Goal: Communication & Community: Ask a question

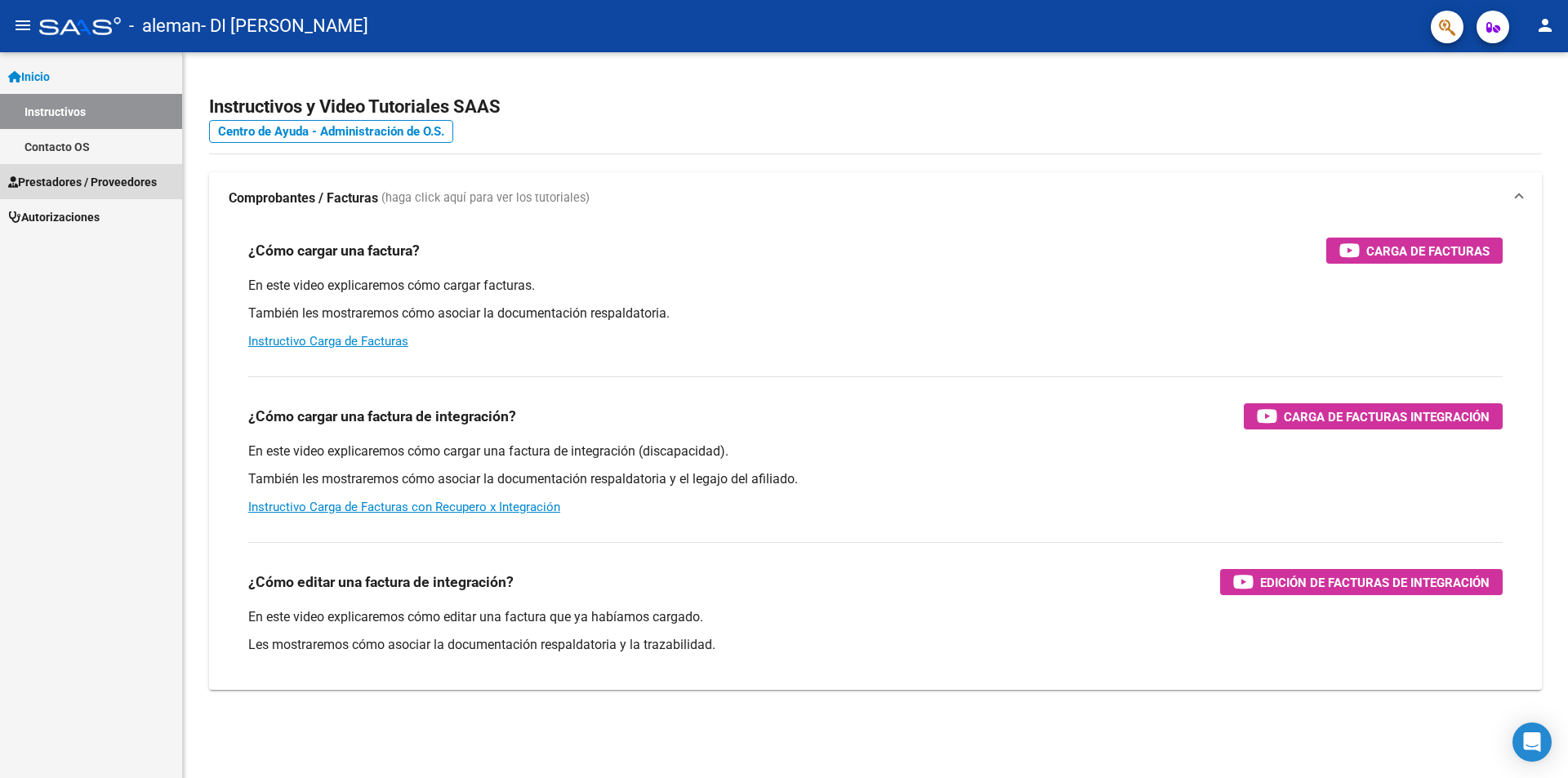
click at [73, 177] on span "Prestadores / Proveedores" at bounding box center [82, 182] width 148 height 18
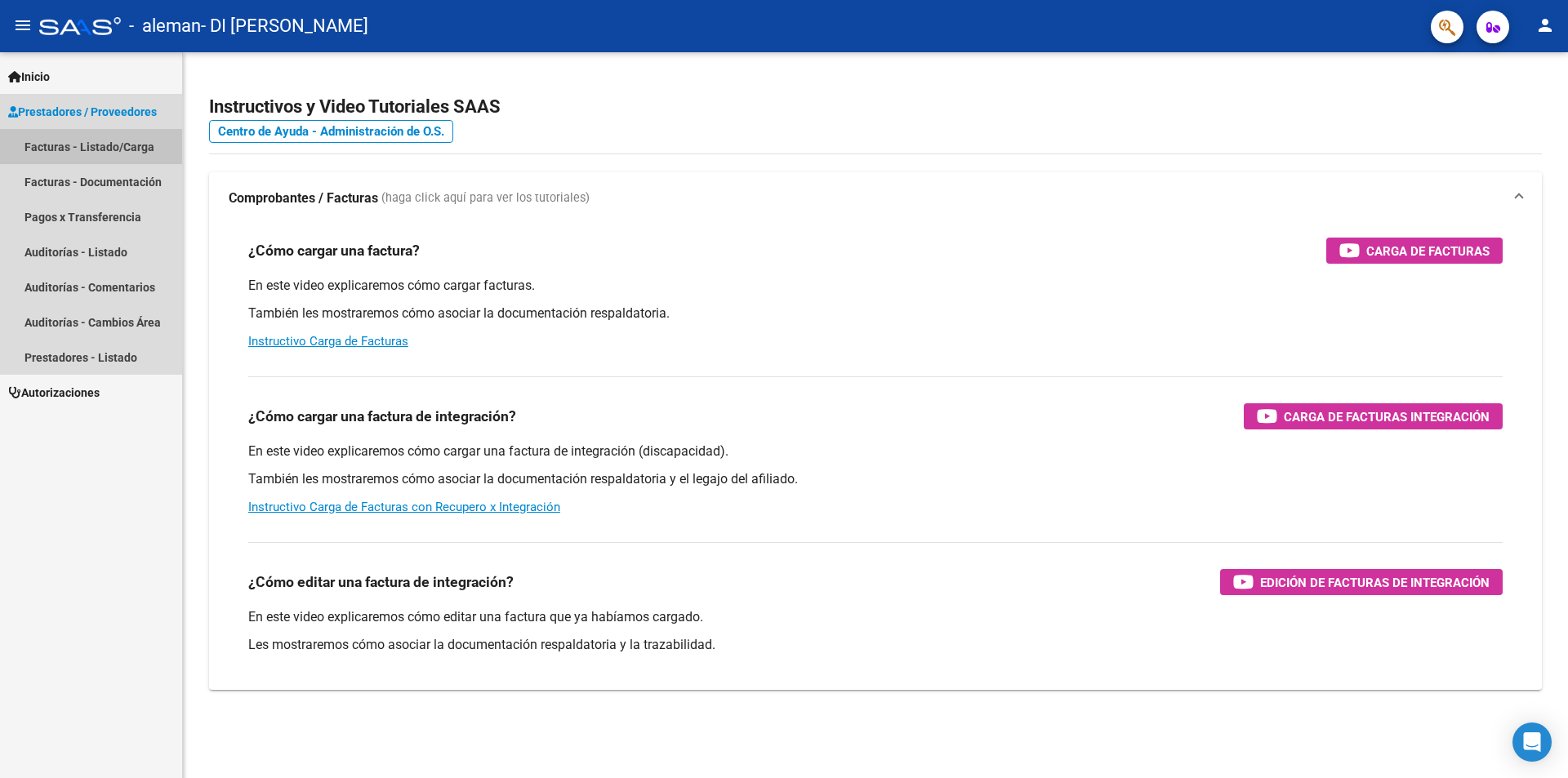
click at [103, 147] on link "Facturas - Listado/Carga" at bounding box center [91, 146] width 183 height 35
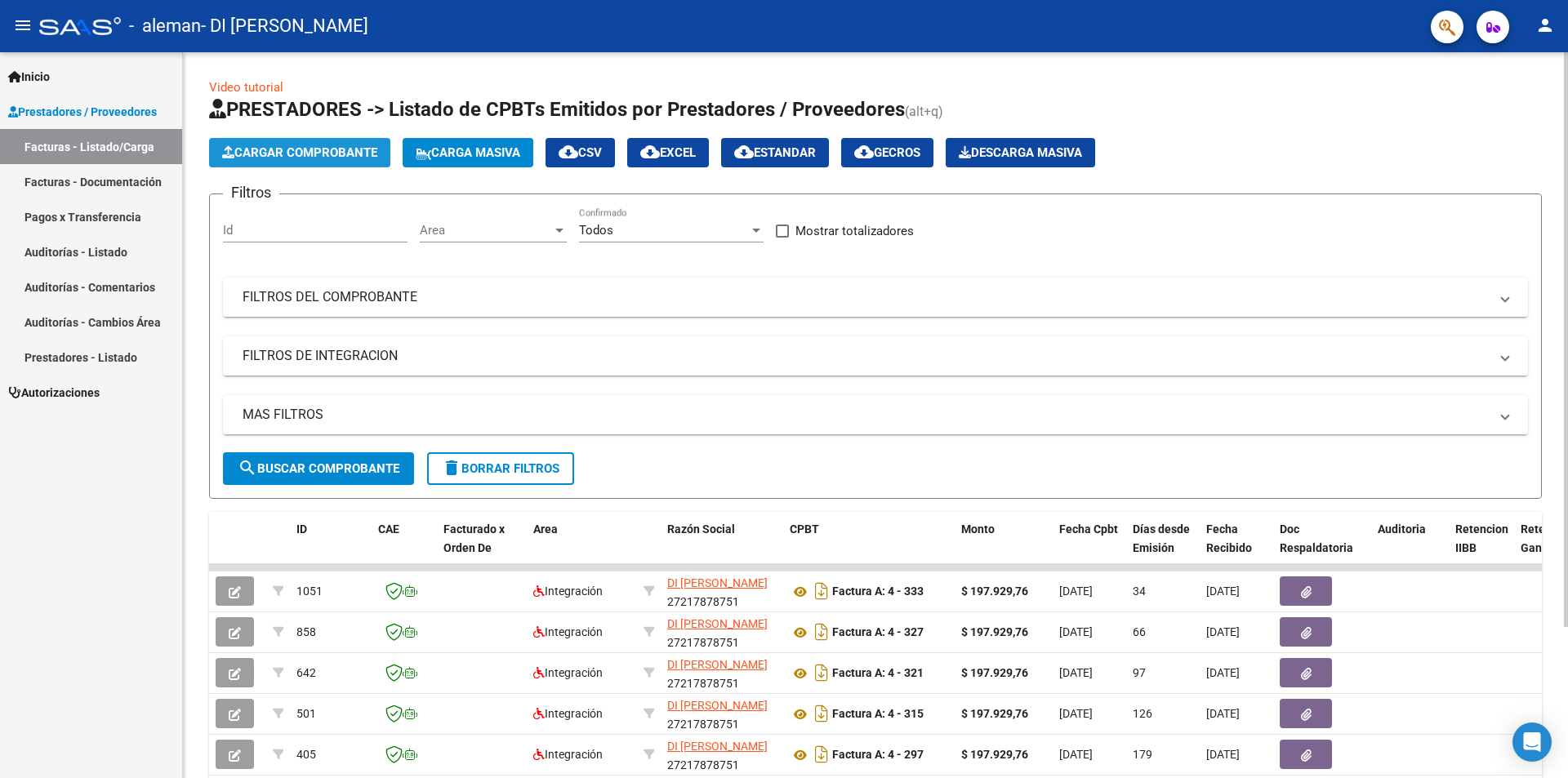
click at [285, 153] on span "Cargar Comprobante" at bounding box center [299, 153] width 155 height 15
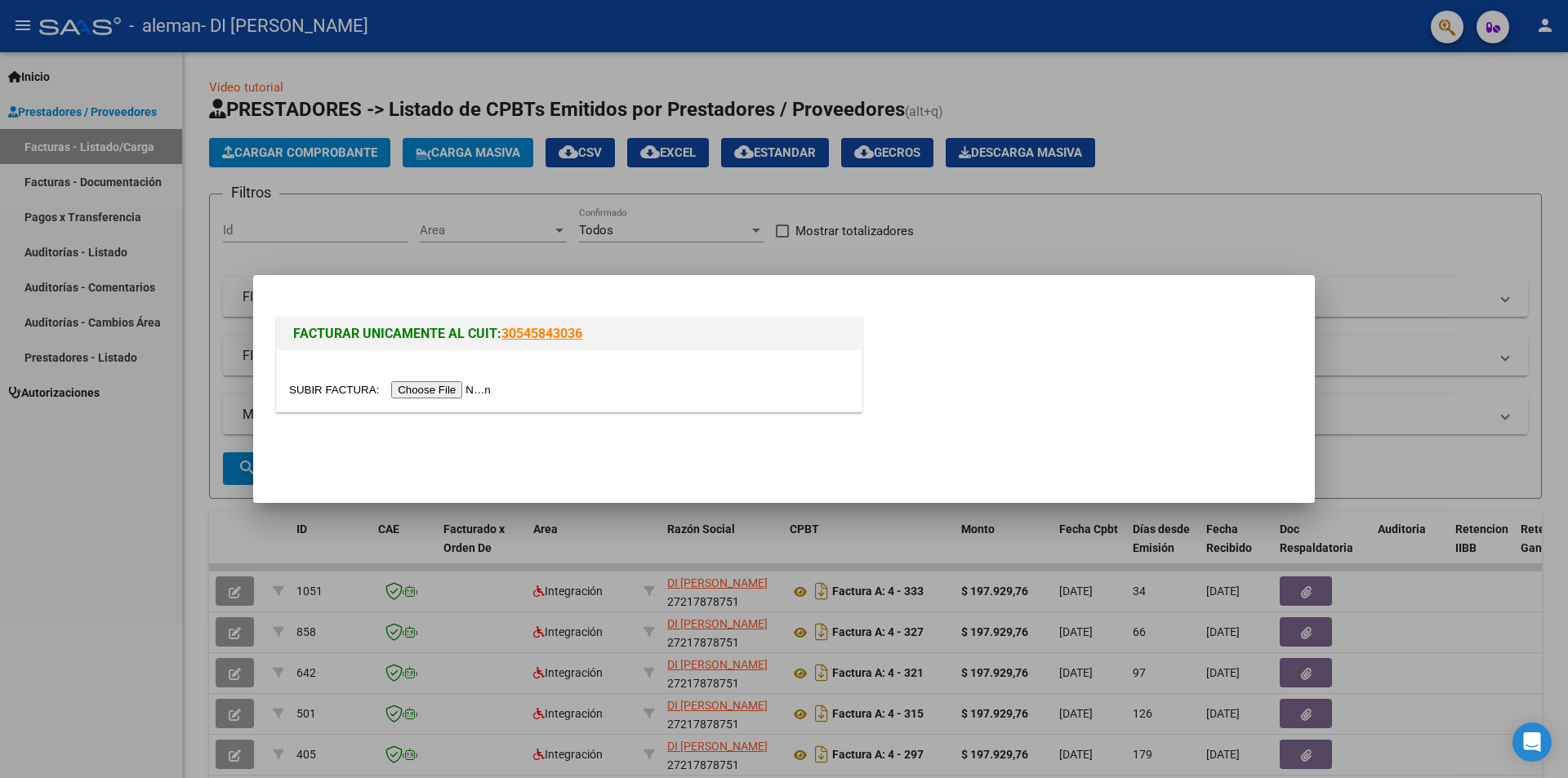
click at [443, 385] on input "file" at bounding box center [393, 390] width 207 height 18
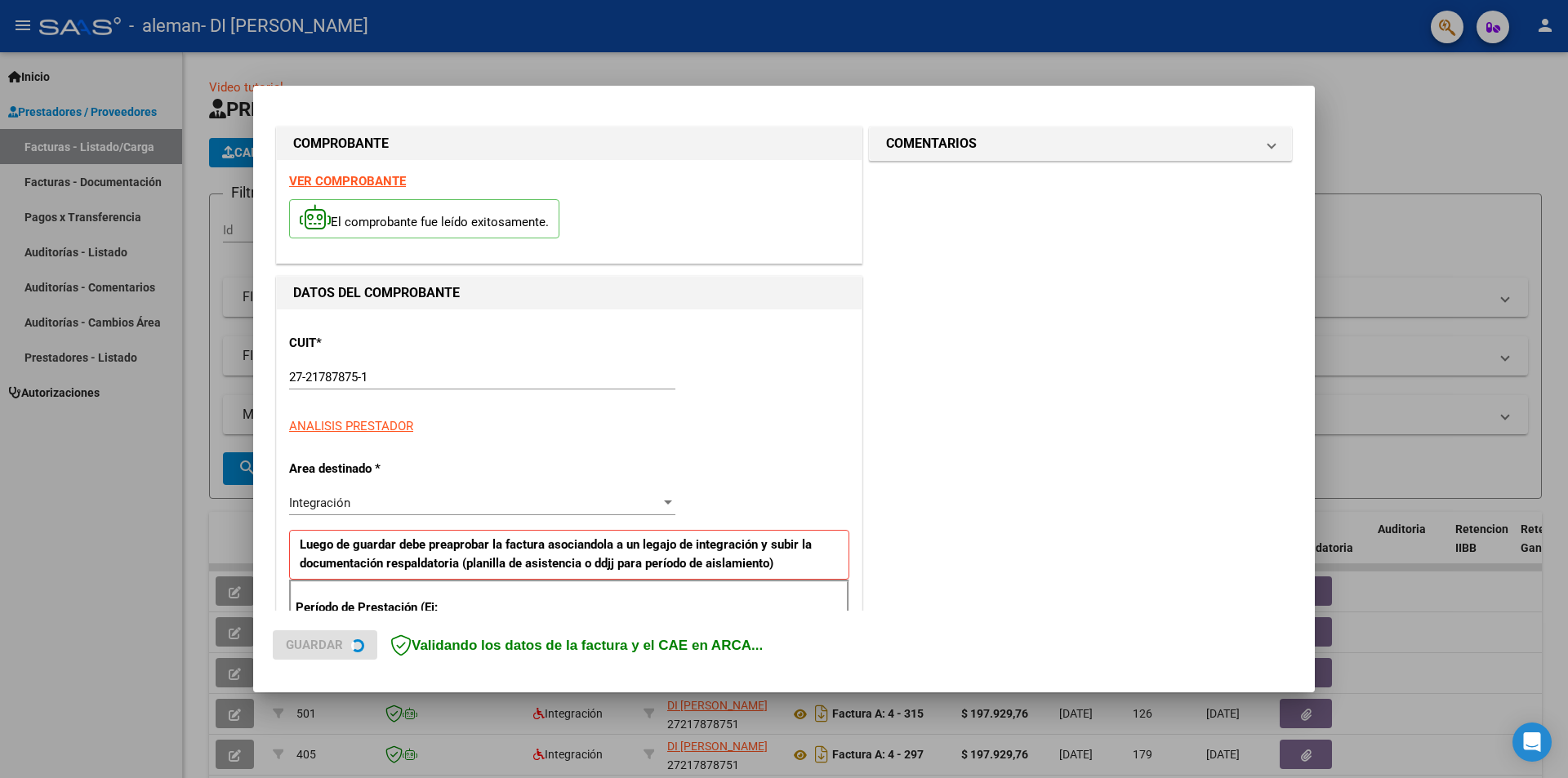
scroll to position [285, 0]
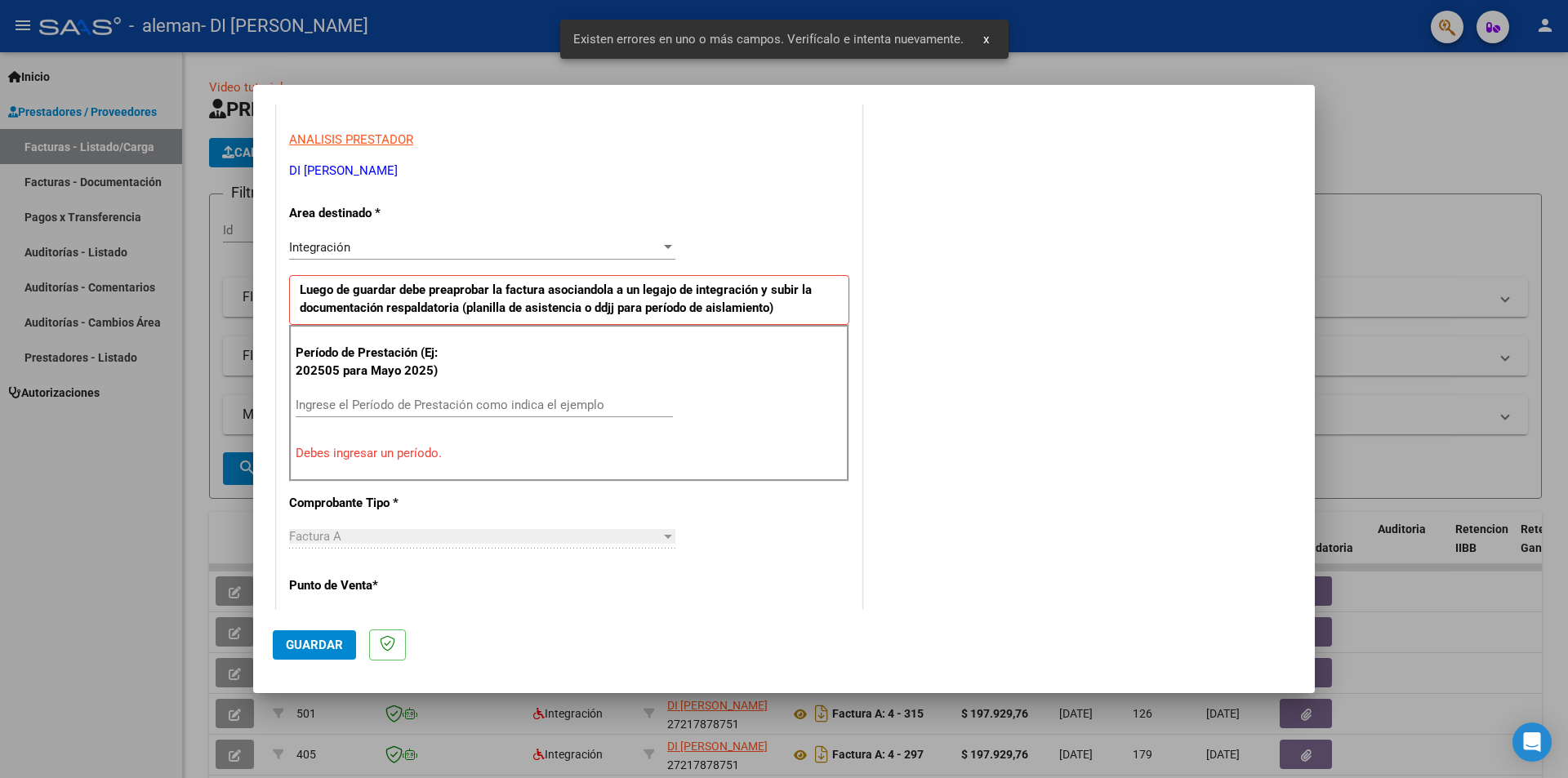
click at [339, 405] on input "Ingrese el Período de Prestación como indica el ejemplo" at bounding box center [484, 404] width 377 height 15
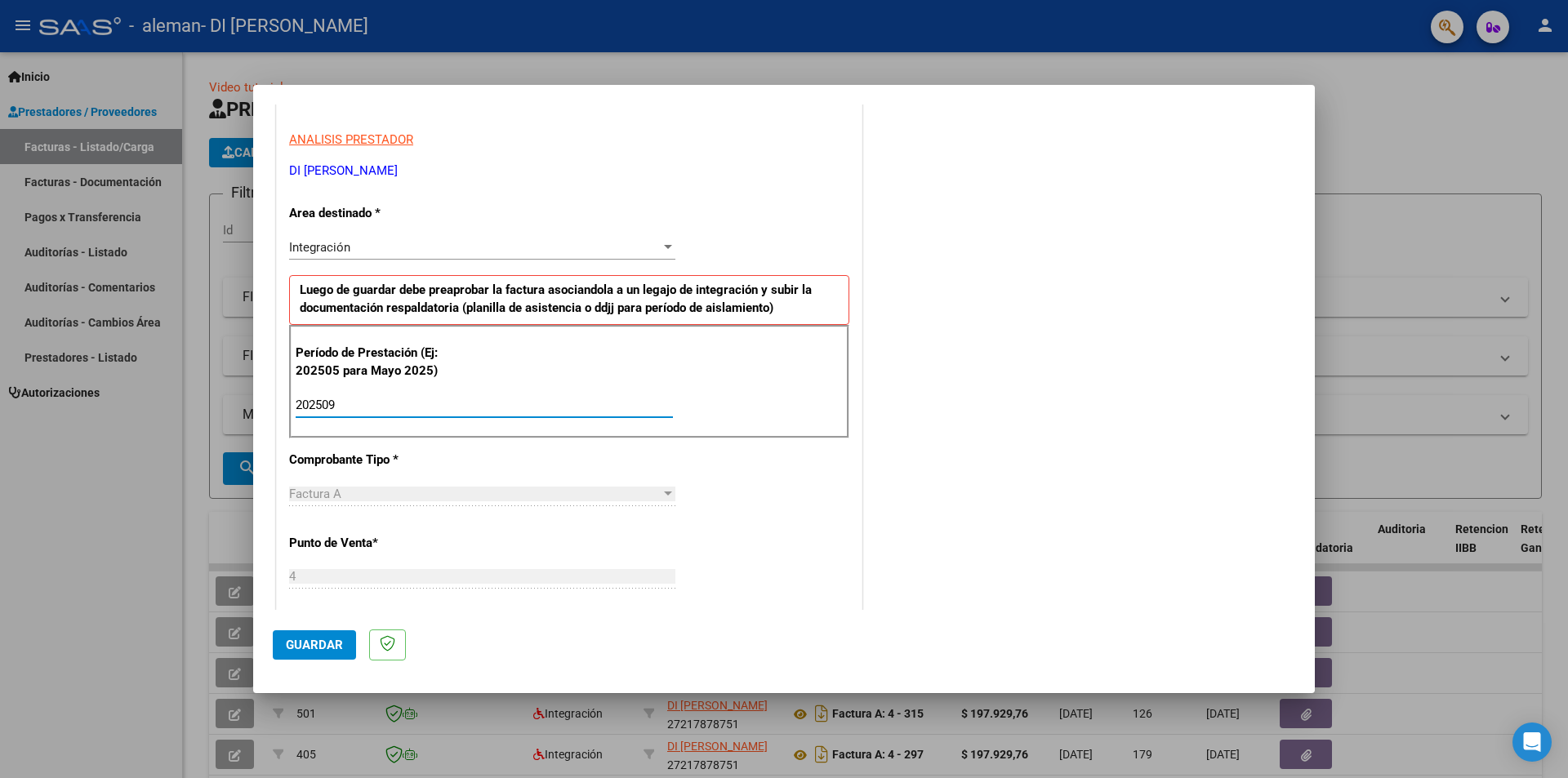
type input "202509"
click at [781, 491] on div "CUIT * 27-21787875-1 Ingresar CUIT ANALISIS PRESTADOR DI LAUDO [PERSON_NAME] Ar…" at bounding box center [569, 638] width 584 height 1229
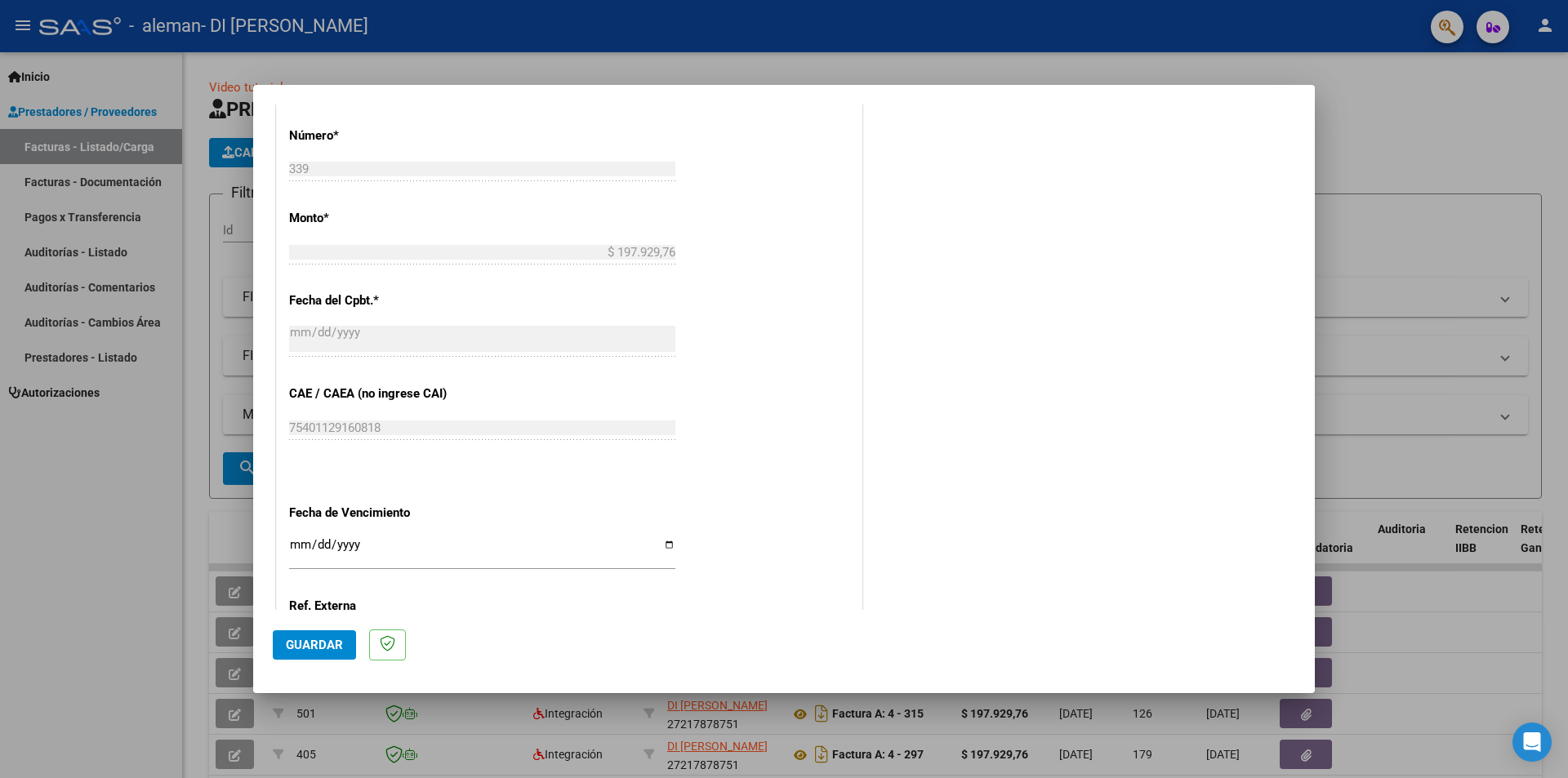
scroll to position [931, 0]
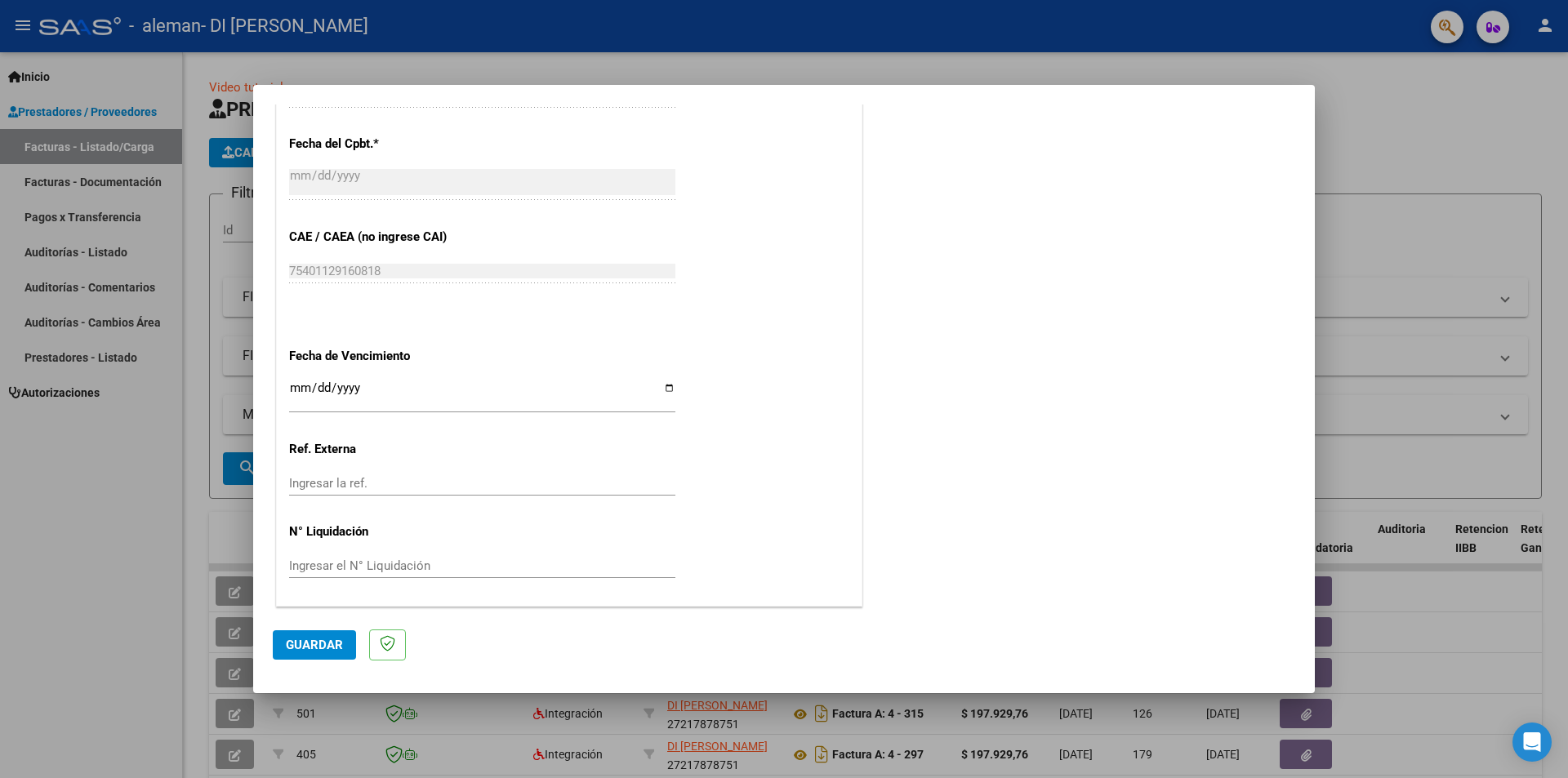
click at [309, 381] on div "Ingresar la fecha" at bounding box center [483, 396] width 386 height 35
type input "[DATE]"
click at [318, 641] on span "Guardar" at bounding box center [314, 645] width 57 height 15
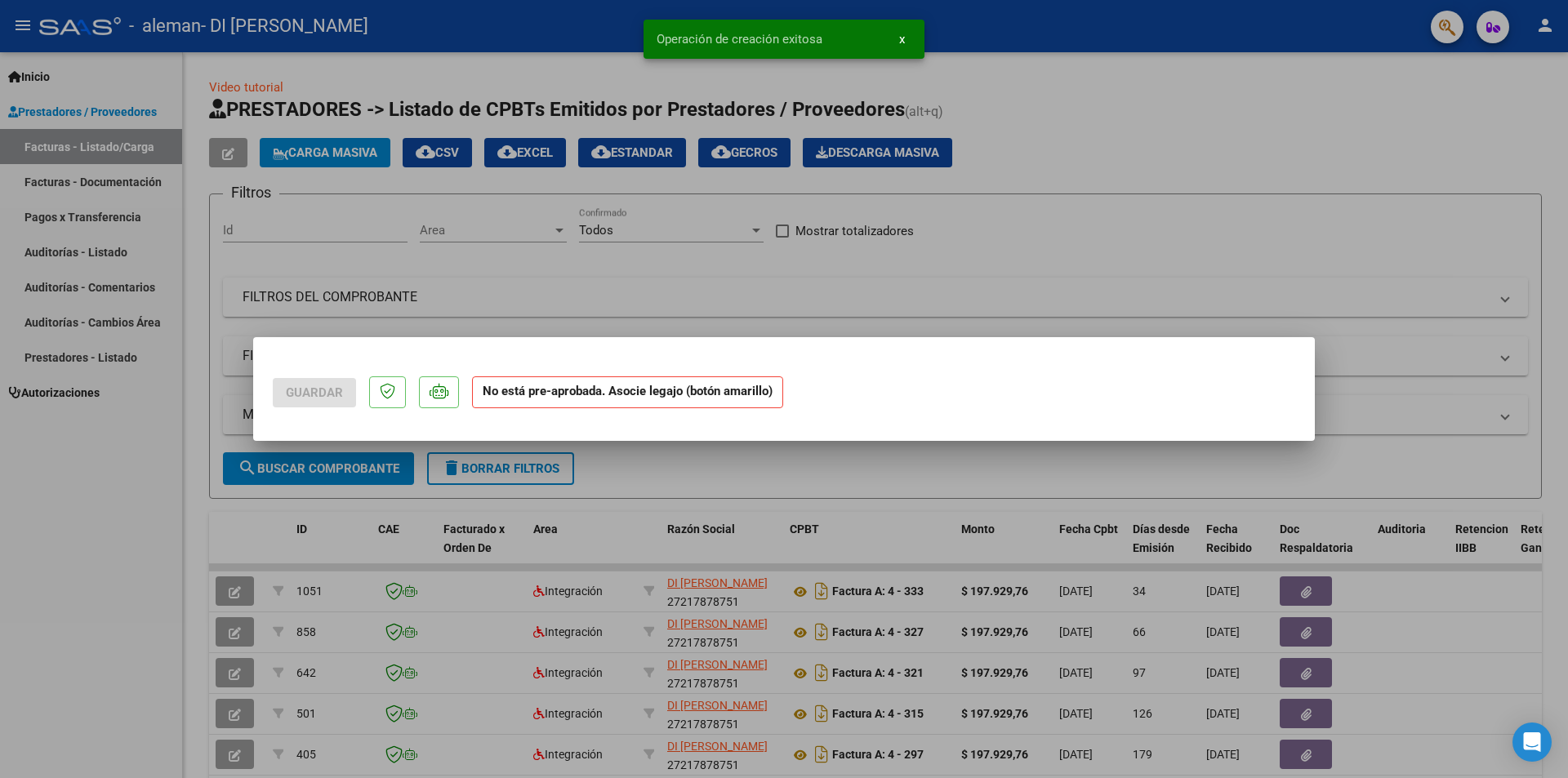
scroll to position [0, 0]
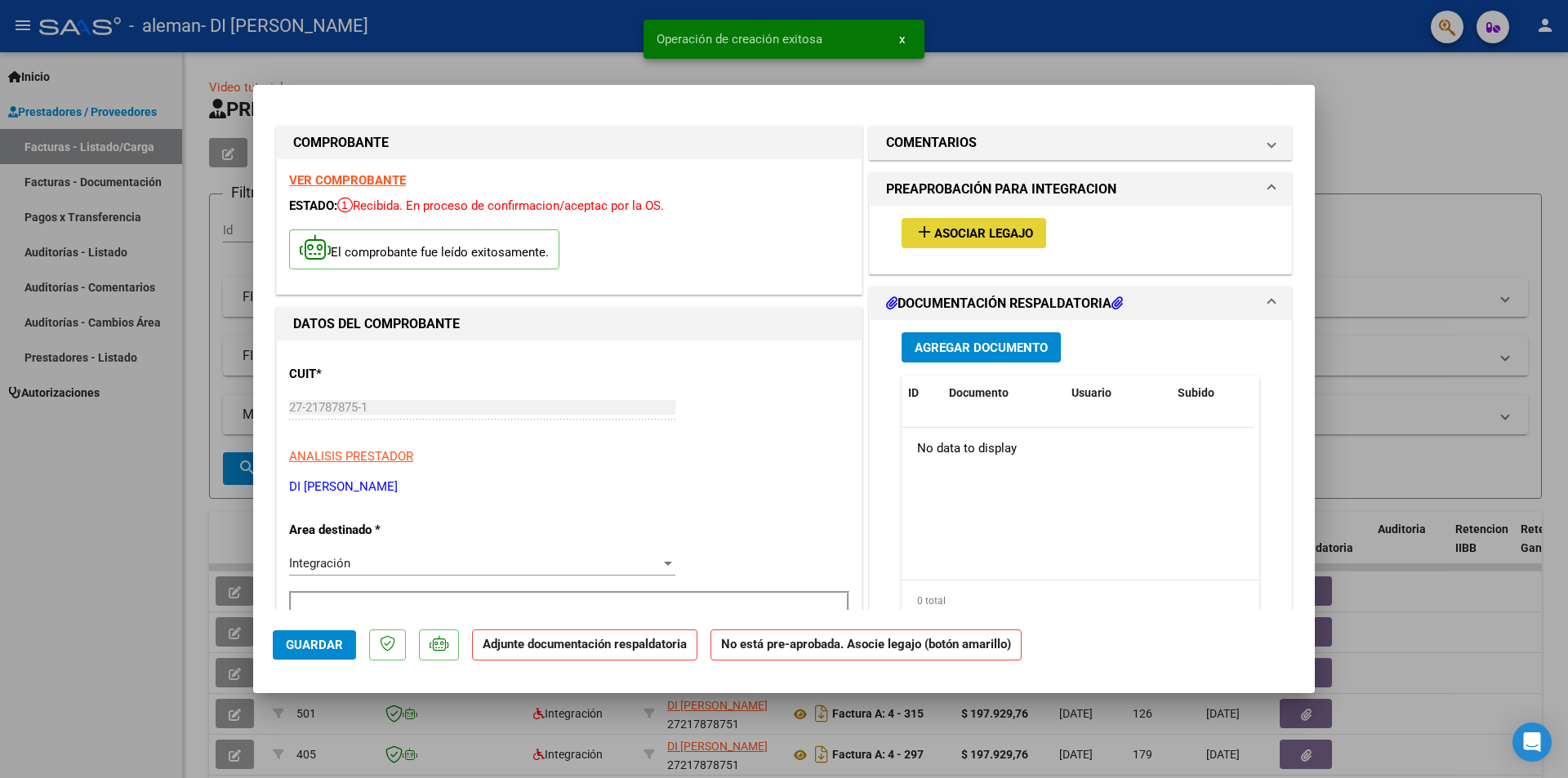
click at [975, 223] on button "add Asociar Legajo" at bounding box center [974, 233] width 145 height 30
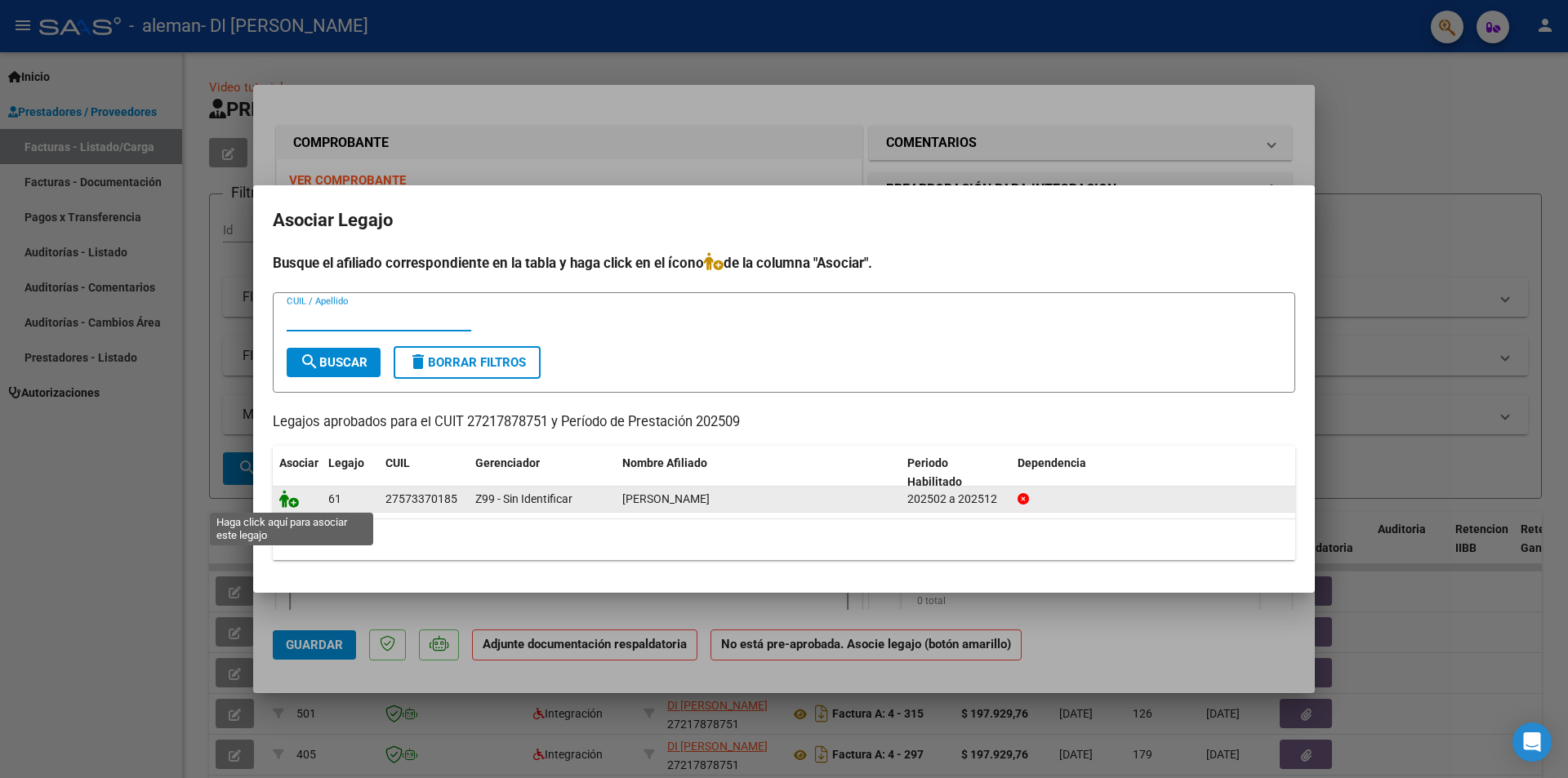
click at [291, 498] on icon at bounding box center [289, 499] width 19 height 18
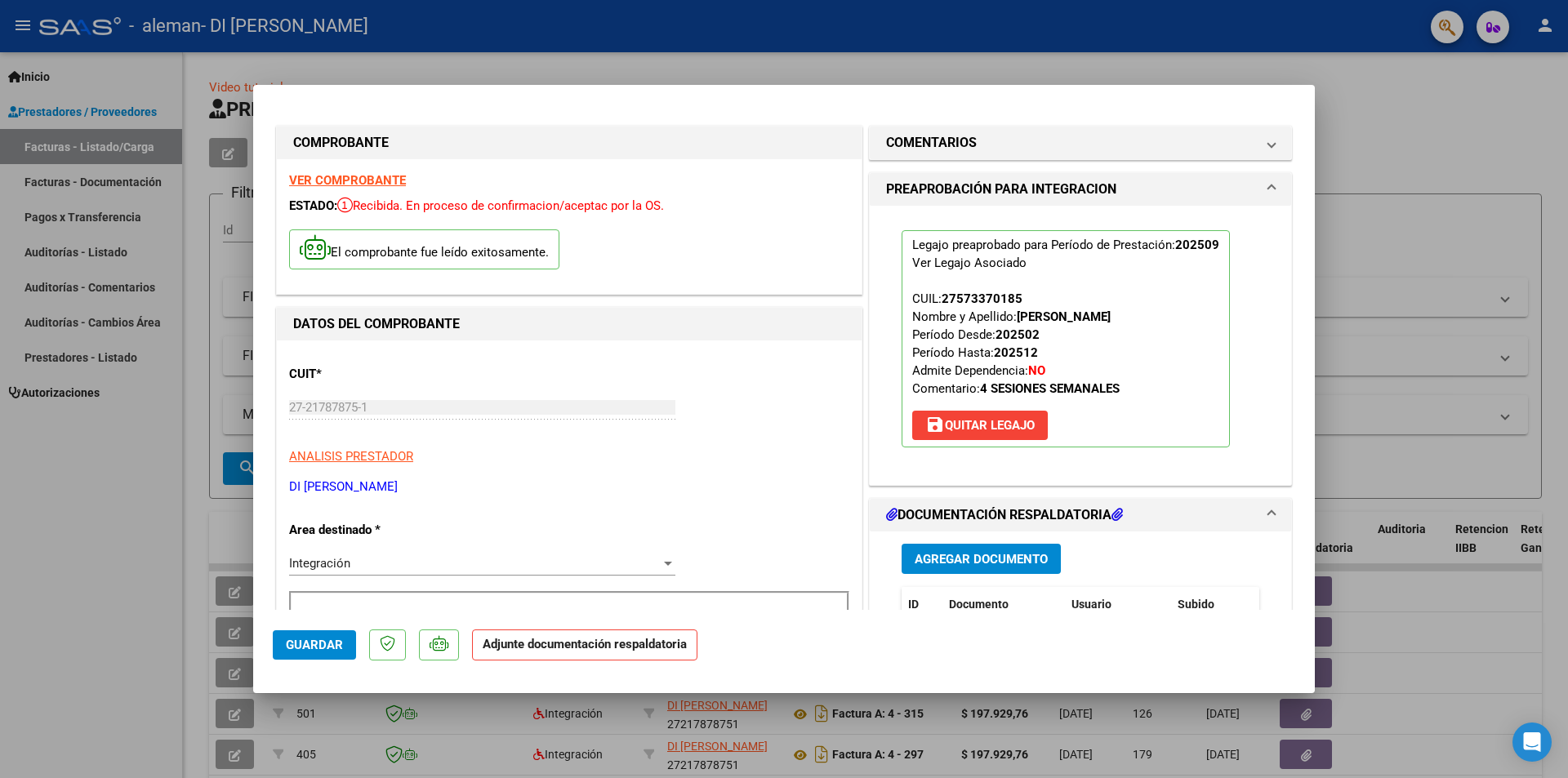
scroll to position [163, 0]
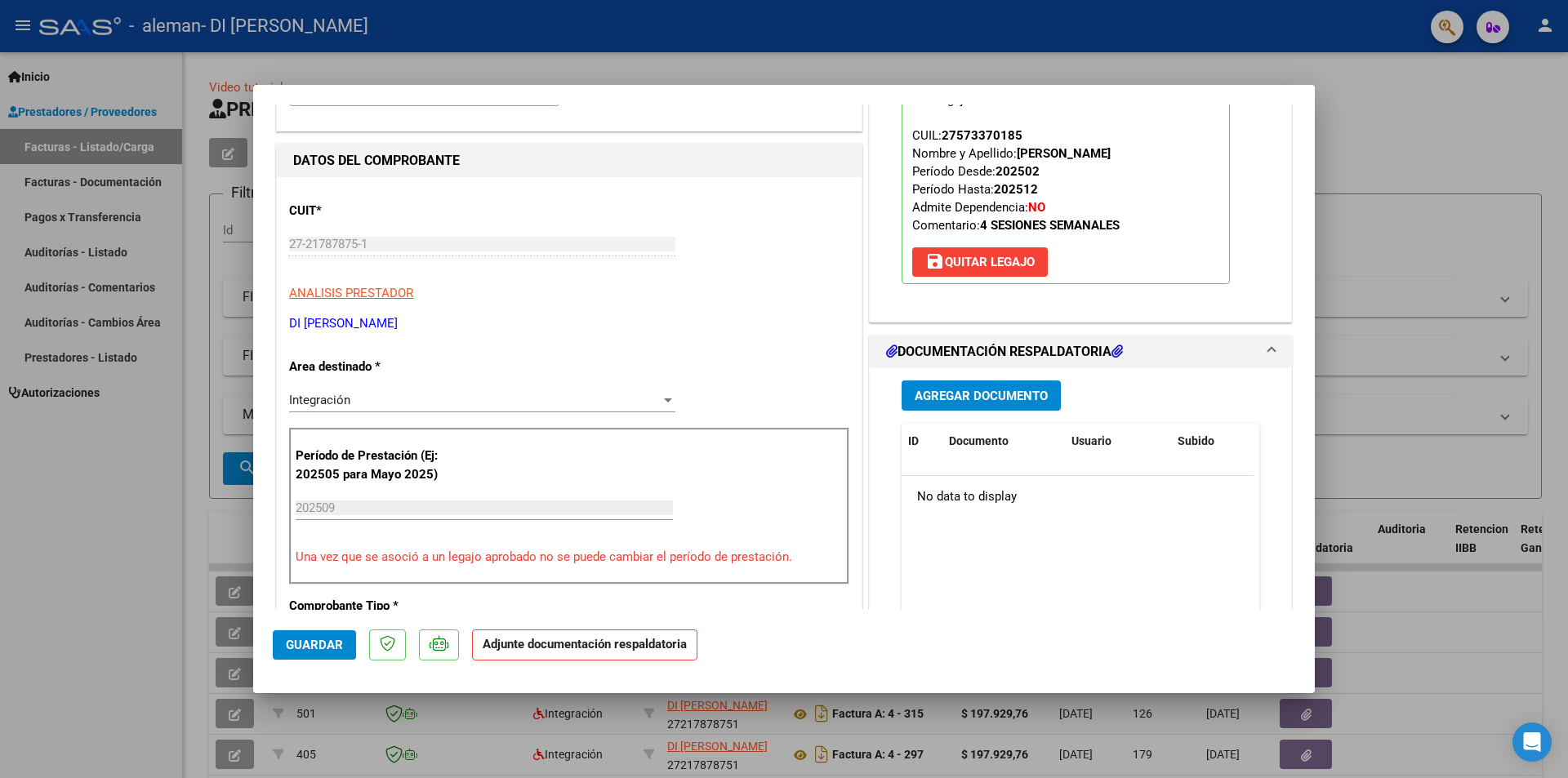
click at [957, 395] on span "Agregar Documento" at bounding box center [982, 396] width 133 height 15
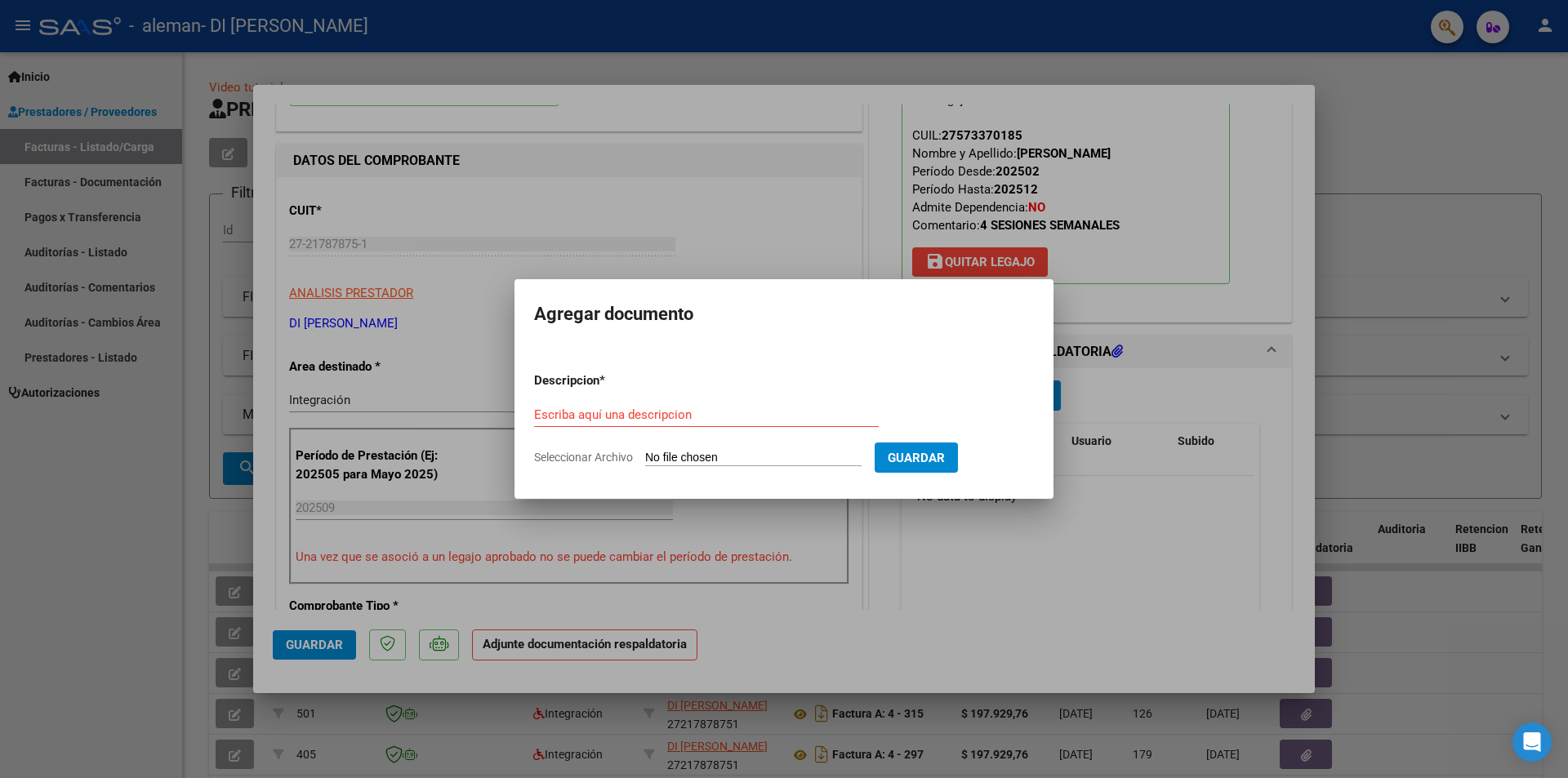
click at [695, 465] on input "Seleccionar Archivo" at bounding box center [753, 459] width 217 height 16
type input "C:\fakepath\Planilla de Asistencia [PERSON_NAME] [DATE] Sesiones de Psicologia.…"
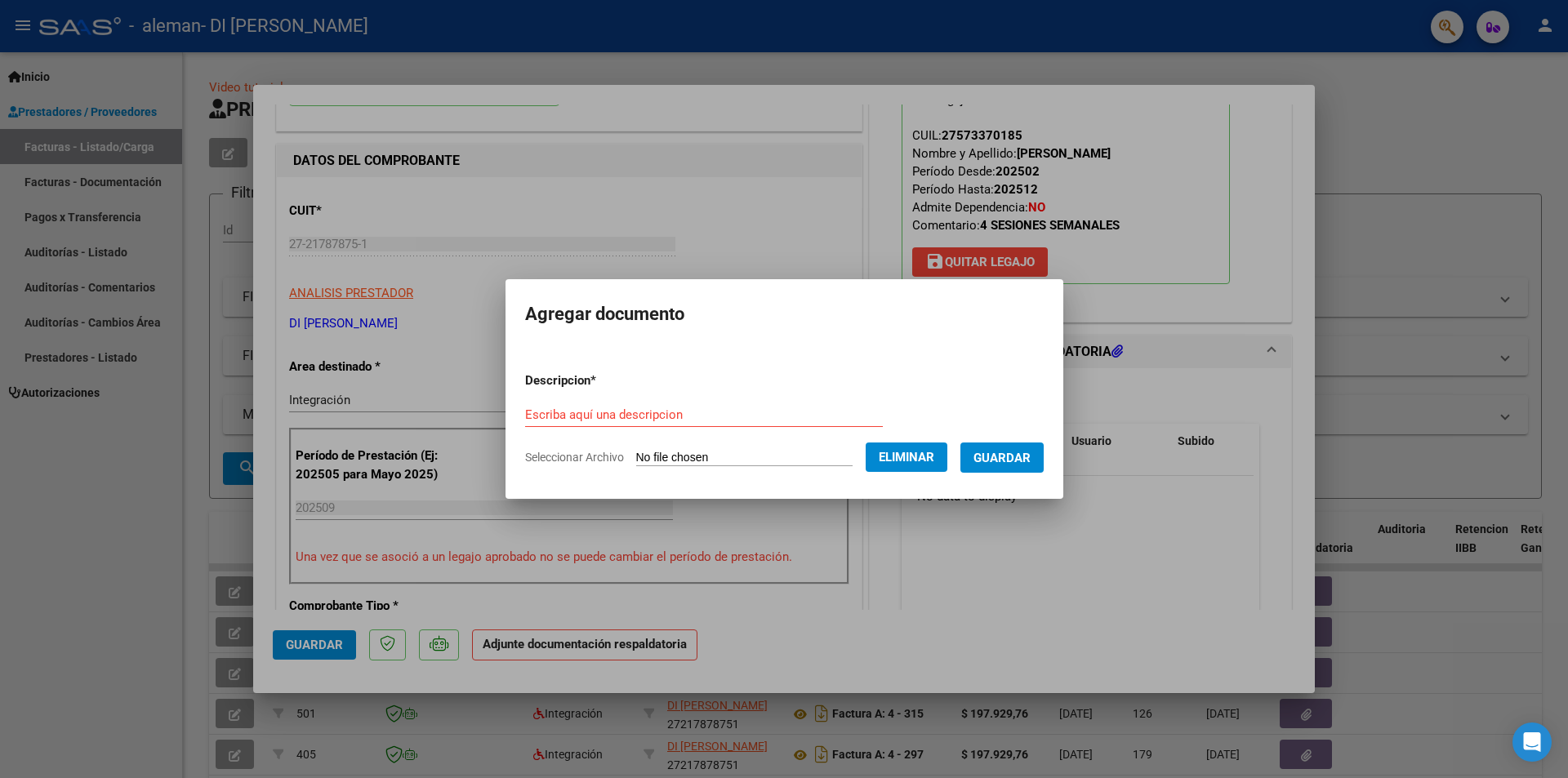
click at [541, 406] on div "Escriba aquí una descripcion" at bounding box center [705, 415] width 358 height 25
paste input "Planilla de Asistencia [PERSON_NAME] [DATE] Sesiones de Psicologia"
type input "Planilla de Asistencia [PERSON_NAME] [DATE] Sesiones de Psicologia"
click at [1027, 453] on span "Guardar" at bounding box center [1002, 458] width 57 height 15
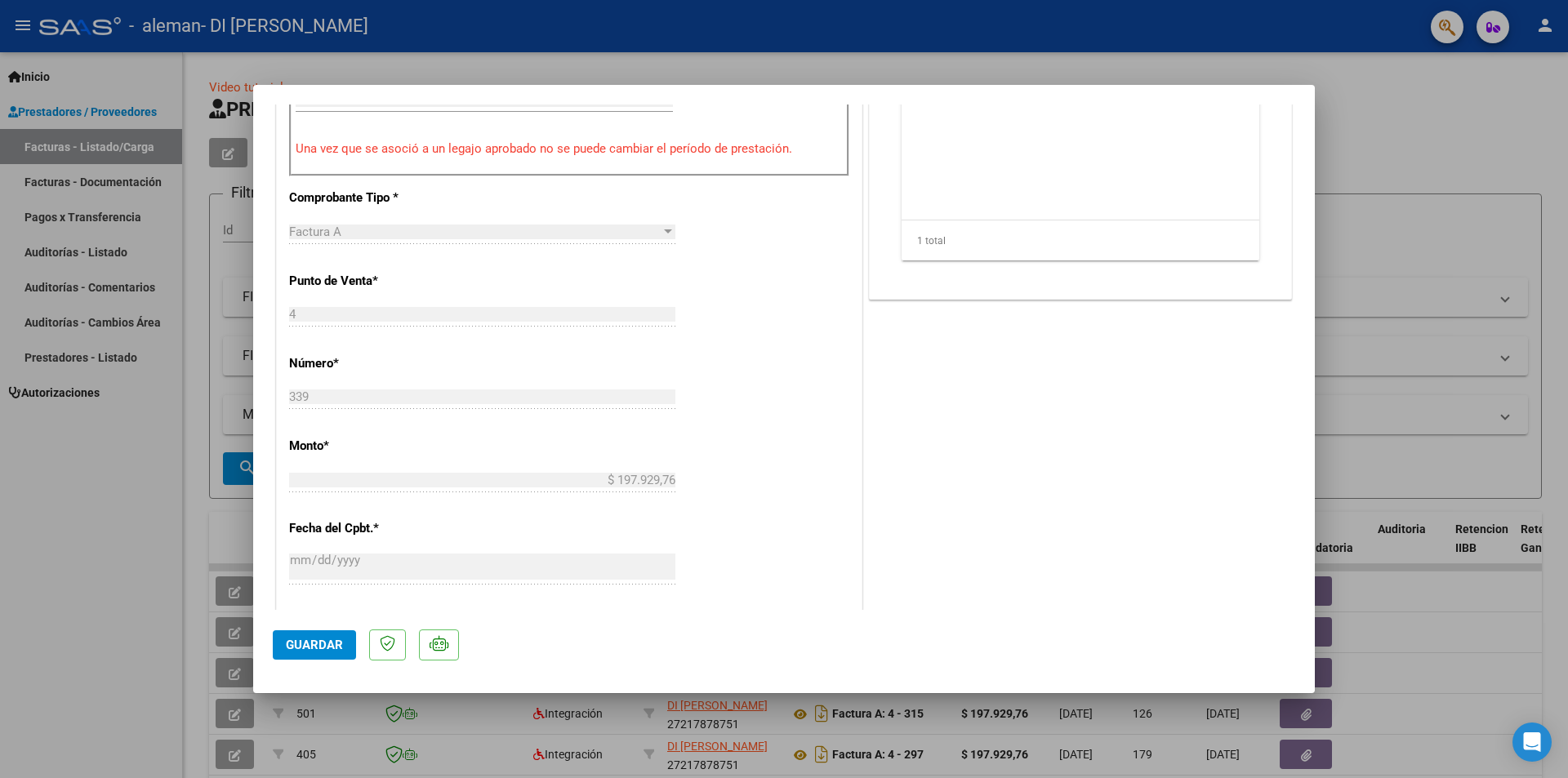
scroll to position [898, 0]
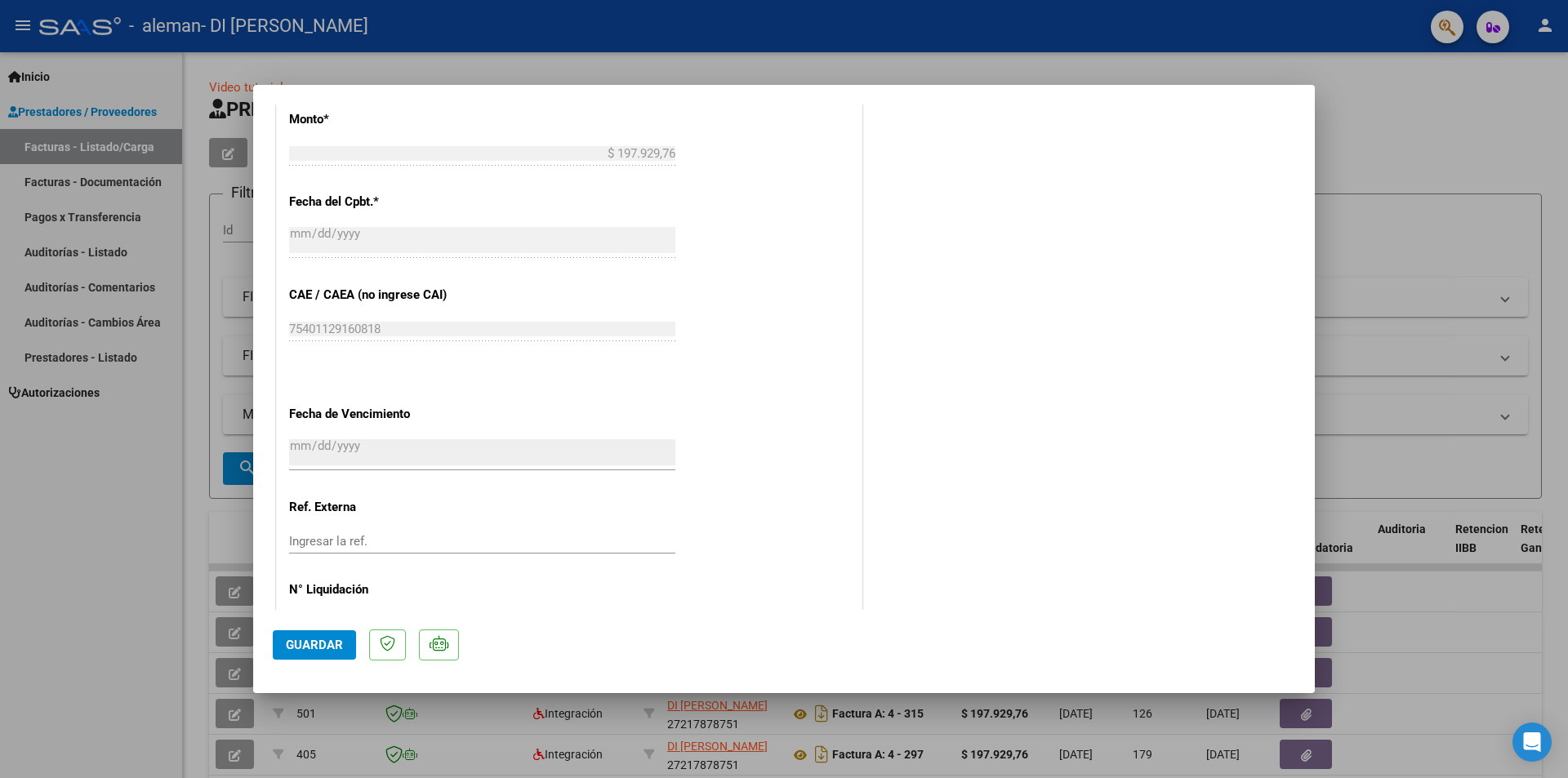
click at [305, 642] on span "Guardar" at bounding box center [314, 645] width 57 height 15
click at [1440, 119] on div at bounding box center [784, 389] width 1568 height 778
type input "$ 0,00"
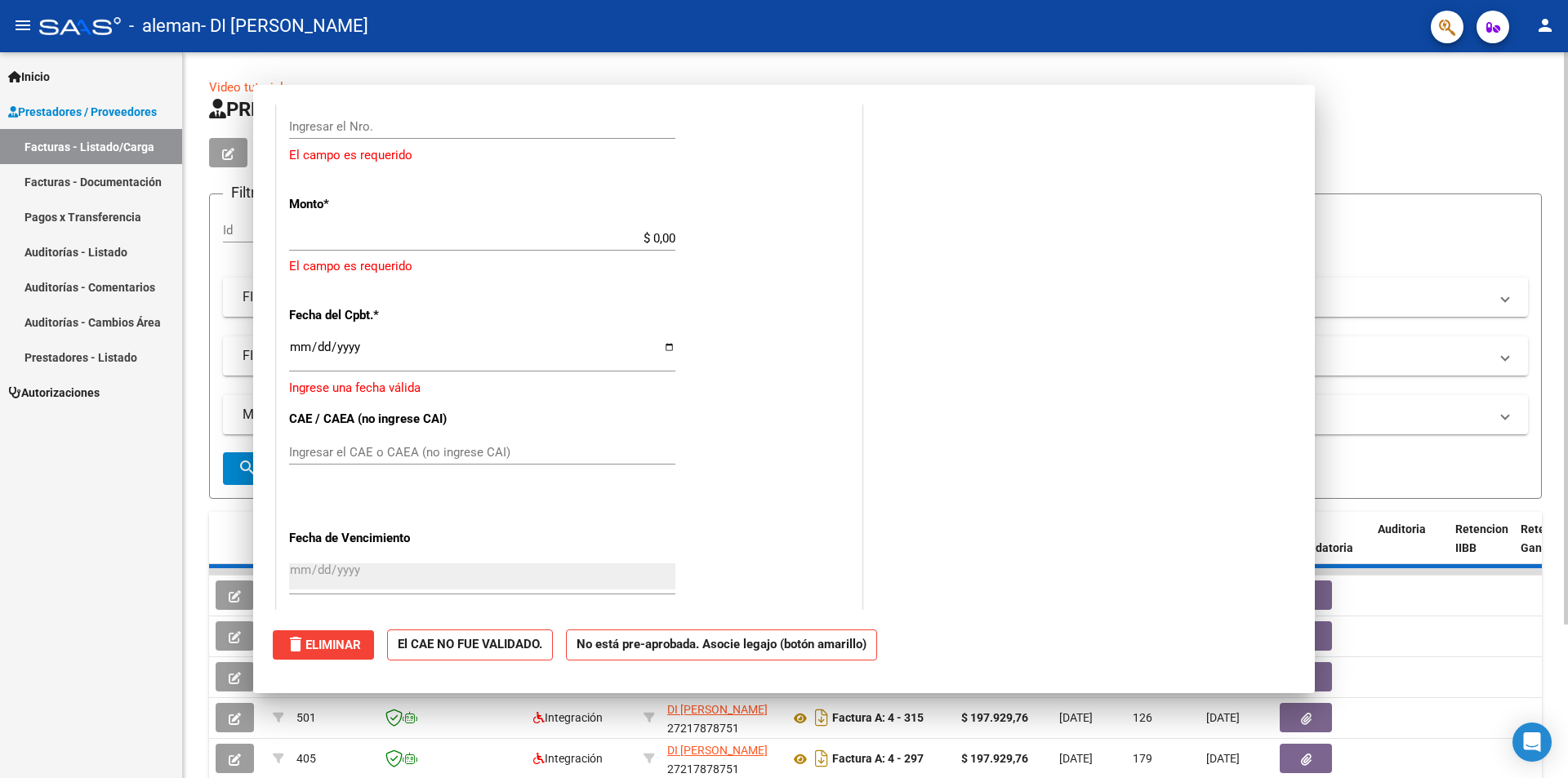
scroll to position [983, 0]
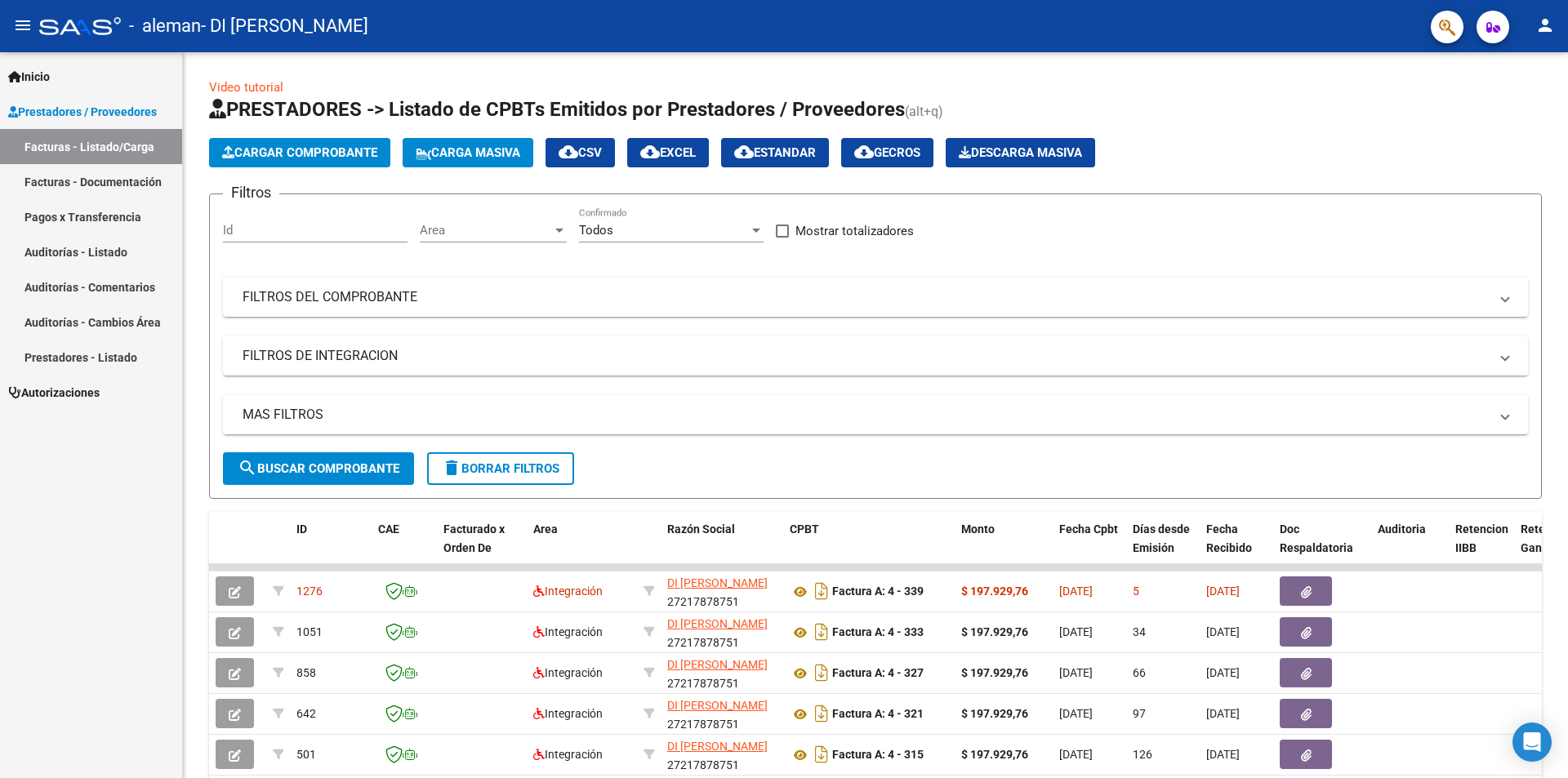
click at [76, 218] on link "Pagos x Transferencia" at bounding box center [91, 217] width 183 height 35
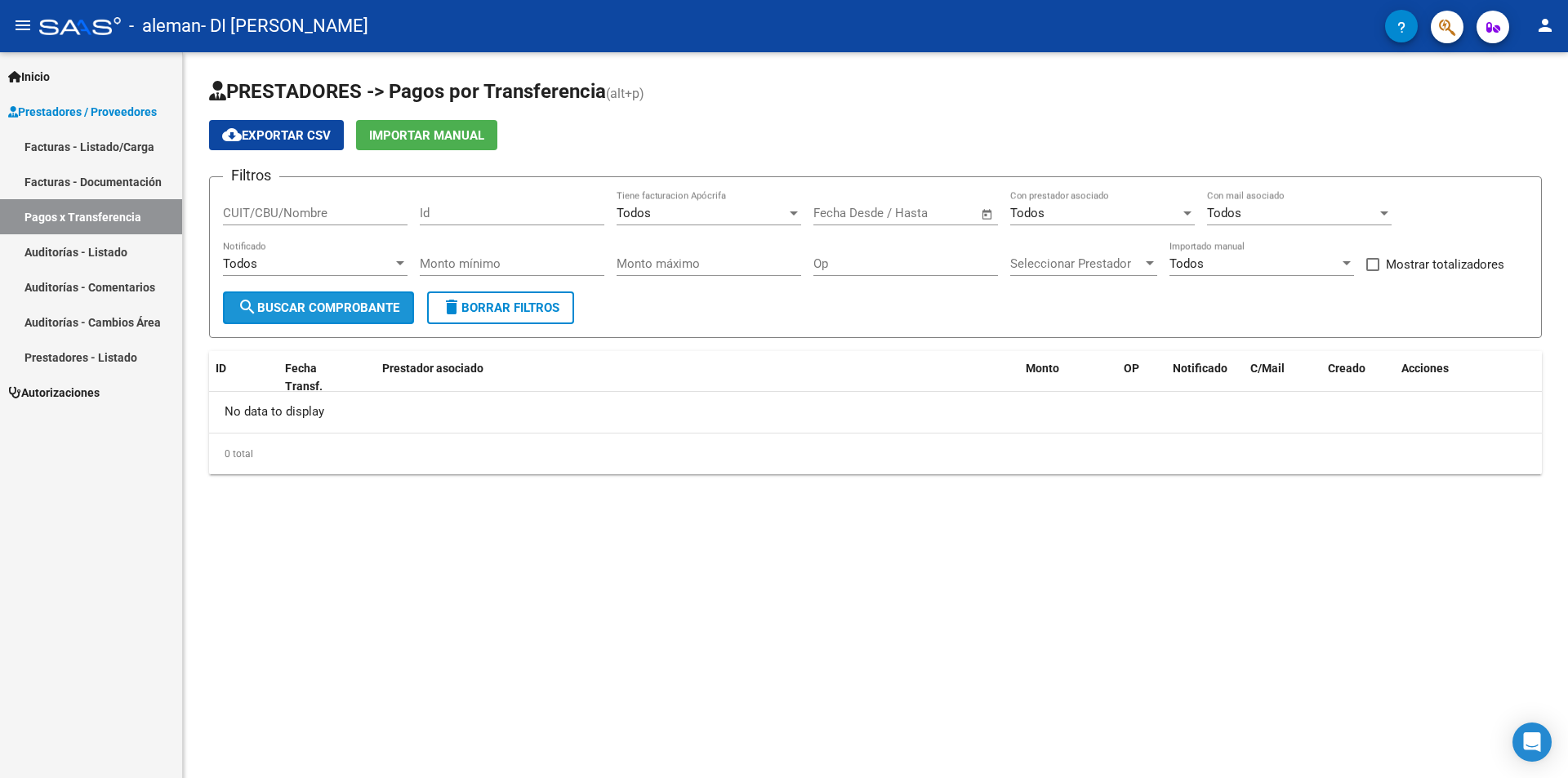
click at [254, 312] on mat-icon "search" at bounding box center [247, 307] width 19 height 19
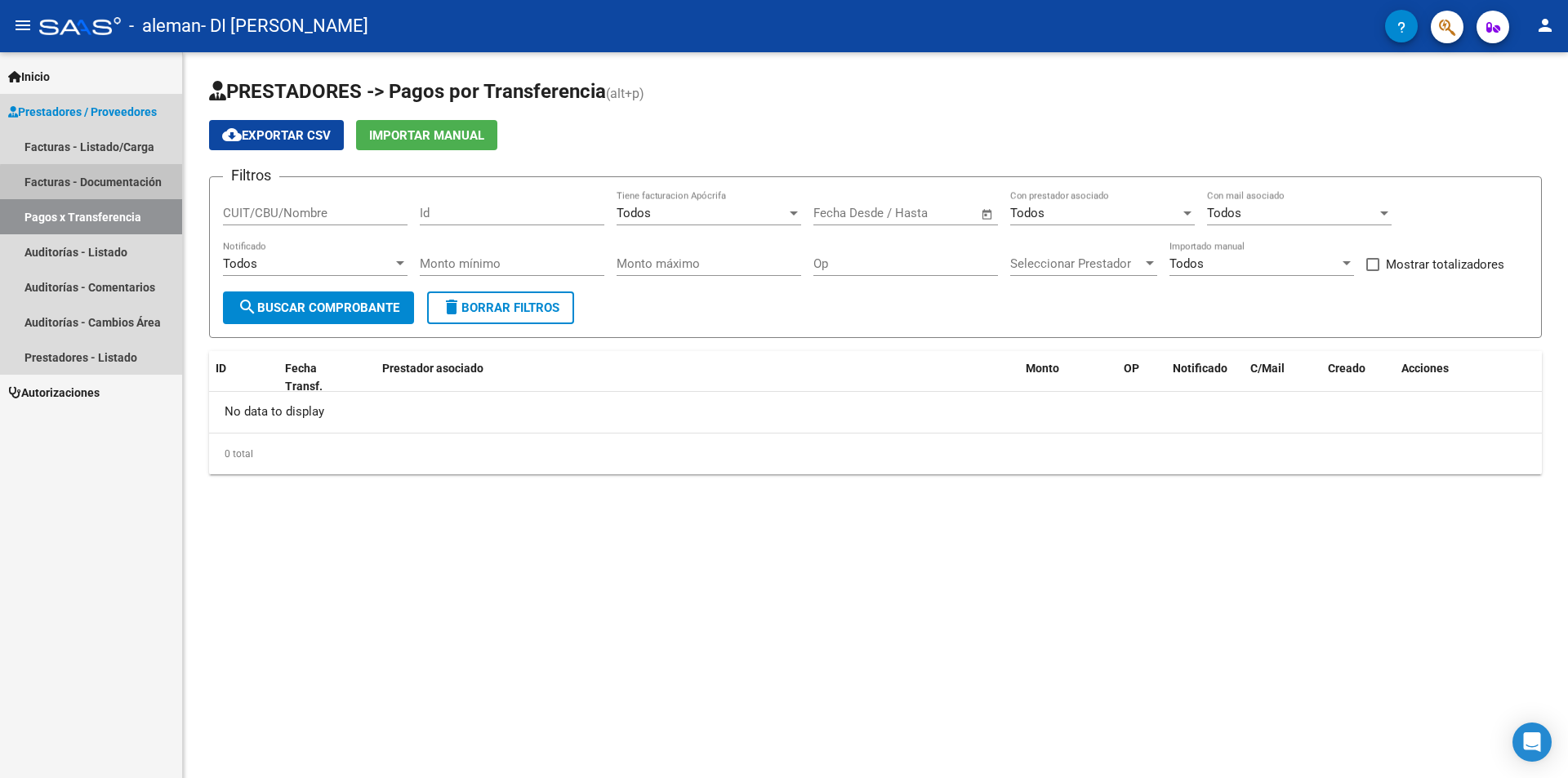
click at [103, 183] on link "Facturas - Documentación" at bounding box center [91, 182] width 183 height 35
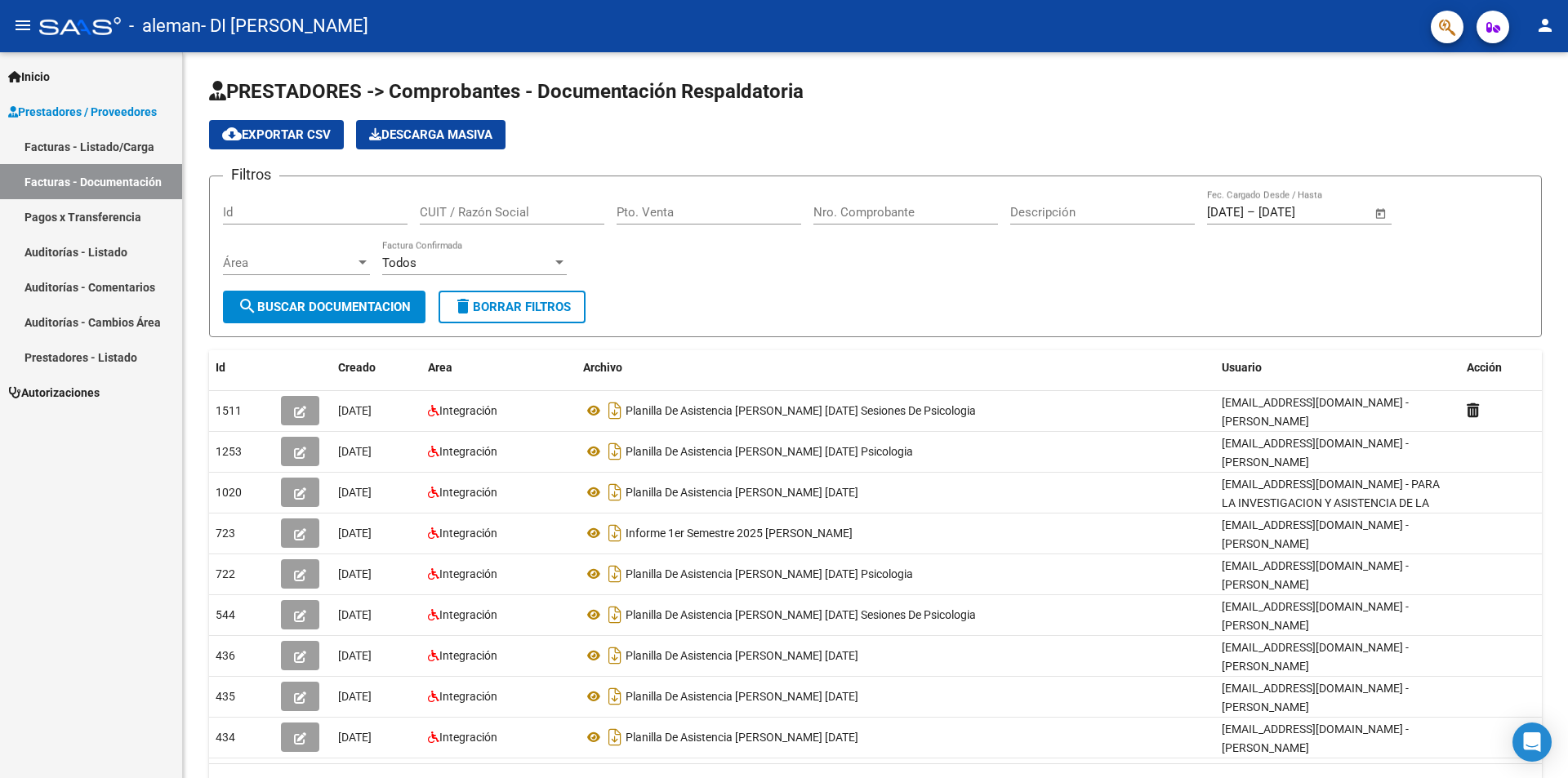
click at [115, 219] on link "Pagos x Transferencia" at bounding box center [91, 217] width 183 height 35
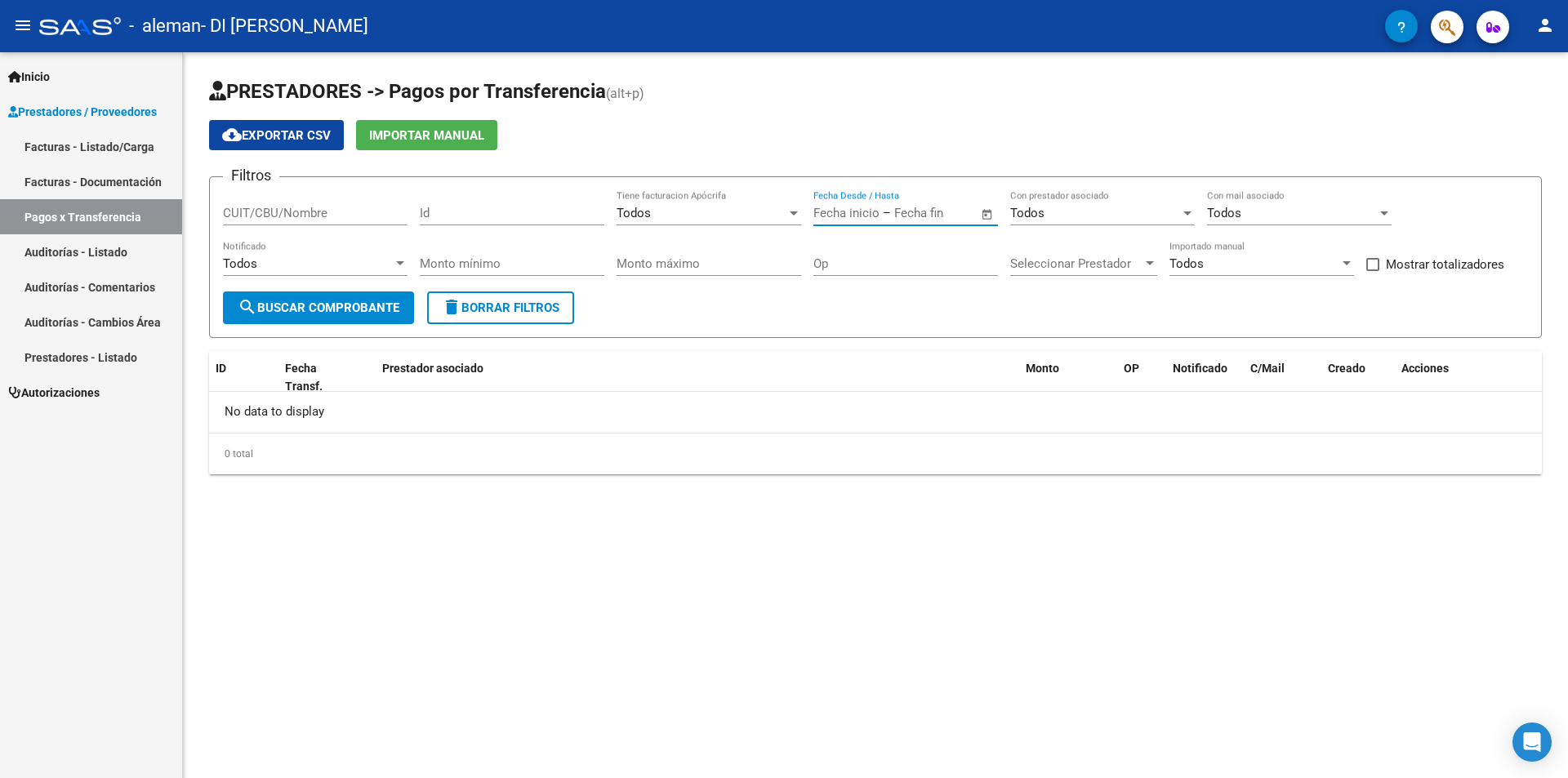
click at [863, 217] on input "text" at bounding box center [846, 213] width 66 height 15
click at [995, 259] on span "Previous month" at bounding box center [1002, 259] width 32 height 32
click at [996, 258] on span "Previous month" at bounding box center [1002, 259] width 32 height 32
click at [998, 335] on span "1" at bounding box center [1000, 332] width 30 height 30
type input "[DATE]"
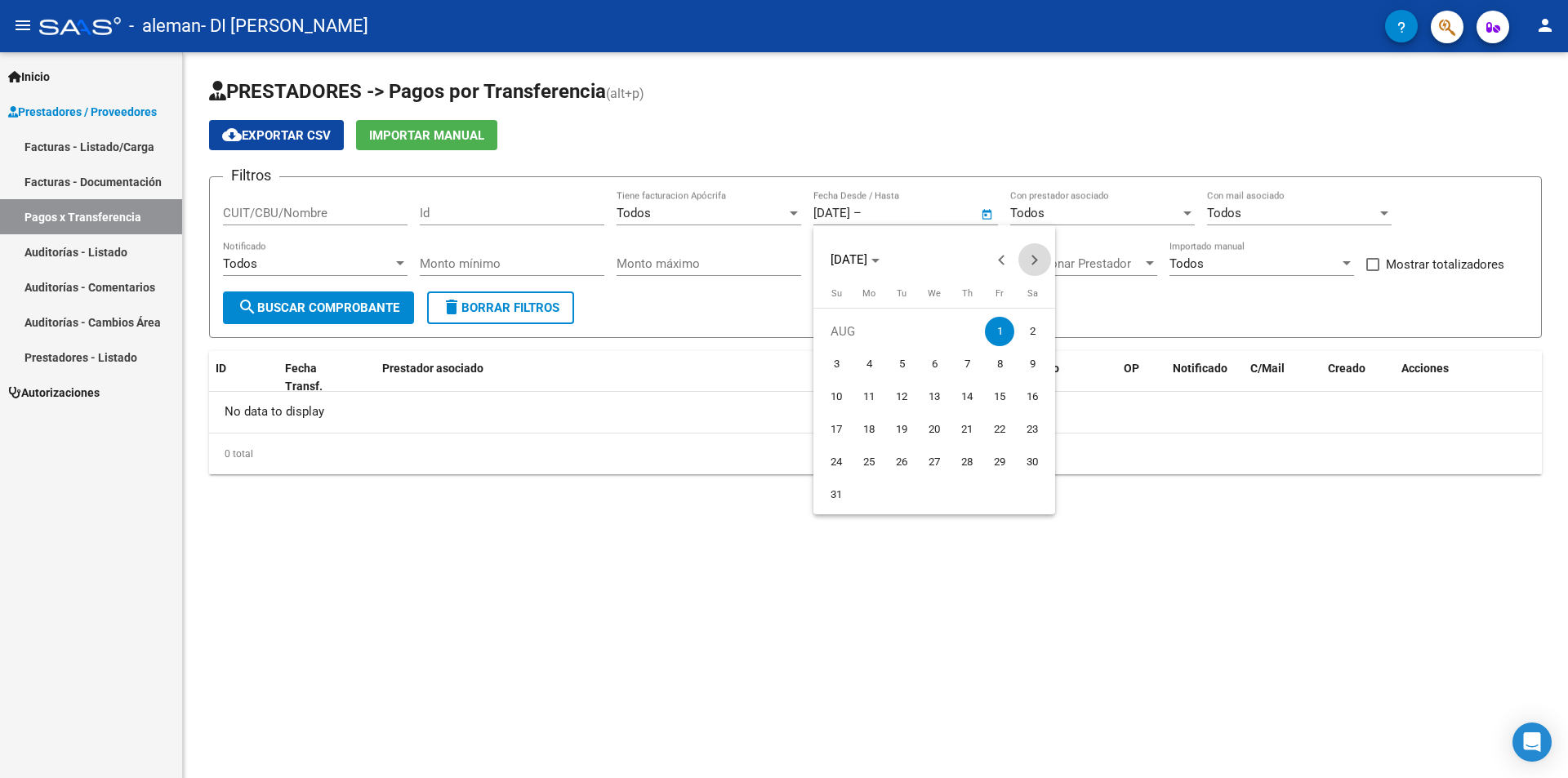
click at [1034, 258] on button "Next month" at bounding box center [1035, 259] width 32 height 32
click at [870, 360] on span "6" at bounding box center [870, 364] width 30 height 30
type input "[DATE]"
click at [791, 211] on div at bounding box center [793, 213] width 8 height 4
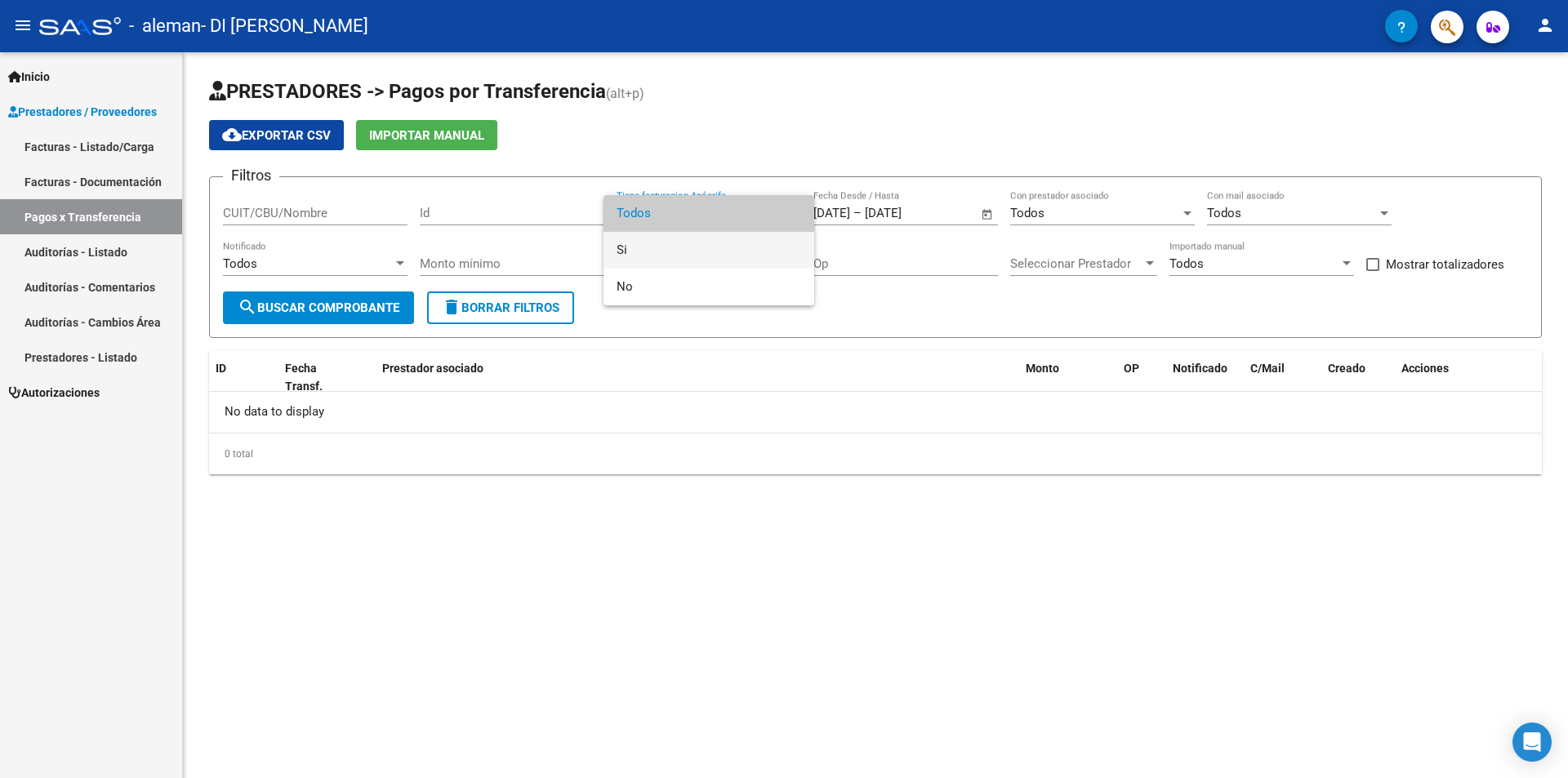
click at [673, 248] on span "Si" at bounding box center [709, 250] width 184 height 37
click at [369, 210] on div at bounding box center [784, 389] width 1568 height 778
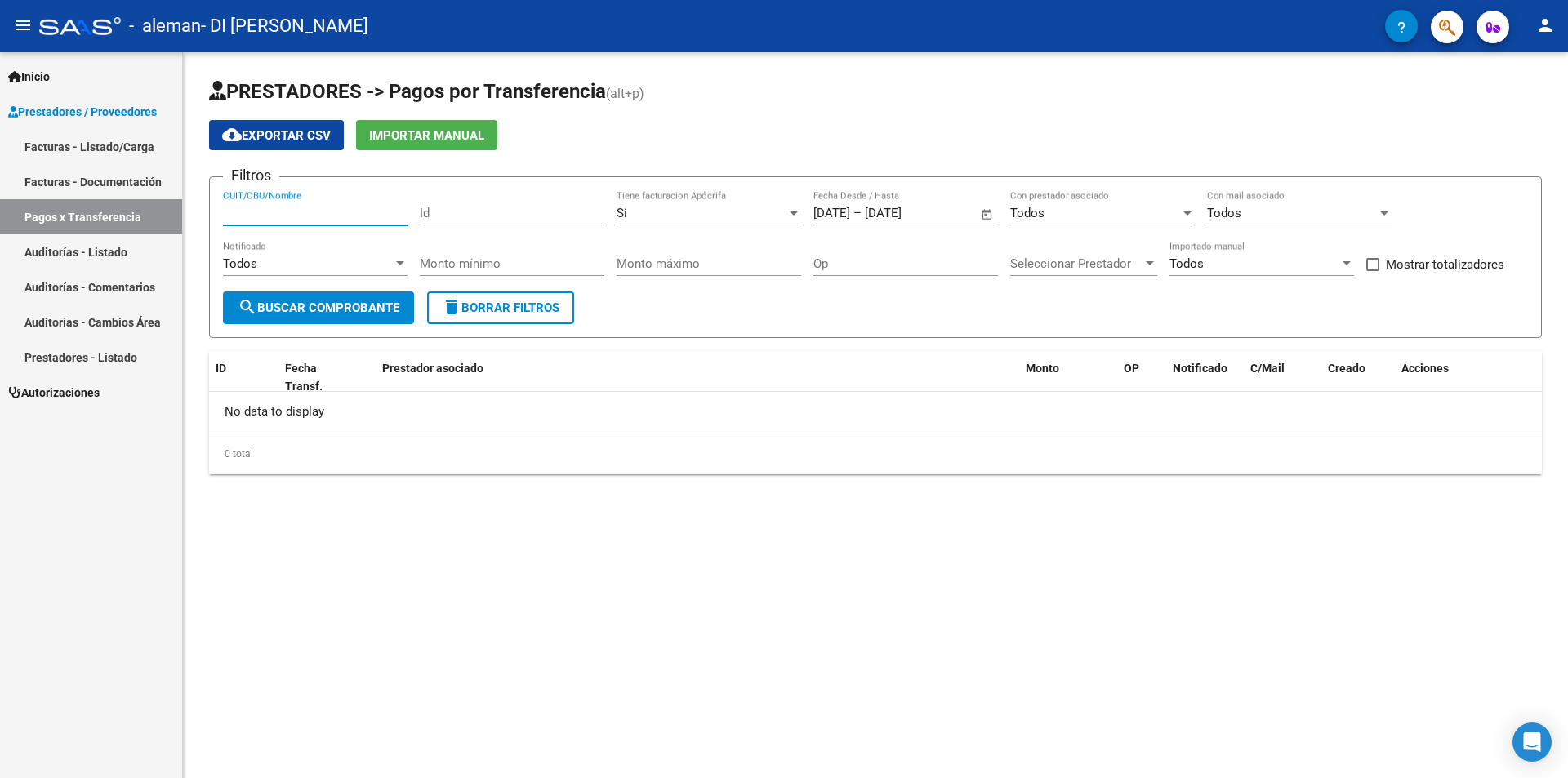
click at [337, 214] on input "CUIT/CBU/Nombre" at bounding box center [315, 213] width 184 height 15
click at [353, 266] on div "Todos" at bounding box center [308, 263] width 170 height 15
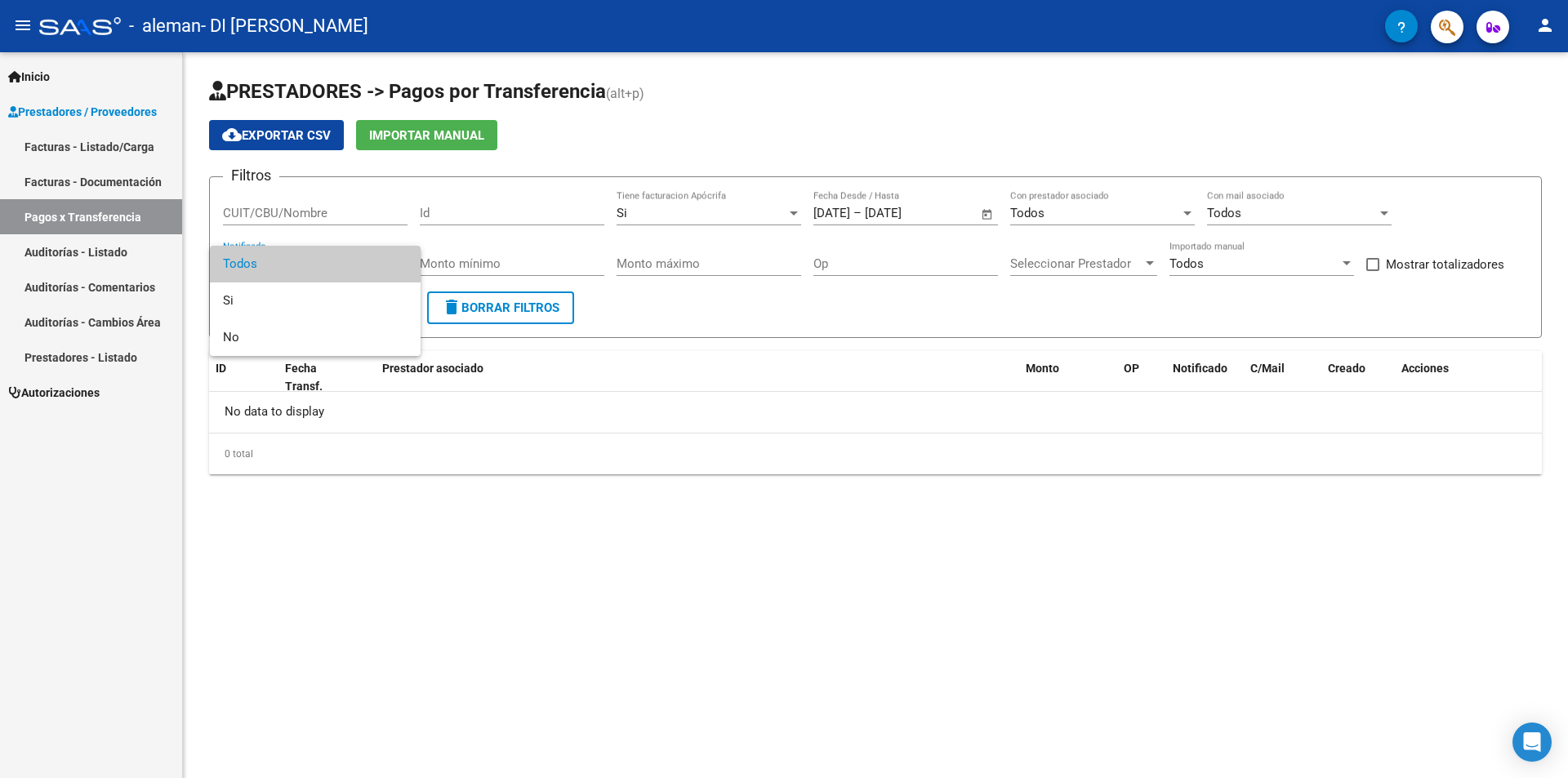
click at [743, 497] on div at bounding box center [784, 389] width 1568 height 778
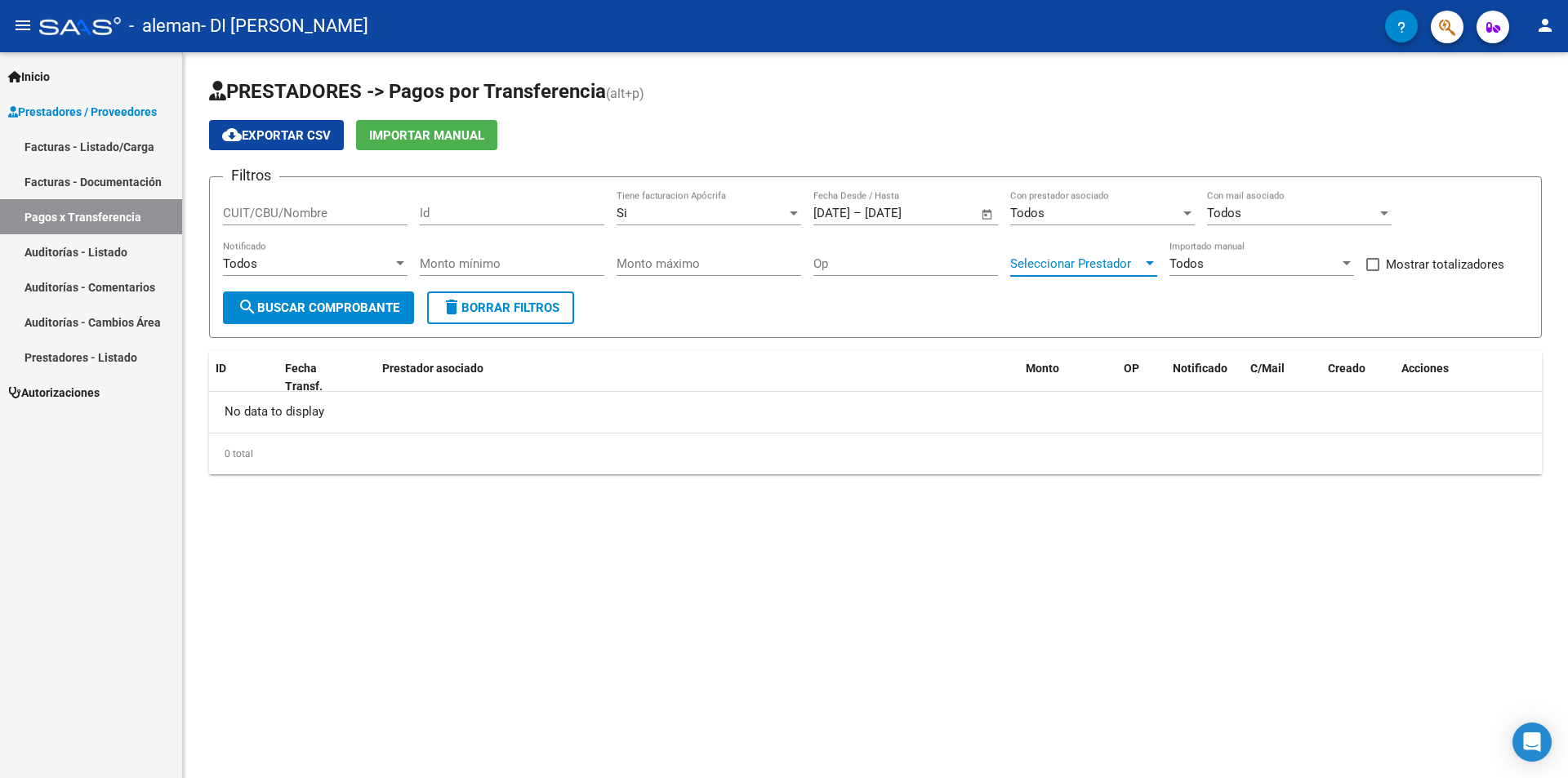
click at [1149, 260] on div at bounding box center [1149, 263] width 15 height 13
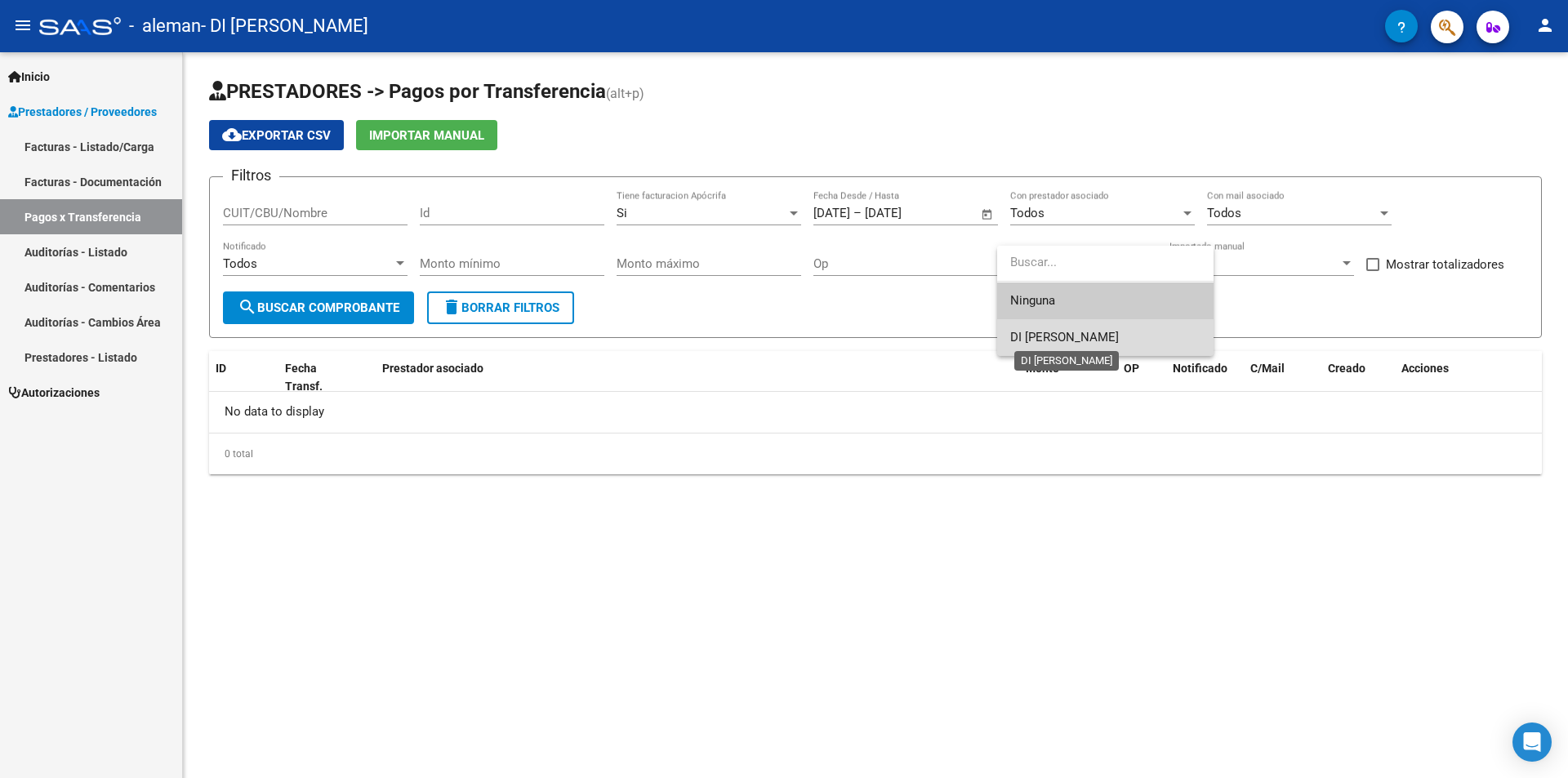
click at [1110, 332] on span "DI [PERSON_NAME]" at bounding box center [1064, 337] width 109 height 15
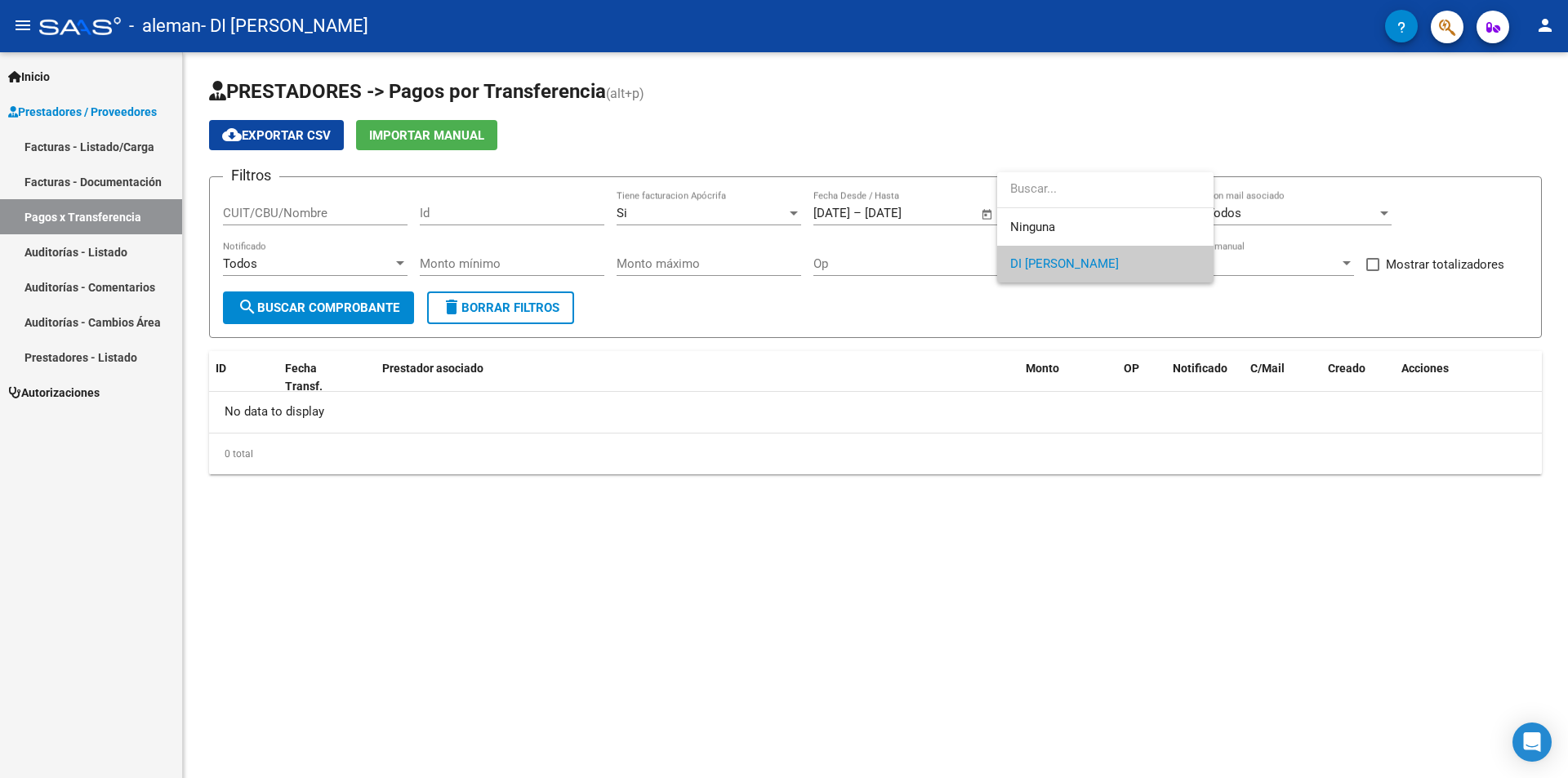
click at [1410, 268] on div at bounding box center [784, 389] width 1568 height 778
click at [1376, 266] on span at bounding box center [1372, 264] width 13 height 13
click at [1373, 271] on input "Mostrar totalizadores" at bounding box center [1372, 271] width 1 height 1
checkbox input "true"
click at [277, 139] on span "cloud_download Exportar CSV" at bounding box center [276, 135] width 109 height 15
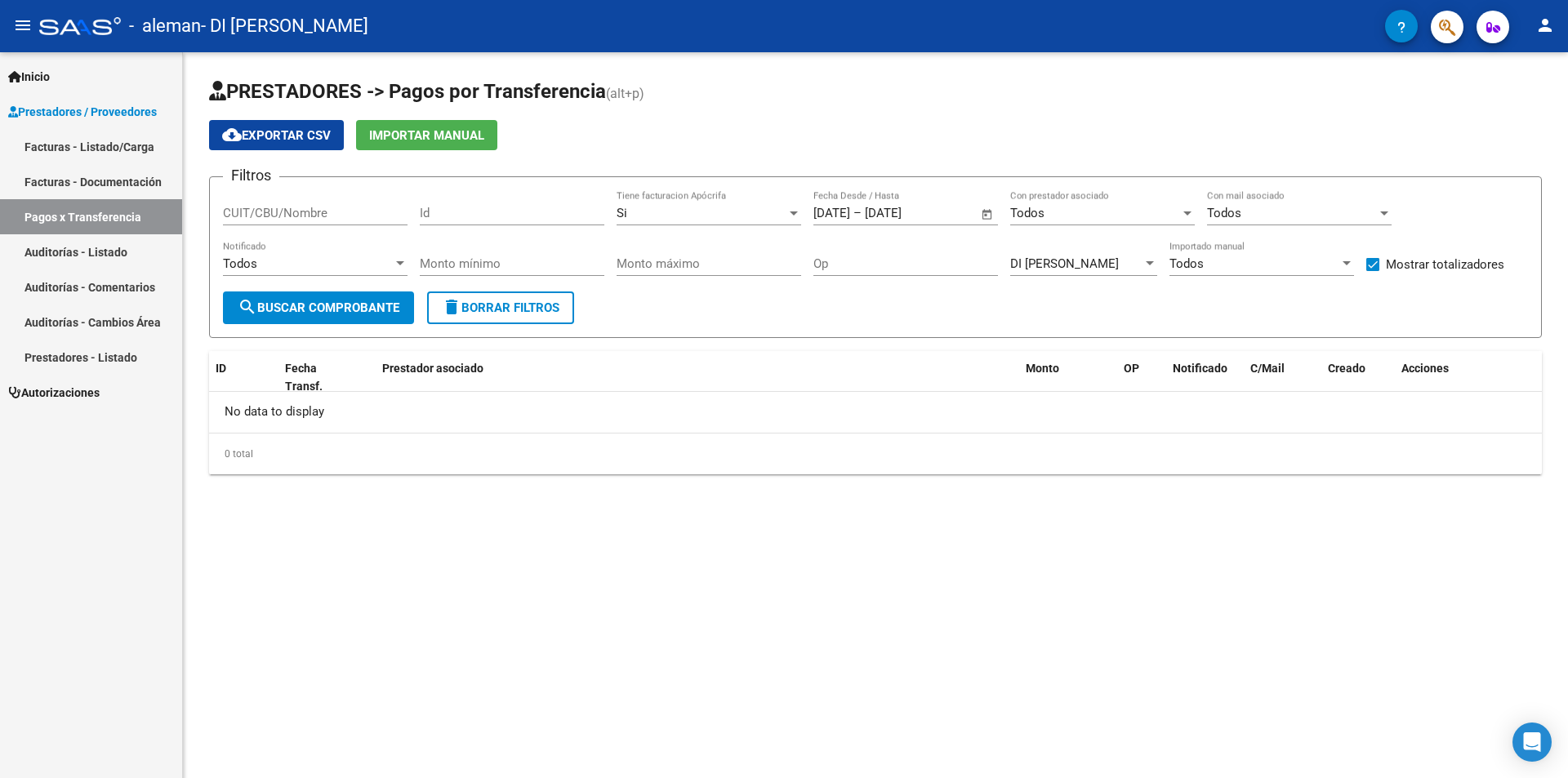
click at [1518, 111] on app-list-header "PRESTADORES -> Pagos por Transferencia (alt+p) cloud_download Exportar CSV Impo…" at bounding box center [875, 208] width 1333 height 260
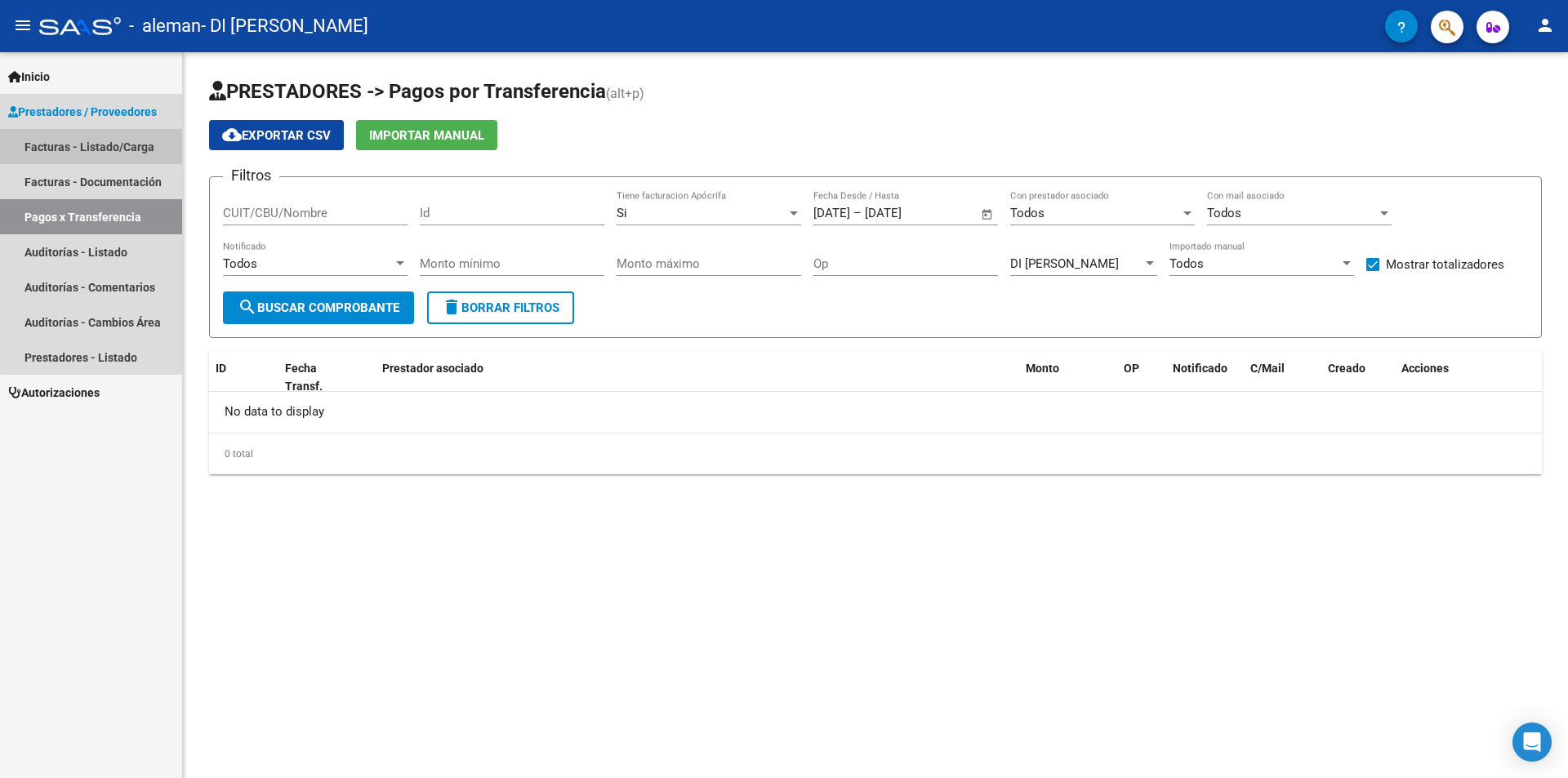
click at [102, 144] on link "Facturas - Listado/Carga" at bounding box center [91, 146] width 183 height 35
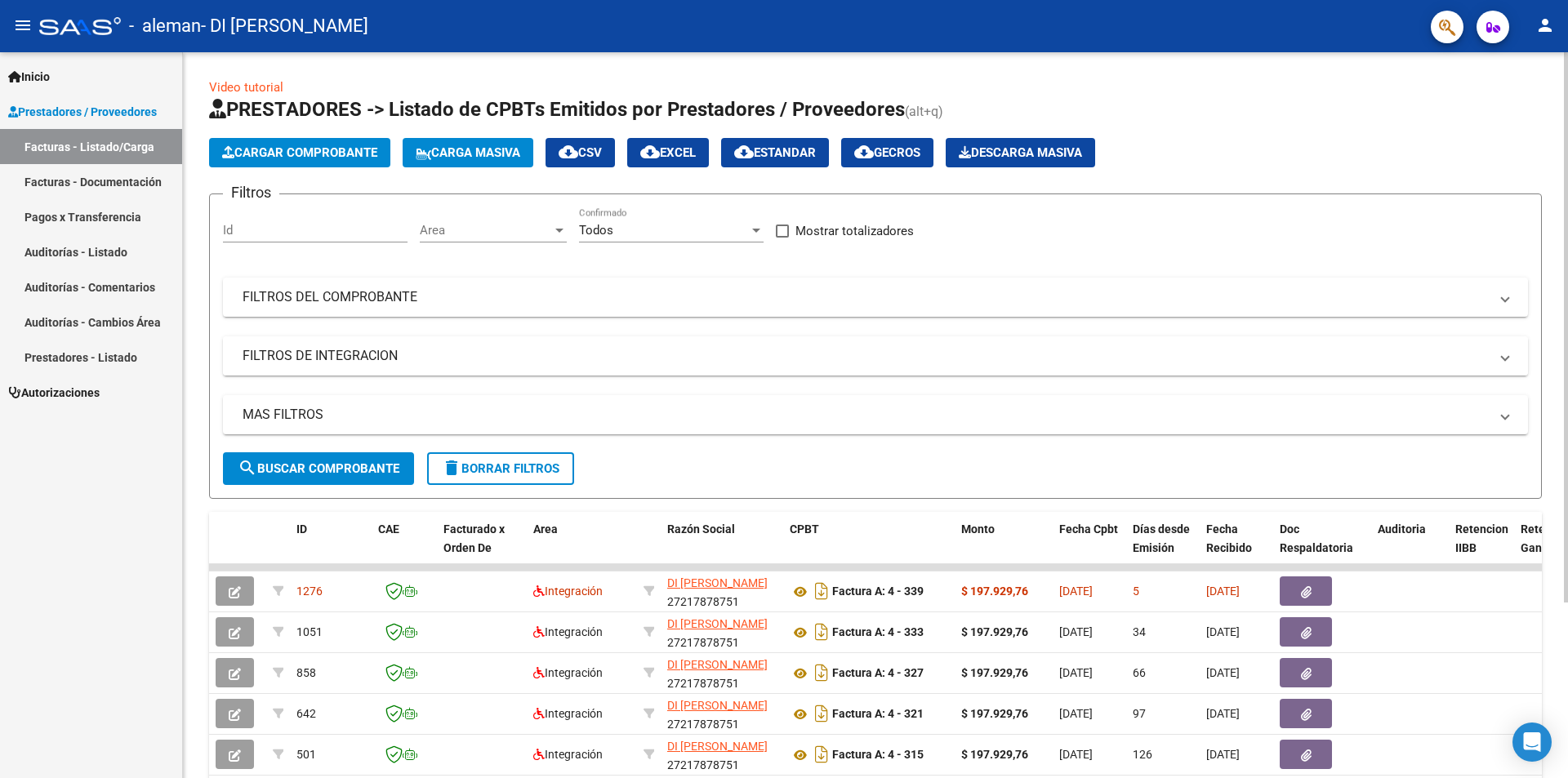
scroll to position [82, 0]
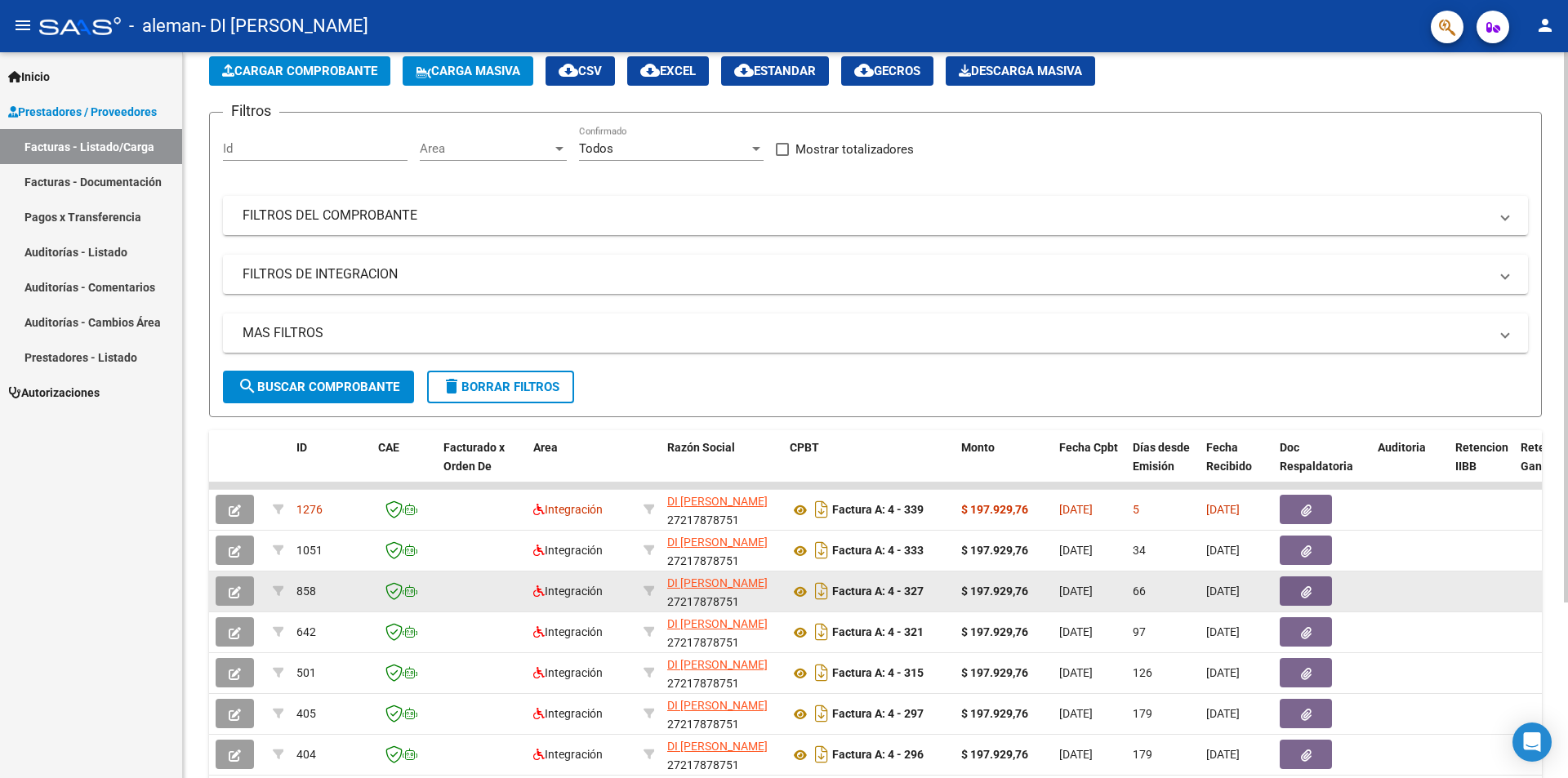
click at [1400, 592] on datatable-body-cell at bounding box center [1410, 592] width 77 height 40
click at [914, 594] on strong "Factura A: 4 - 327" at bounding box center [878, 591] width 91 height 13
click at [766, 591] on app-link-go-to "DI [PERSON_NAME]" at bounding box center [718, 582] width 100 height 18
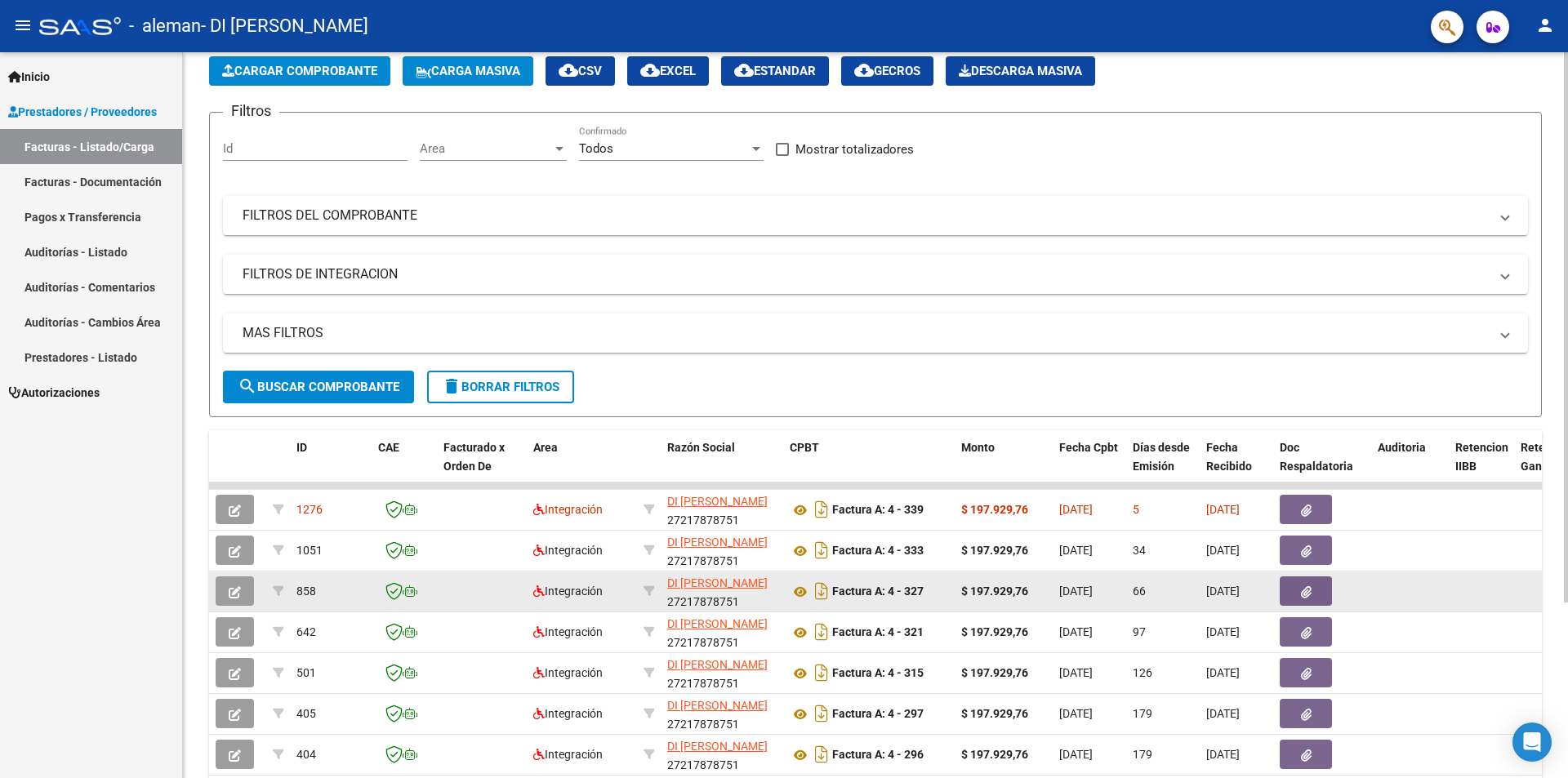
click at [505, 589] on datatable-body-cell at bounding box center [482, 592] width 89 height 40
click at [444, 584] on datatable-body-cell at bounding box center [482, 592] width 89 height 40
click at [338, 591] on div "858" at bounding box center [331, 591] width 68 height 18
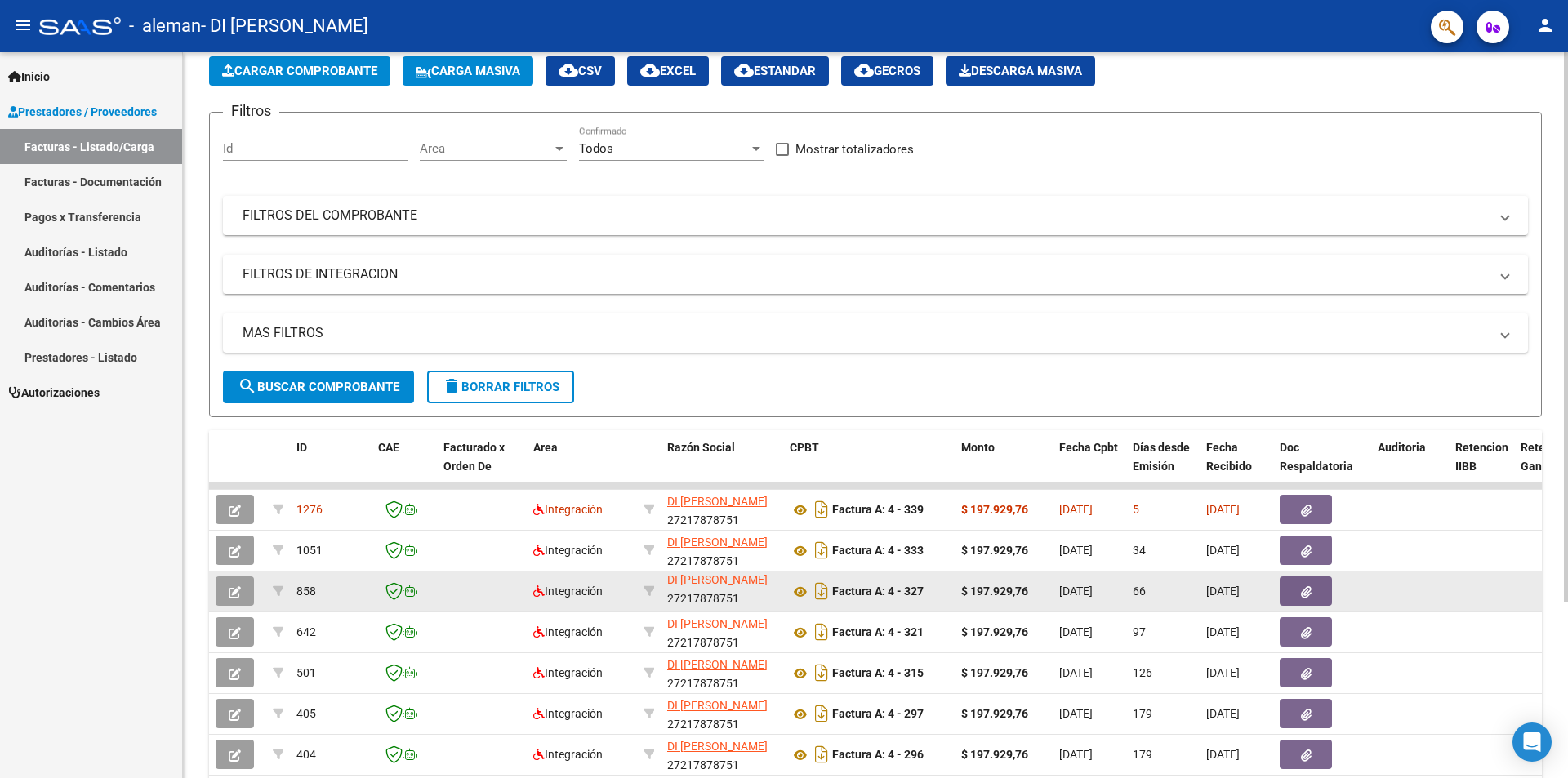
click at [1397, 594] on datatable-body-cell at bounding box center [1410, 592] width 77 height 40
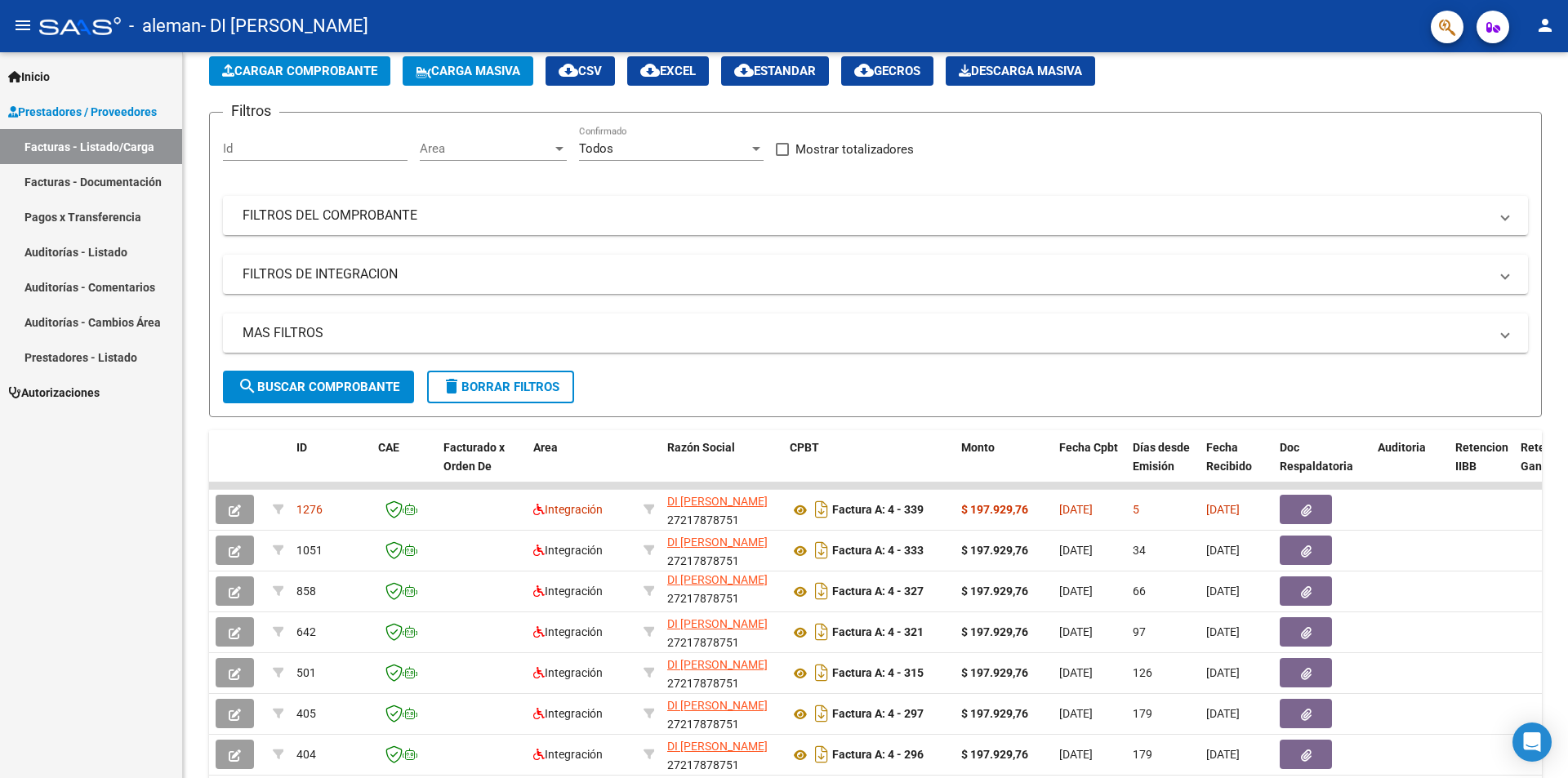
click at [85, 210] on link "Pagos x Transferencia" at bounding box center [91, 217] width 183 height 35
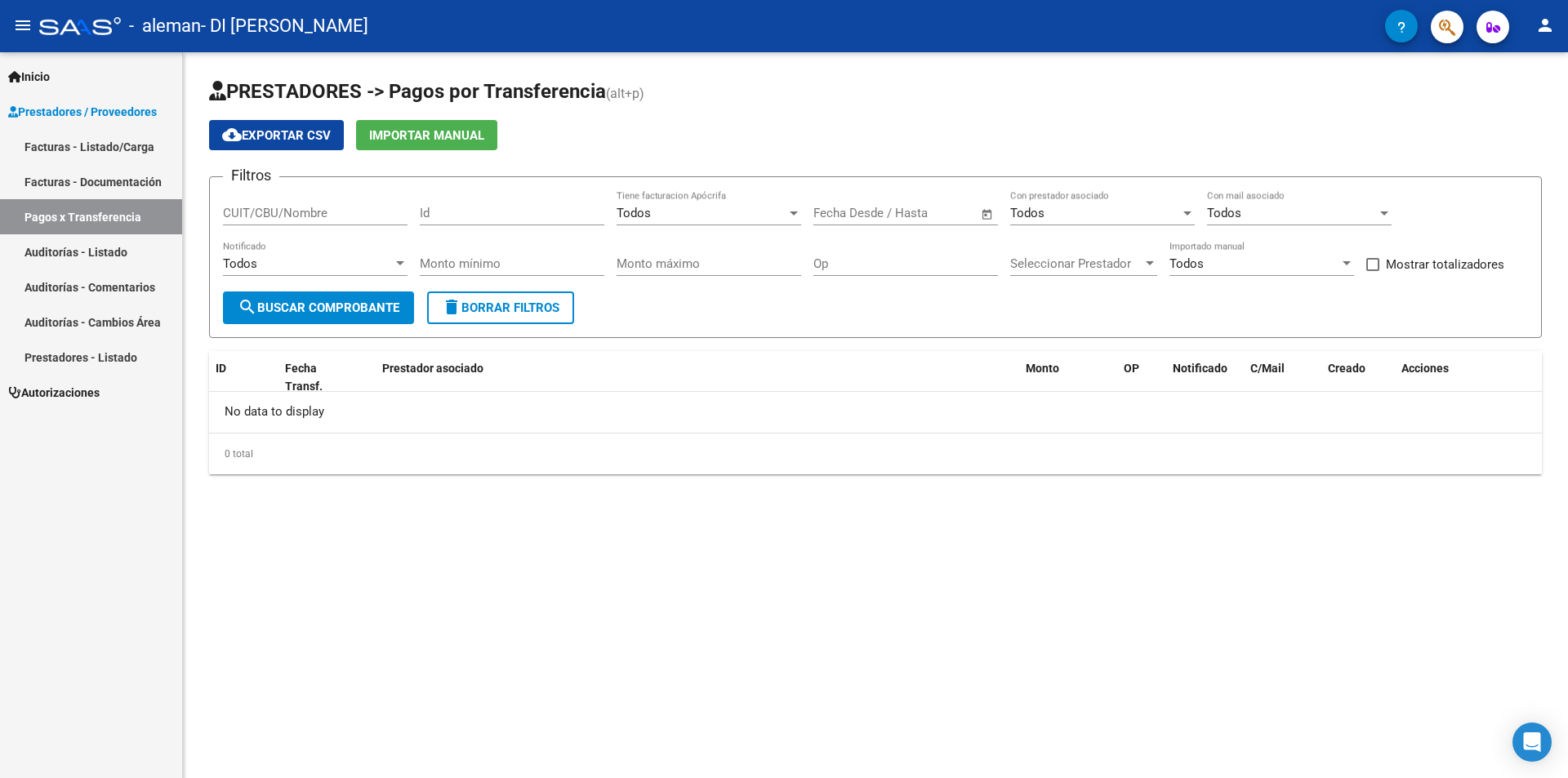
click at [1128, 261] on span "Seleccionar Prestador" at bounding box center [1076, 263] width 132 height 15
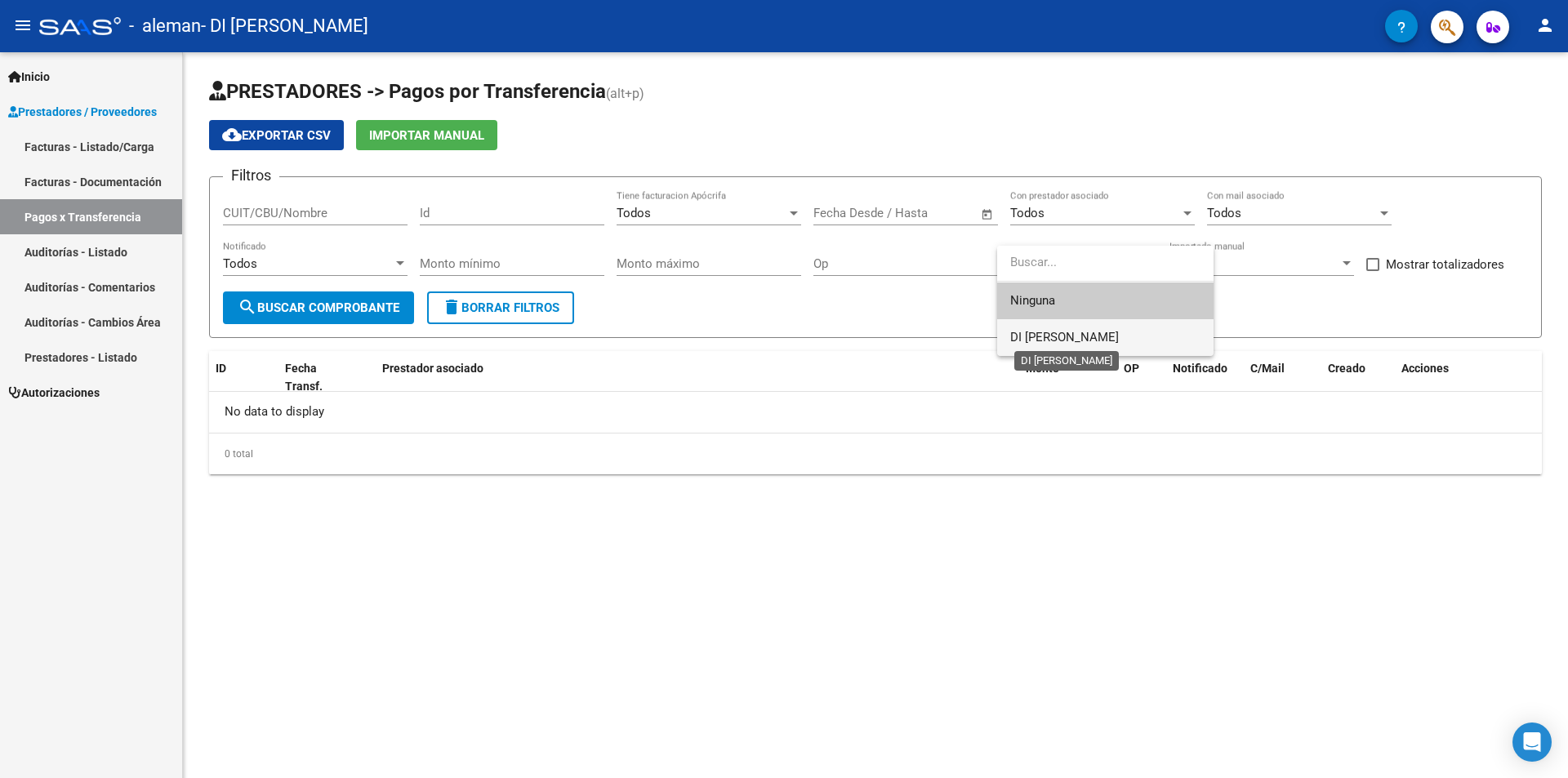
click at [1067, 334] on span "DI [PERSON_NAME]" at bounding box center [1064, 337] width 109 height 15
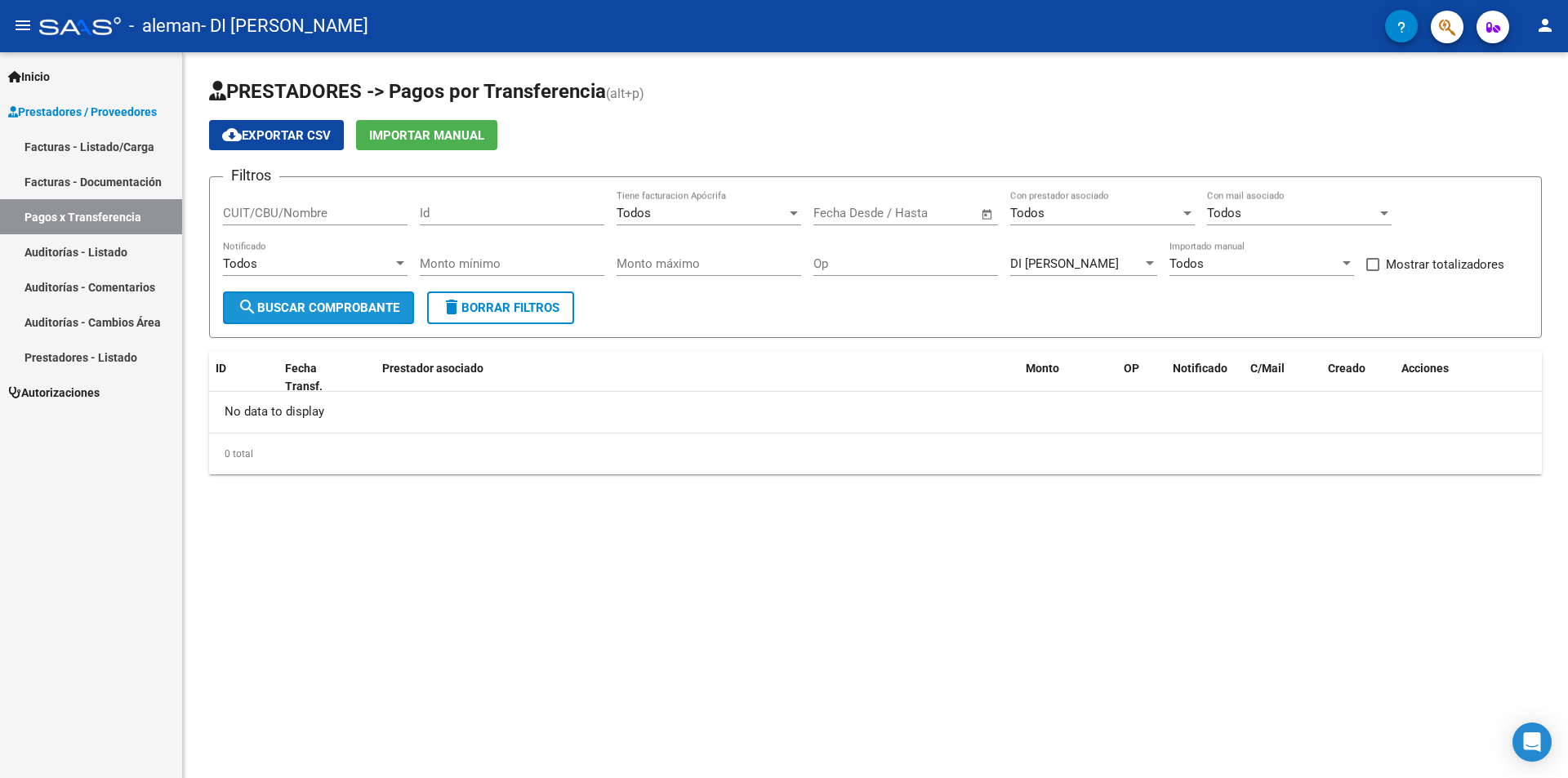
click at [304, 308] on span "search Buscar Comprobante" at bounding box center [319, 308] width 161 height 15
click at [827, 214] on input "text" at bounding box center [846, 213] width 66 height 15
click at [996, 260] on span "Previous month" at bounding box center [1002, 259] width 32 height 32
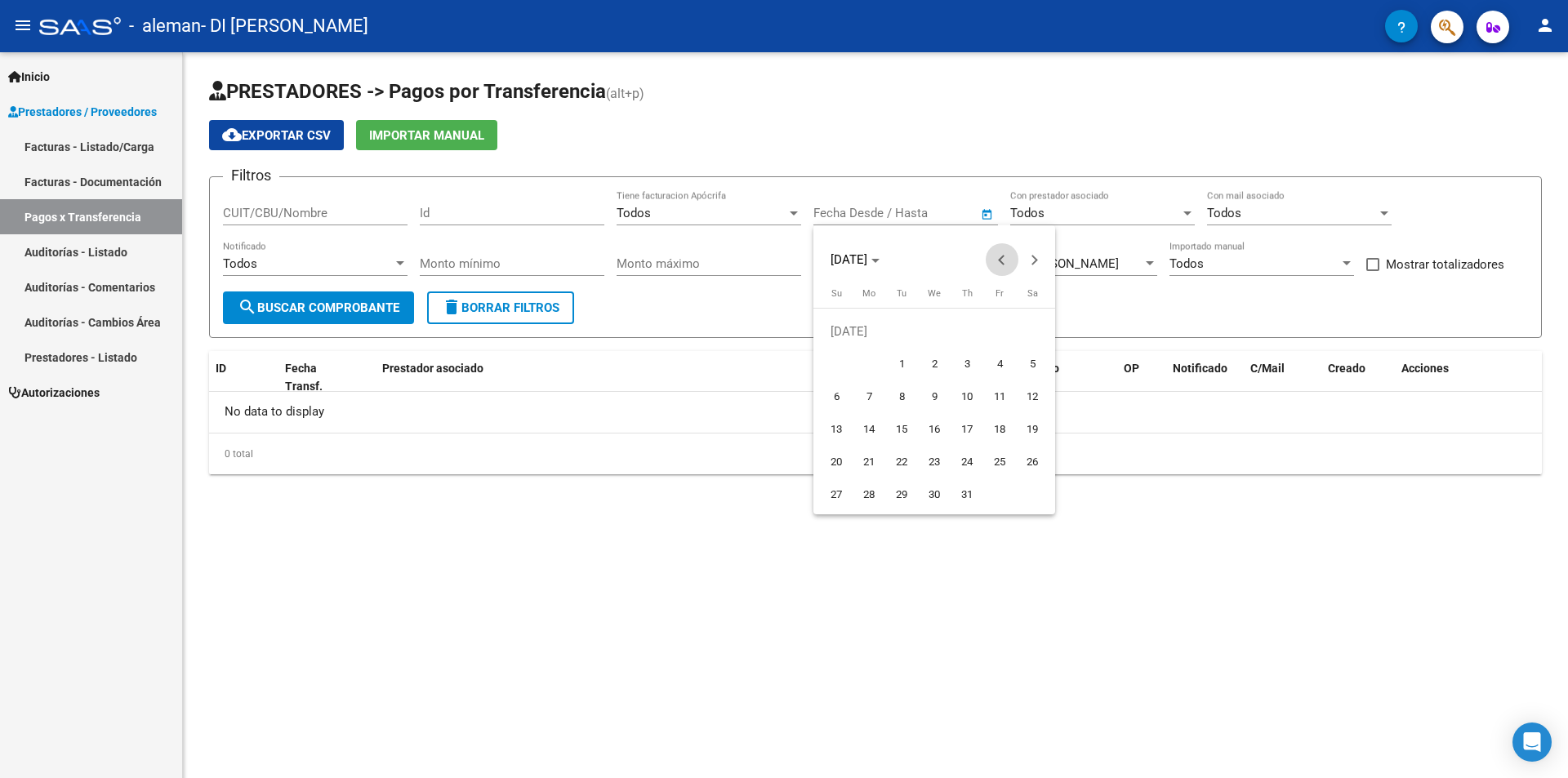
click at [996, 260] on span "Previous month" at bounding box center [1002, 259] width 32 height 32
click at [834, 360] on span "1" at bounding box center [836, 364] width 30 height 30
type input "[DATE]"
click at [1035, 264] on span "Next month" at bounding box center [1035, 259] width 32 height 32
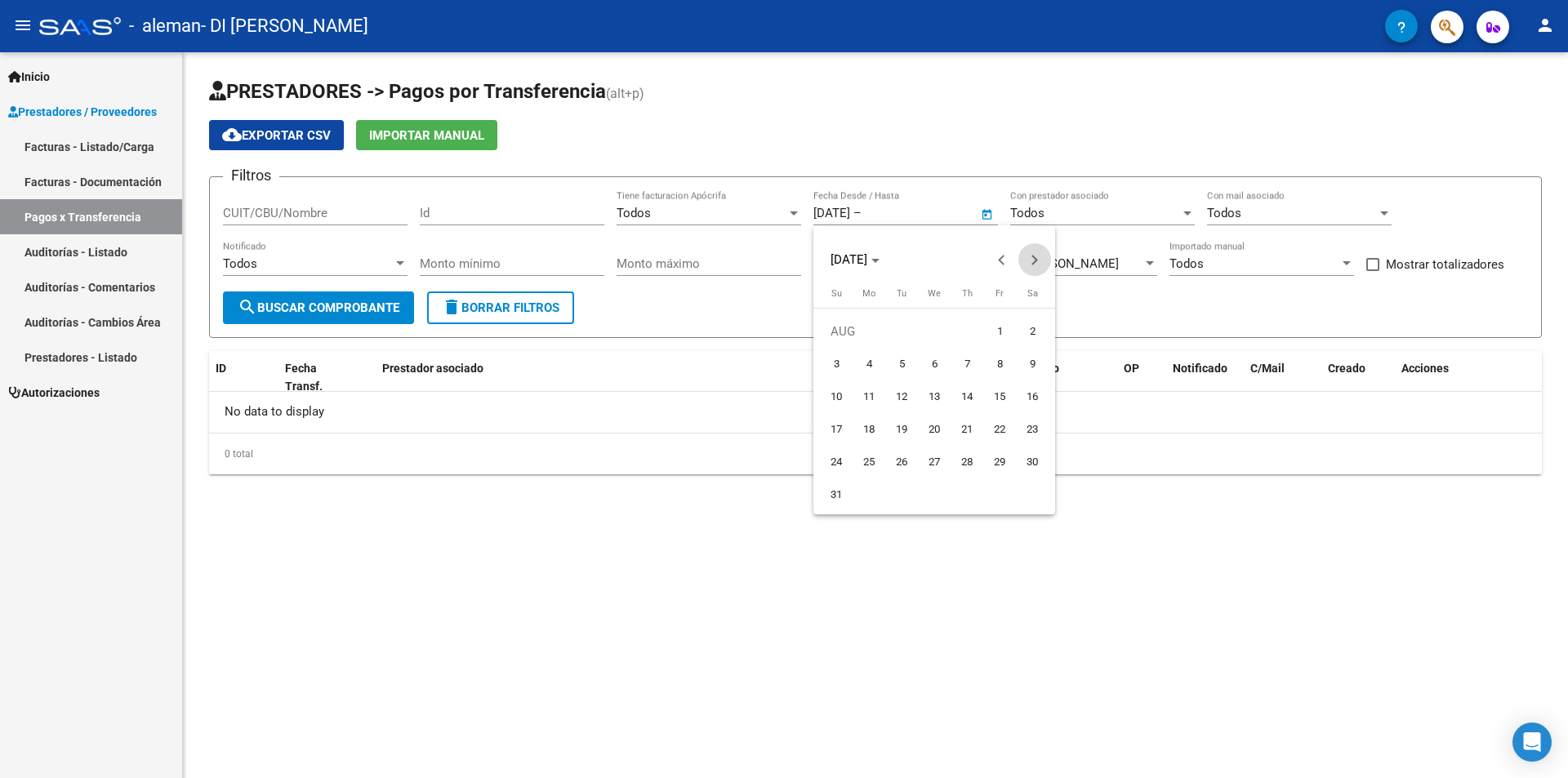
click at [1035, 264] on span "Next month" at bounding box center [1035, 259] width 32 height 32
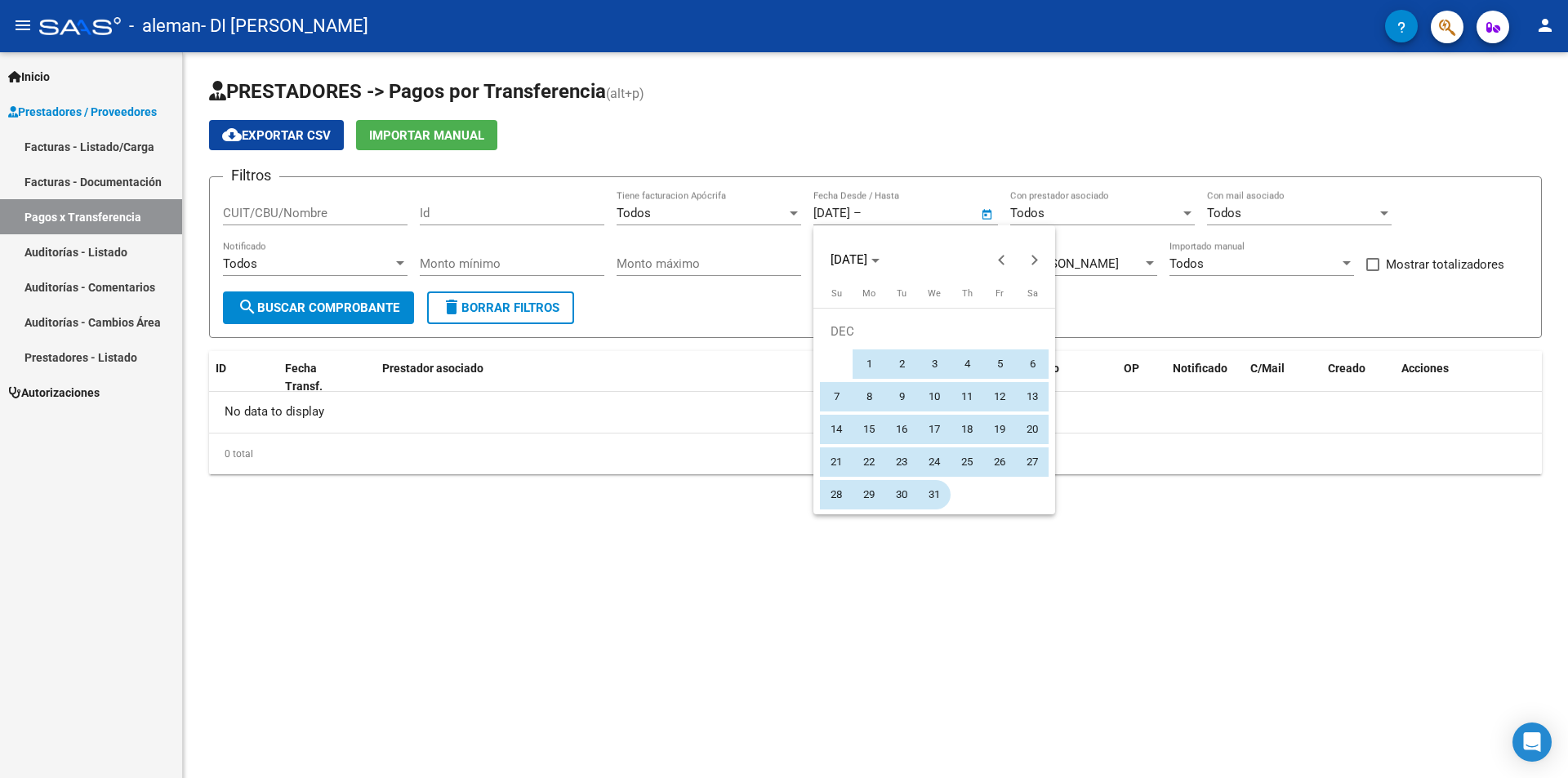
click at [937, 494] on span "31" at bounding box center [934, 495] width 30 height 30
type input "[DATE]"
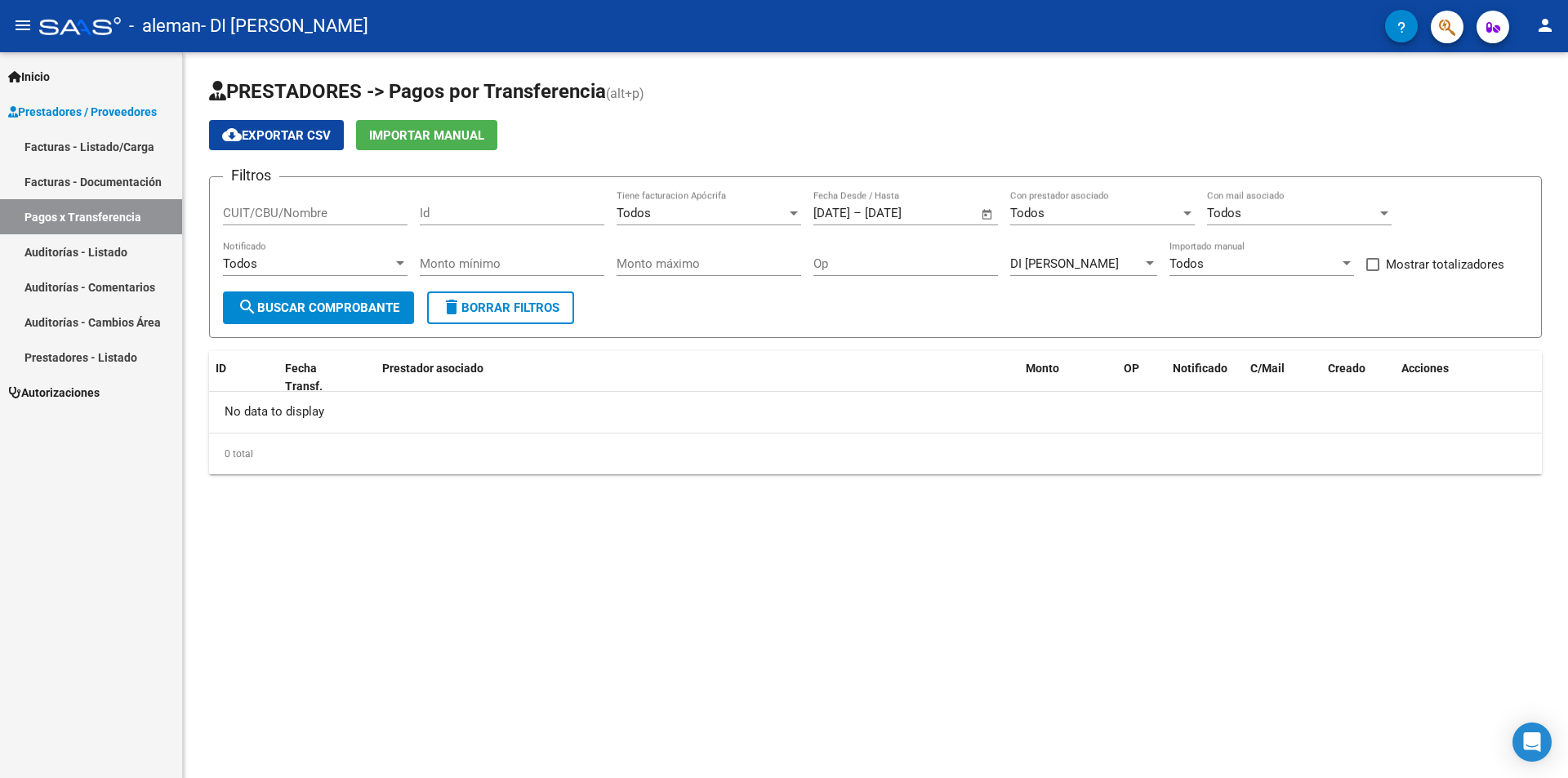
click at [915, 603] on mat-sidenav-content "PRESTADORES -> Pagos por Transferencia (alt+p) cloud_download Exportar CSV Impo…" at bounding box center [876, 416] width 1385 height 726
click at [300, 317] on button "search Buscar Comprobante" at bounding box center [319, 307] width 191 height 32
click at [124, 355] on link "Prestadores - Listado" at bounding box center [91, 357] width 183 height 35
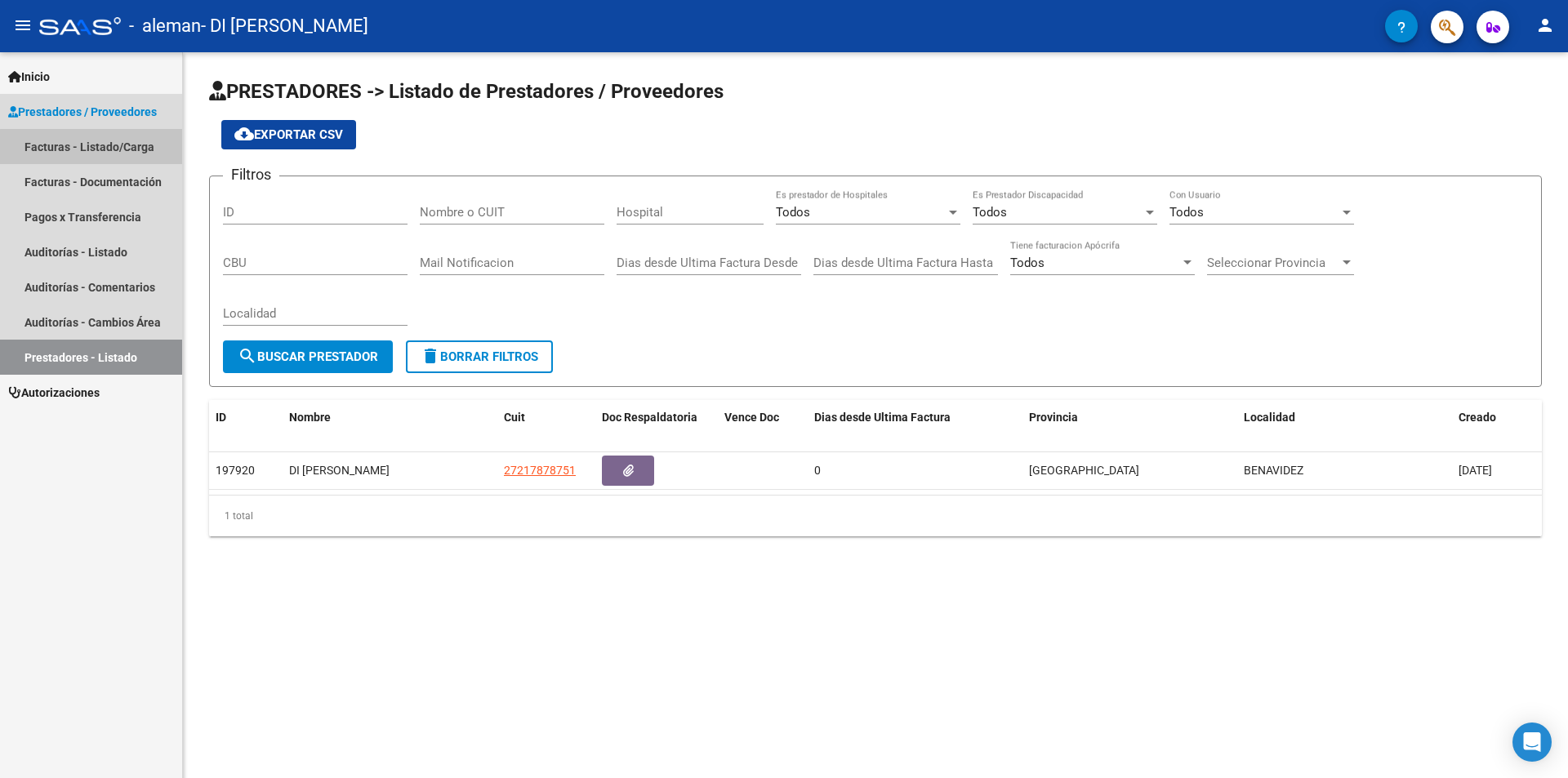
click at [91, 150] on link "Facturas - Listado/Carga" at bounding box center [91, 146] width 183 height 35
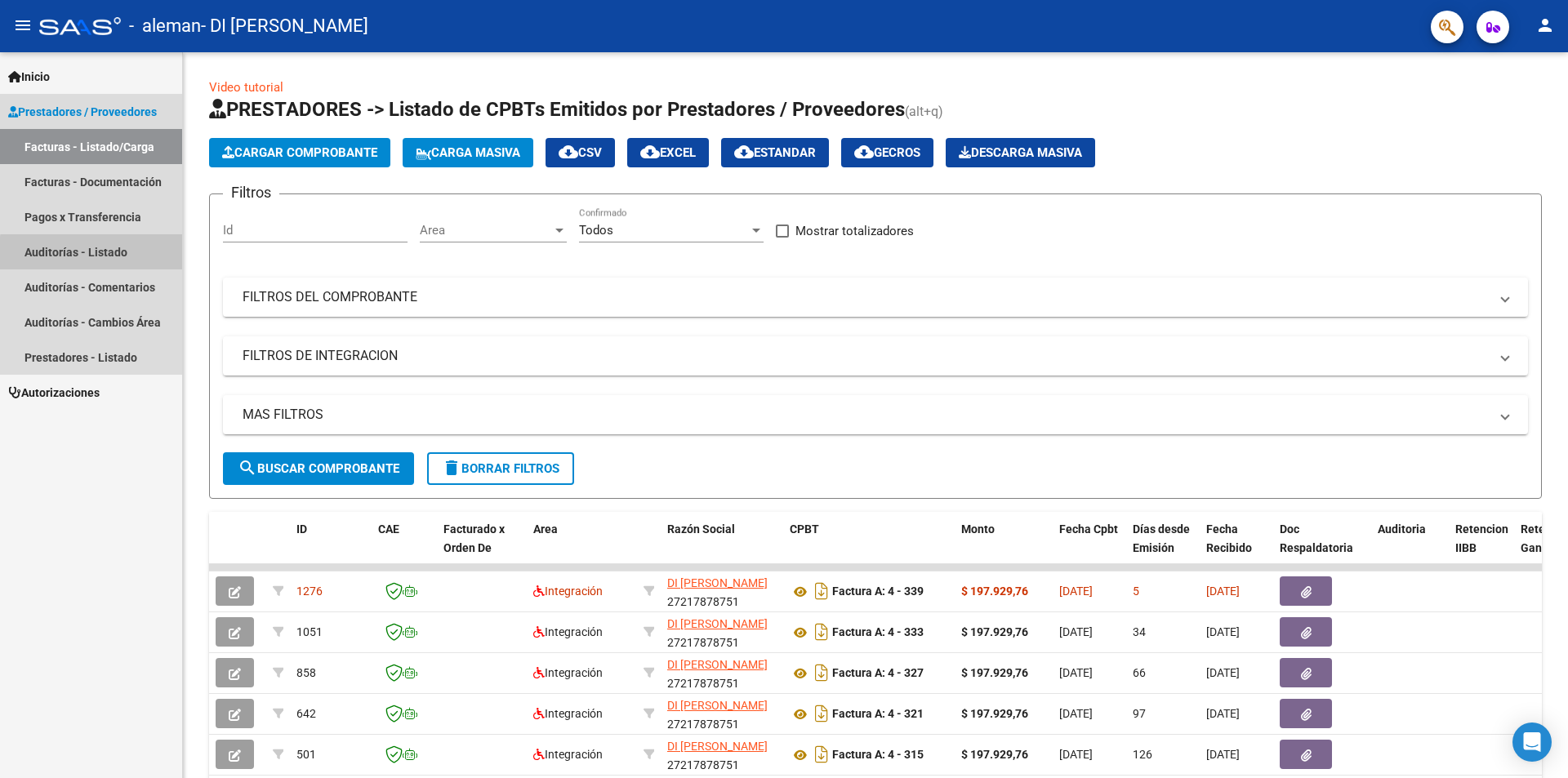
click at [97, 253] on link "Auditorías - Listado" at bounding box center [91, 252] width 183 height 35
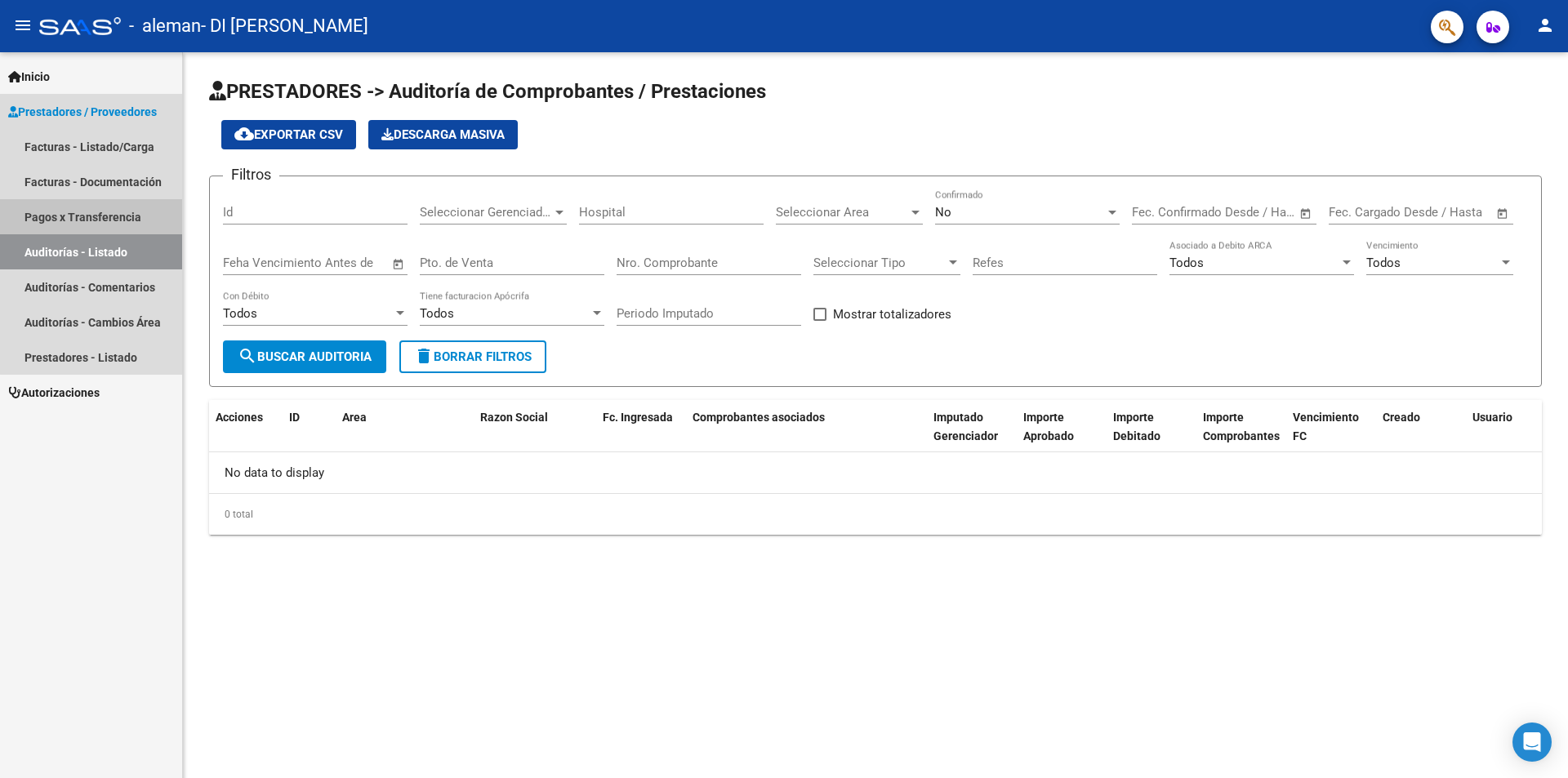
click at [102, 213] on link "Pagos x Transferencia" at bounding box center [91, 217] width 183 height 35
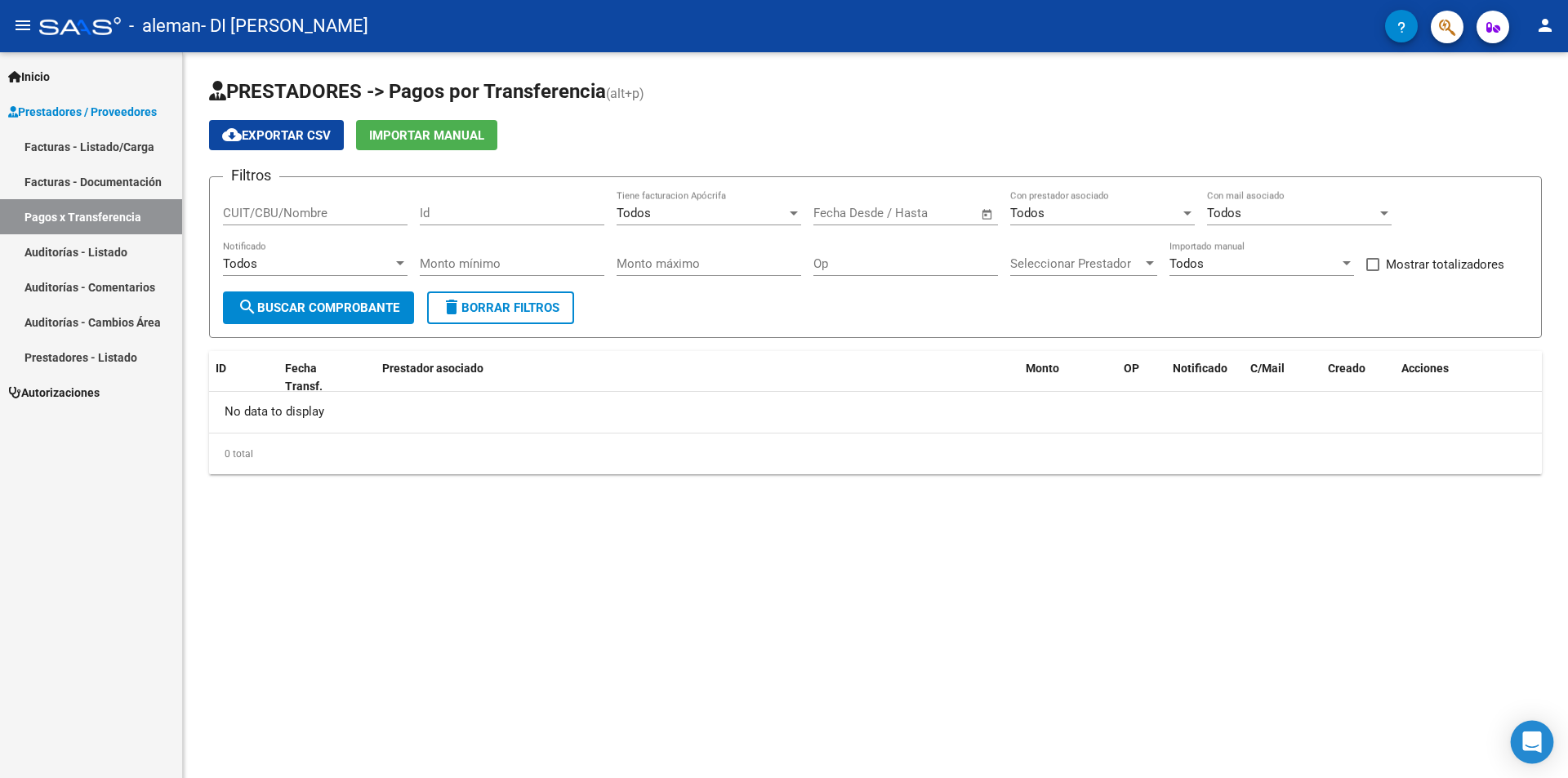
click at [1539, 742] on icon "Open Intercom Messenger" at bounding box center [1531, 742] width 18 height 21
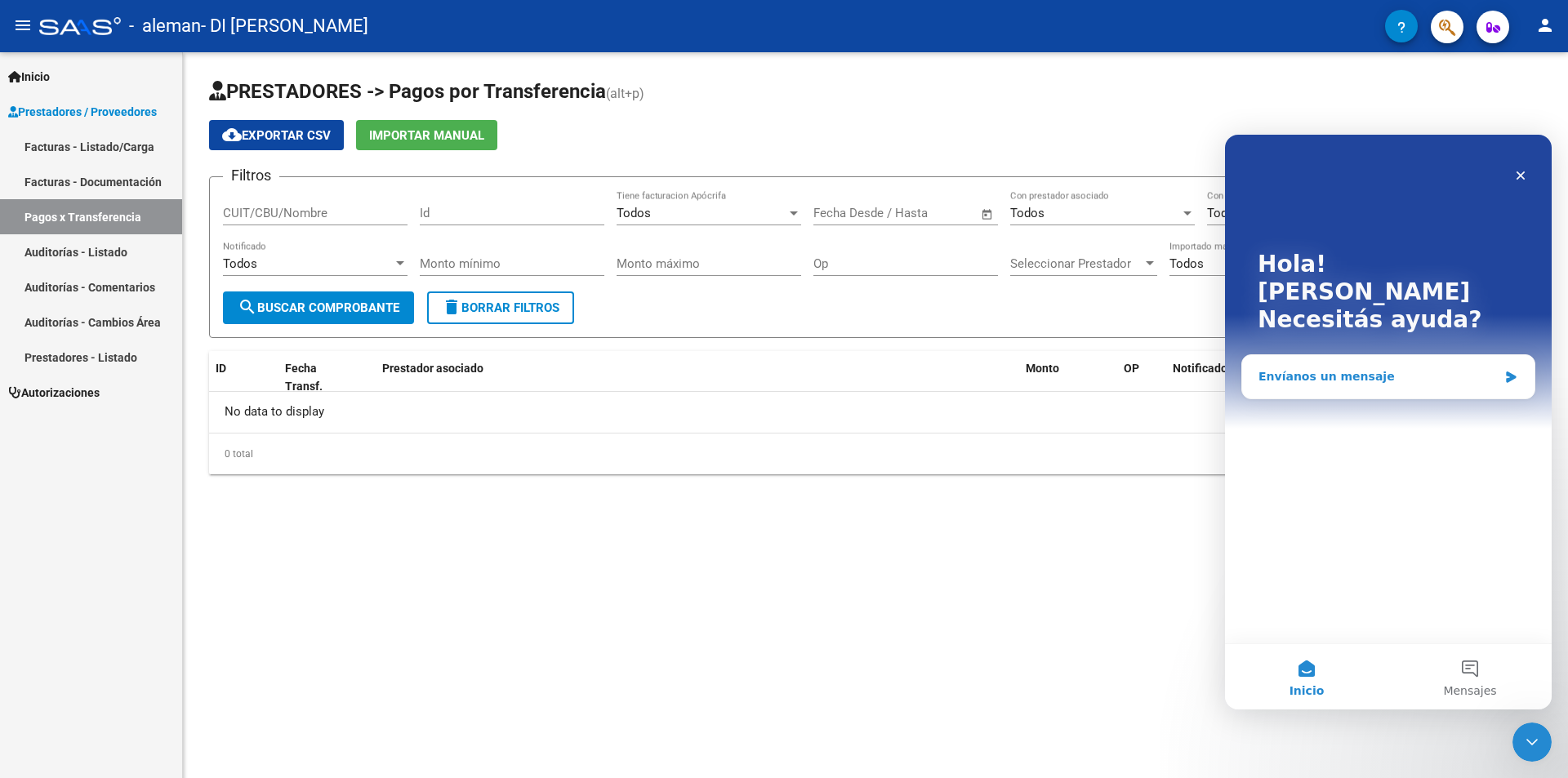
click at [1508, 372] on icon "Intercom Messenger" at bounding box center [1511, 377] width 10 height 11
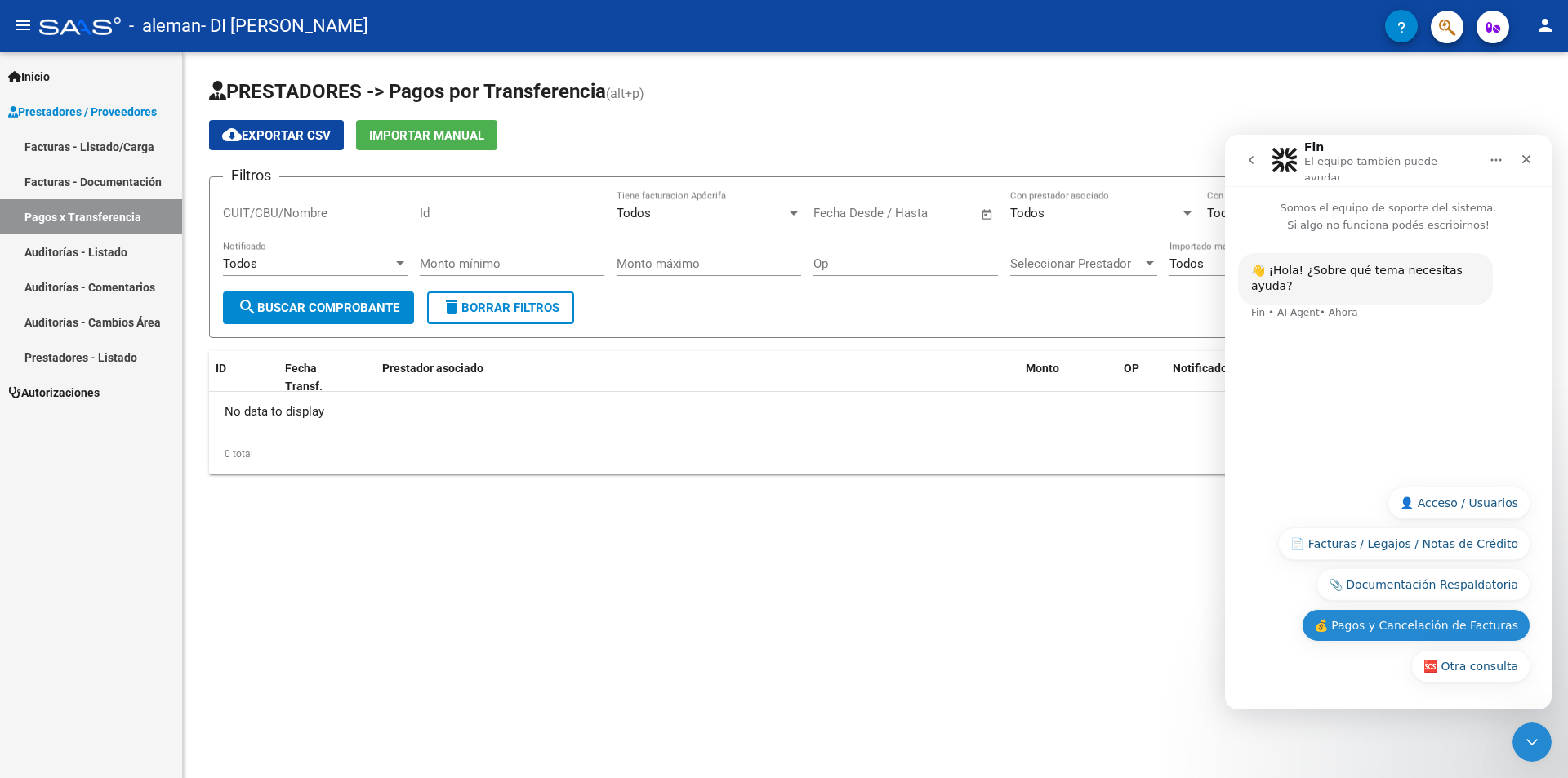
click at [1412, 630] on button "💰 Pagos y Cancelación de Facturas" at bounding box center [1416, 625] width 229 height 32
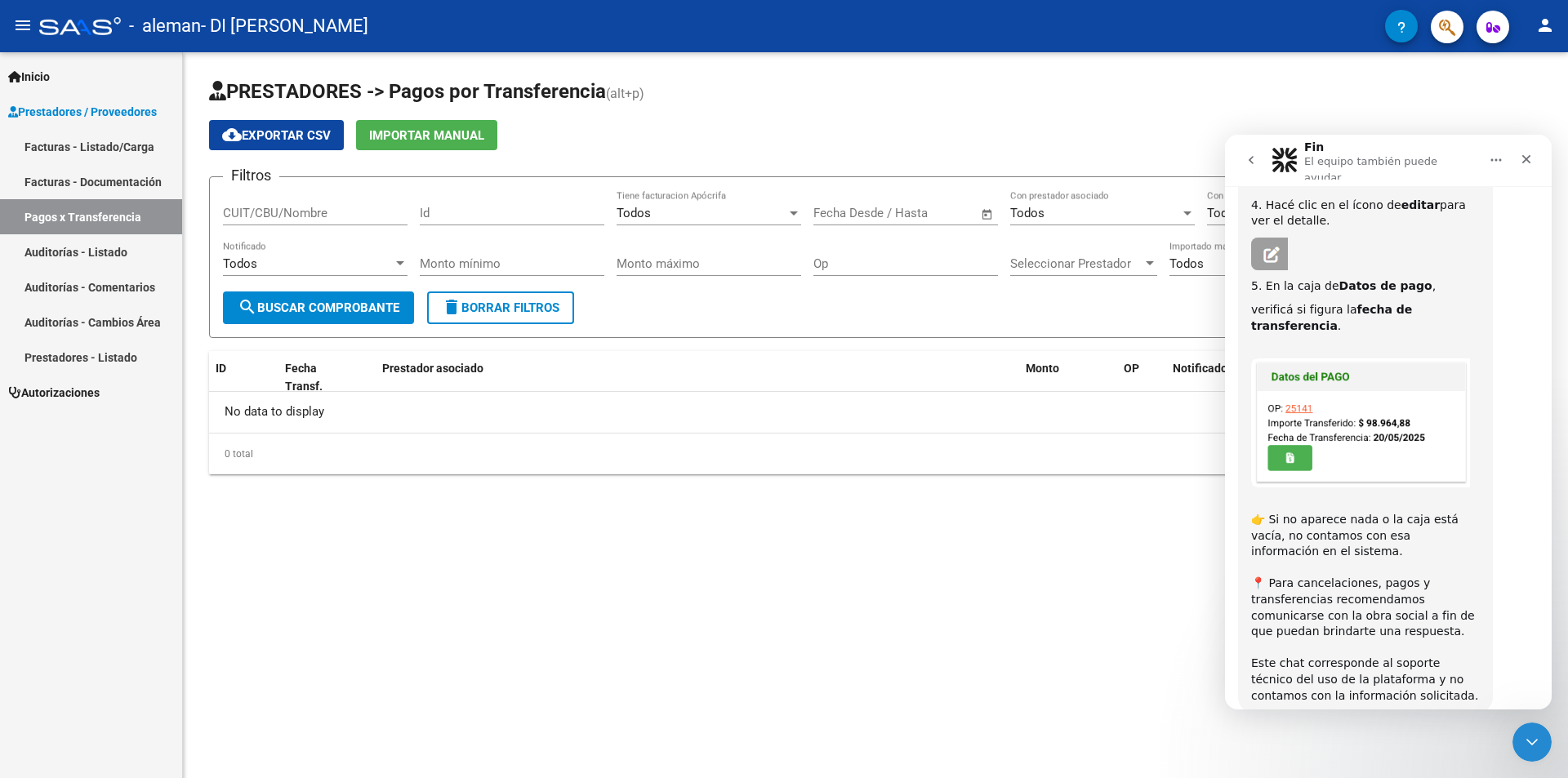
scroll to position [530, 0]
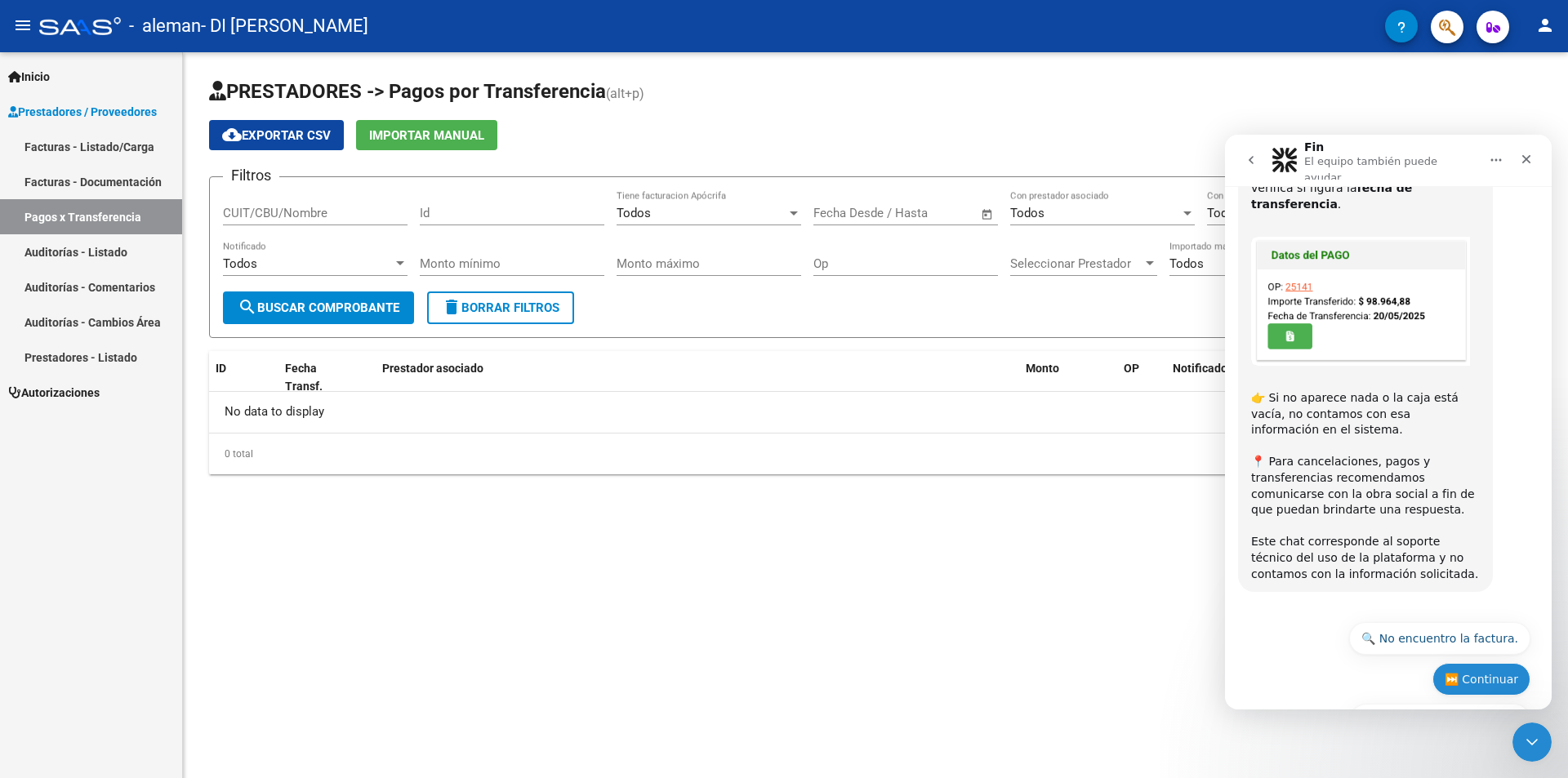
click at [1474, 663] on button "⏭️ Continuar" at bounding box center [1482, 679] width 98 height 32
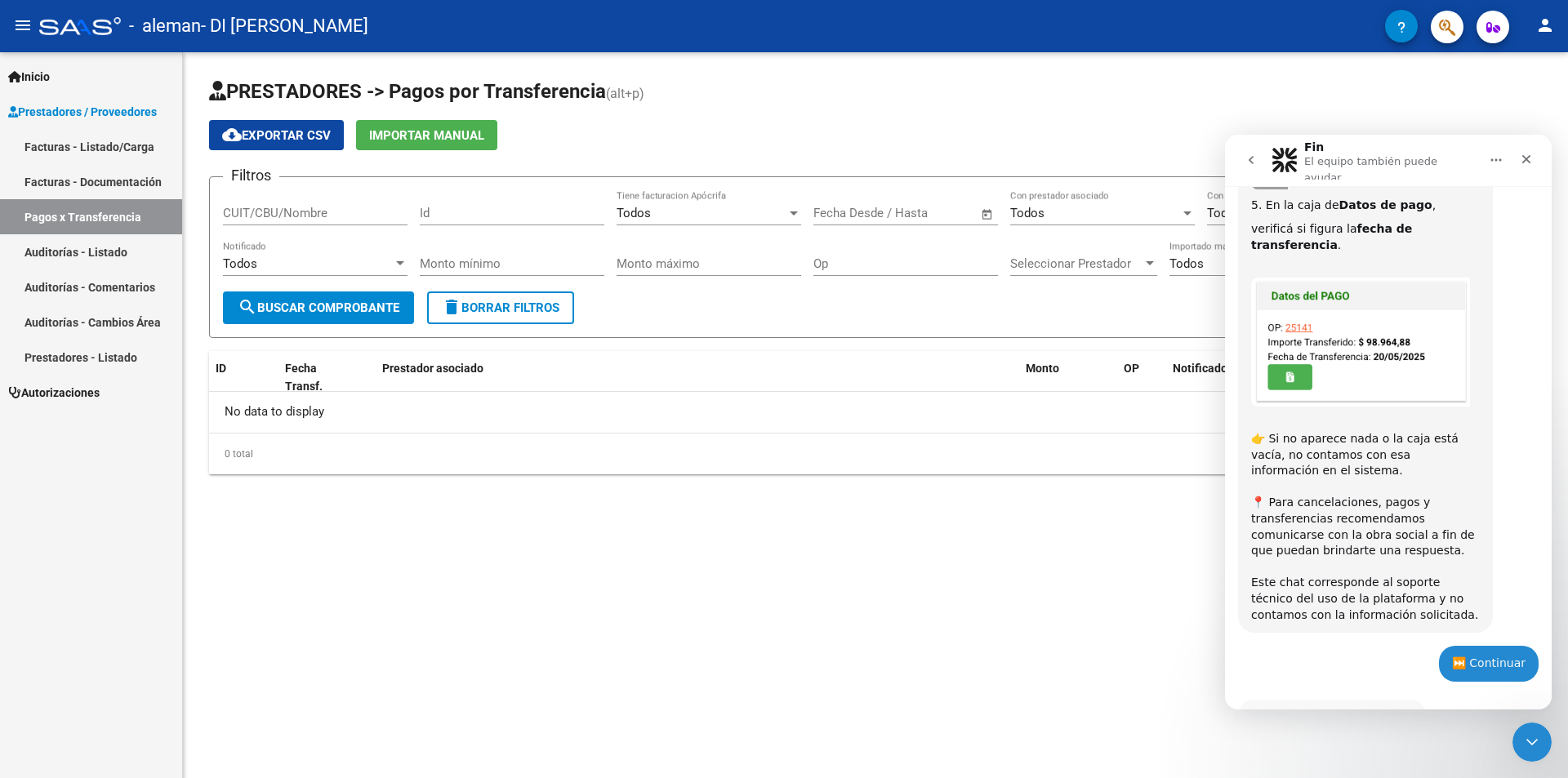
scroll to position [586, 0]
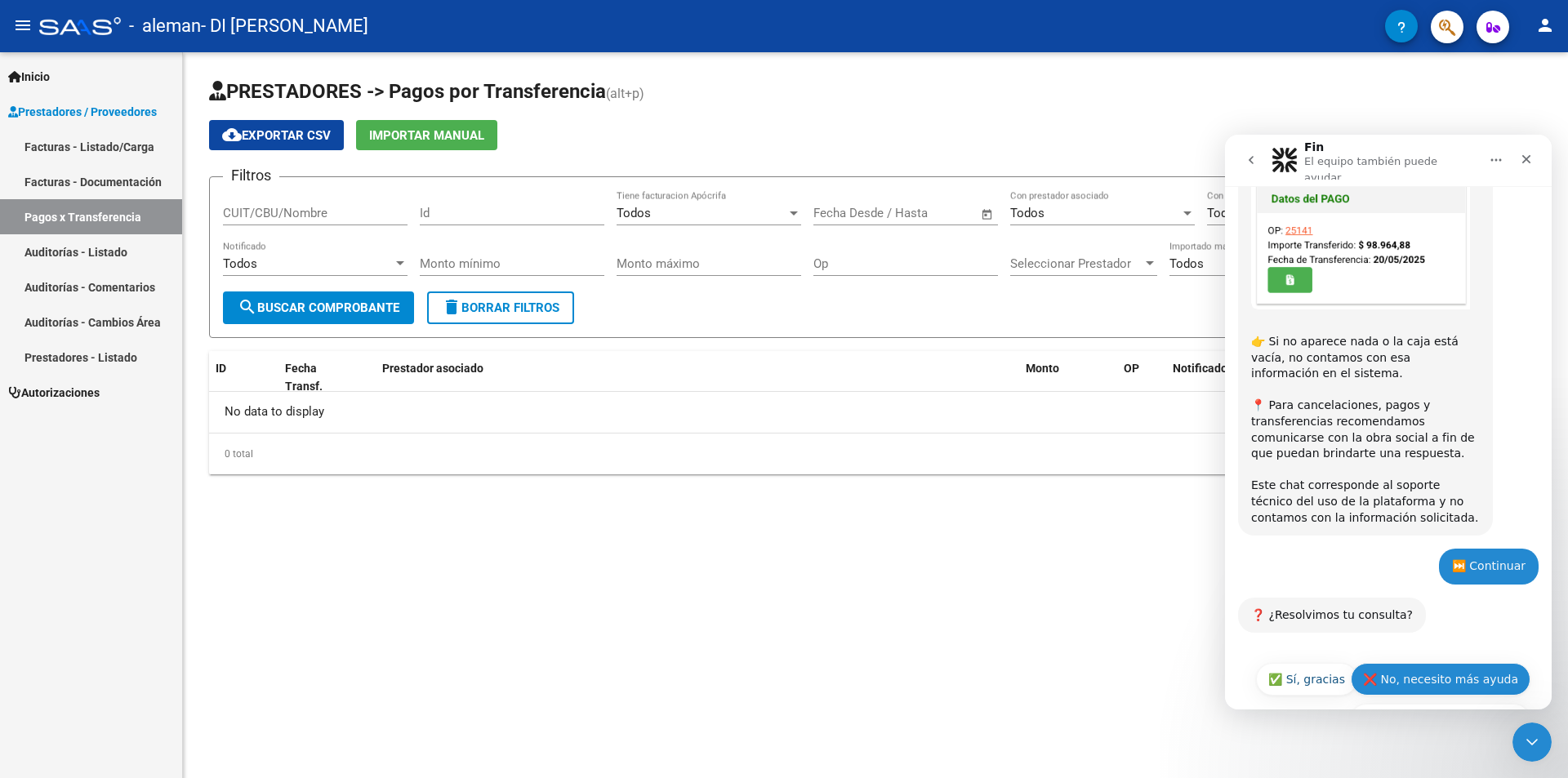
click at [1436, 663] on button "❌ No, necesito más ayuda" at bounding box center [1441, 679] width 180 height 32
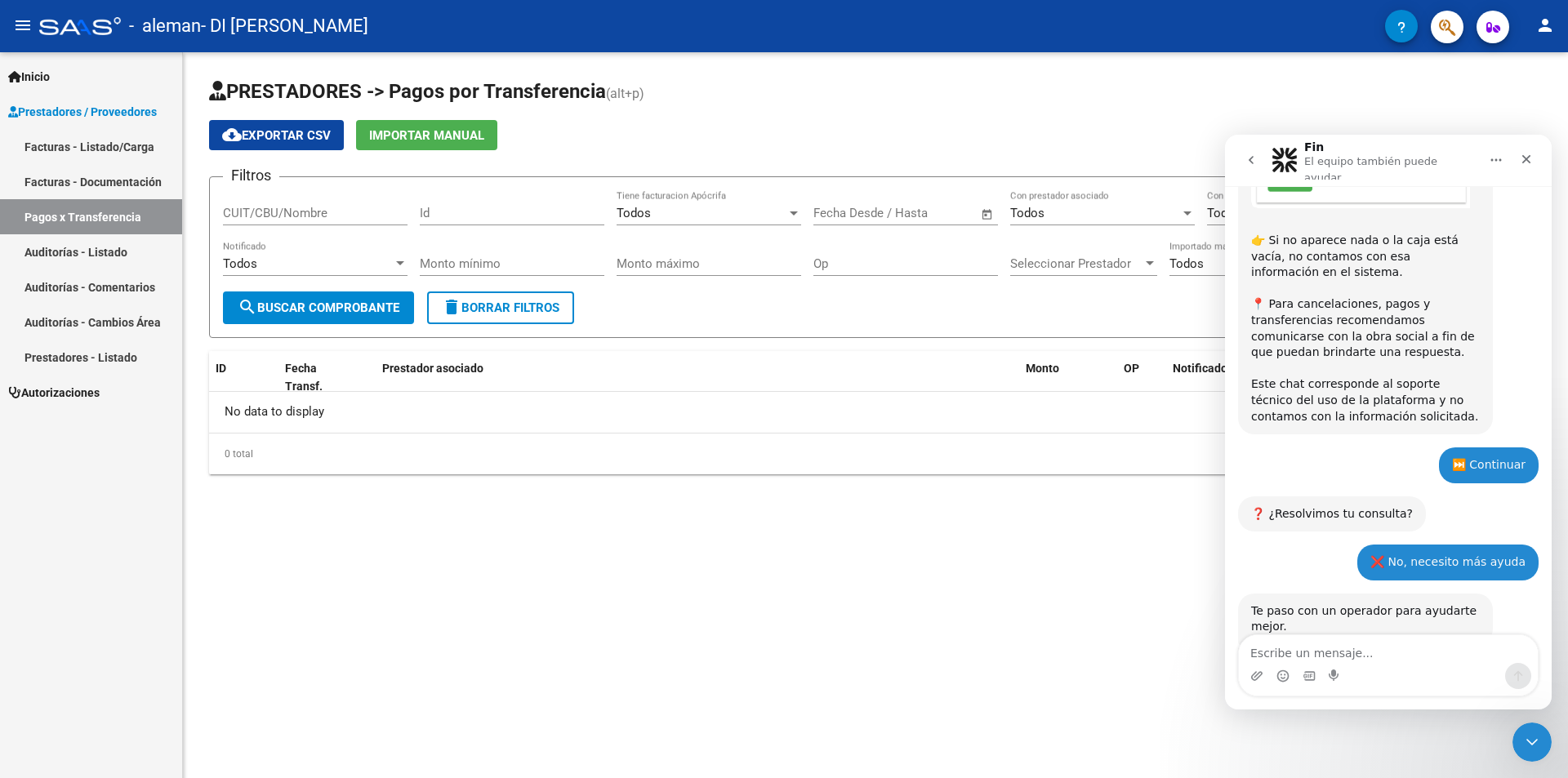
scroll to position [746, 0]
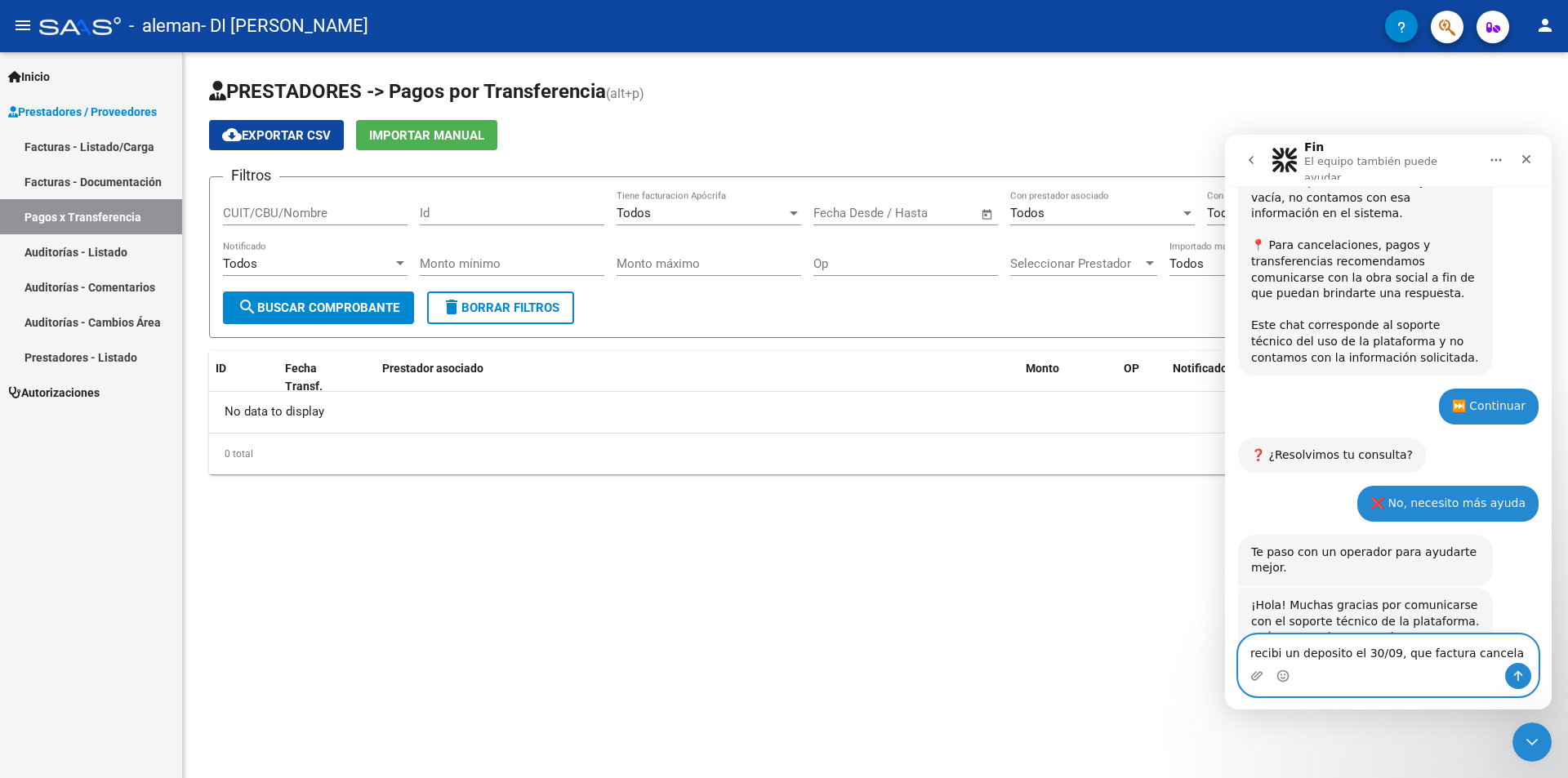
type textarea "recibi un deposito el 30/09, que factura cancela?"
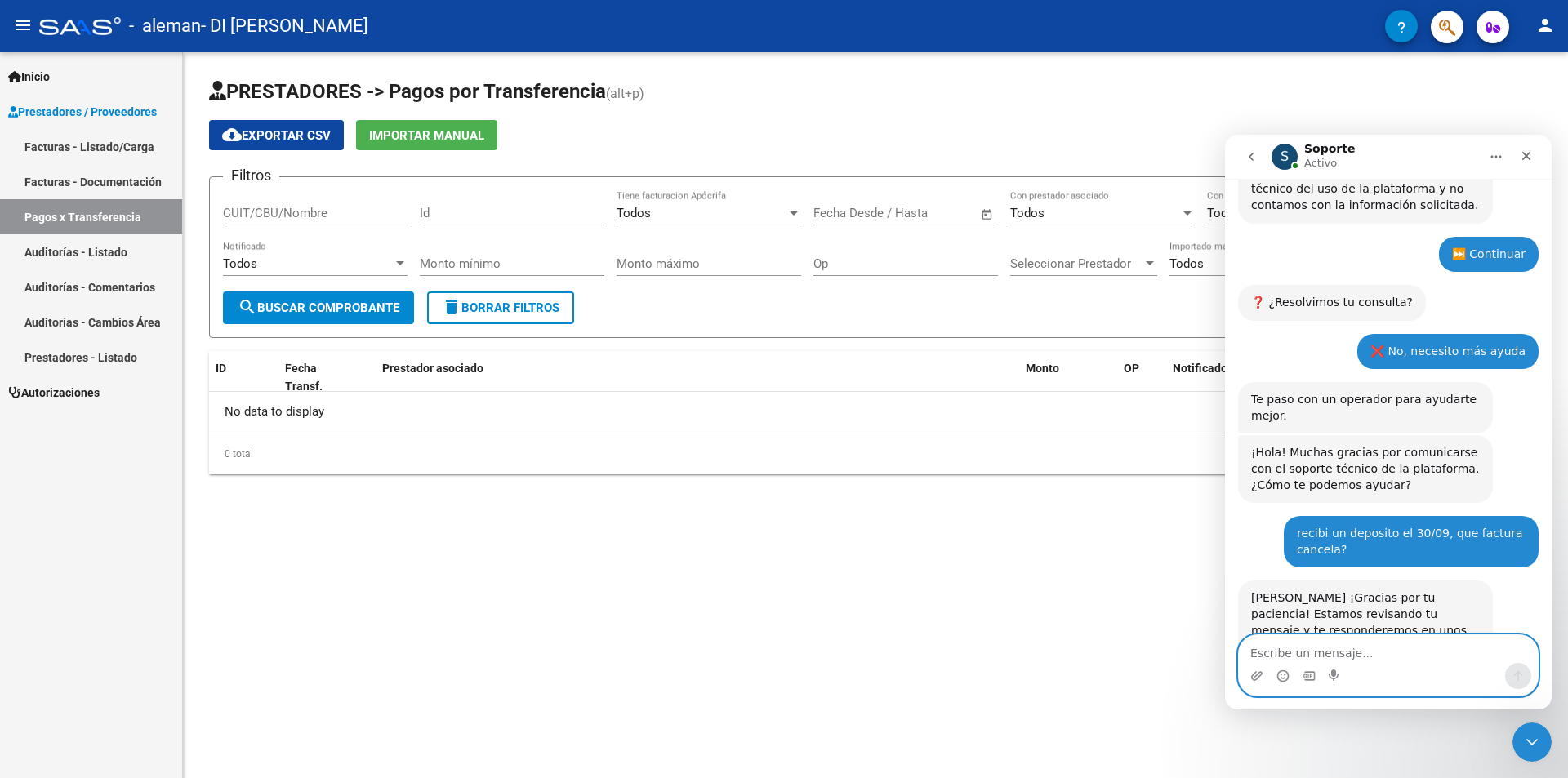
scroll to position [1010, 0]
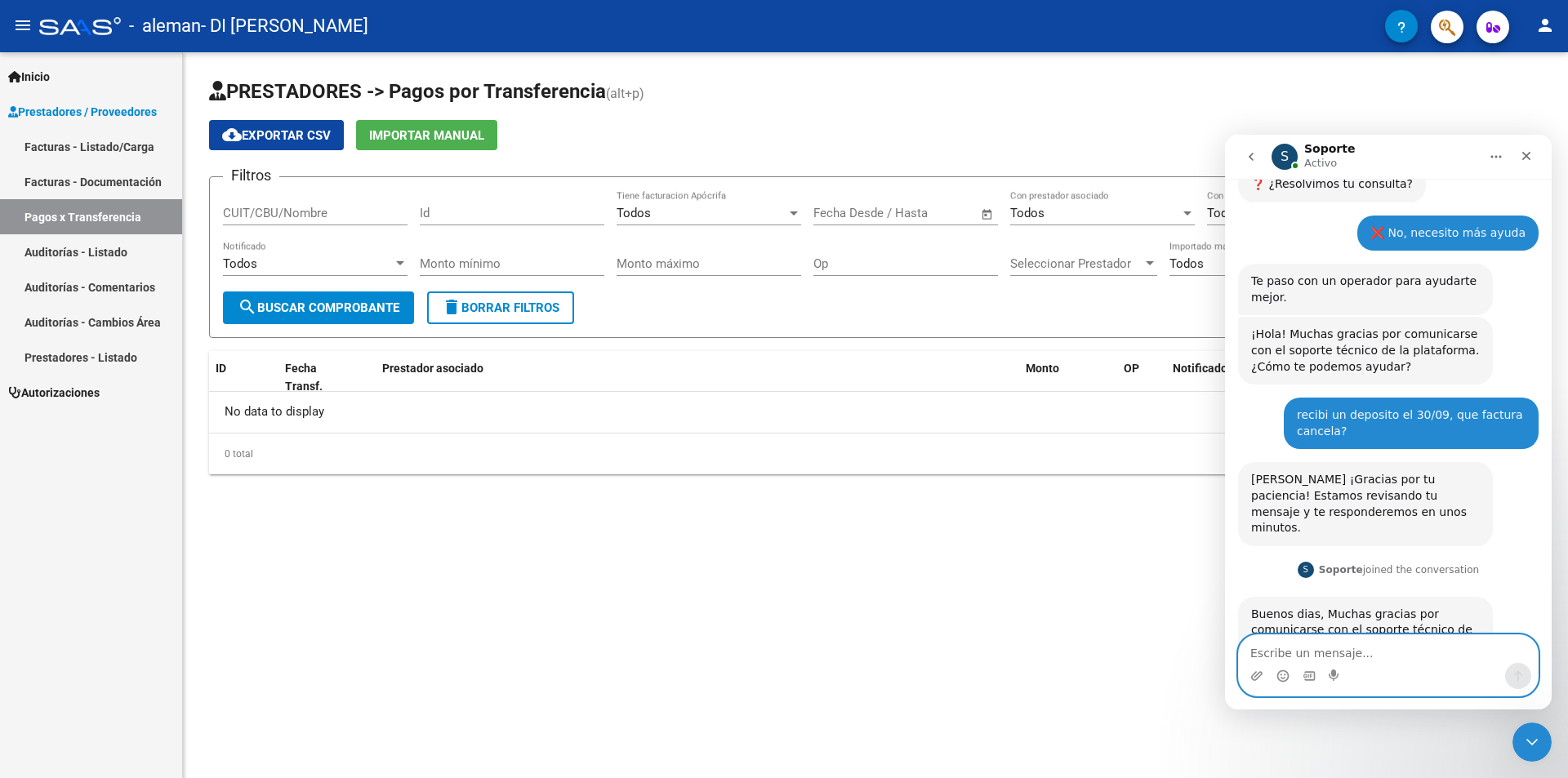
click at [1317, 646] on textarea "Escribe un mensaje..." at bounding box center [1388, 649] width 299 height 28
click at [1289, 647] on textarea "Escribe un mensaje..." at bounding box center [1388, 649] width 299 height 28
click at [1314, 650] on textarea "Escribe un mensaje..." at bounding box center [1388, 649] width 299 height 28
click at [1321, 653] on textarea "Escribe un mensaje..." at bounding box center [1388, 649] width 299 height 28
type textarea "espero"
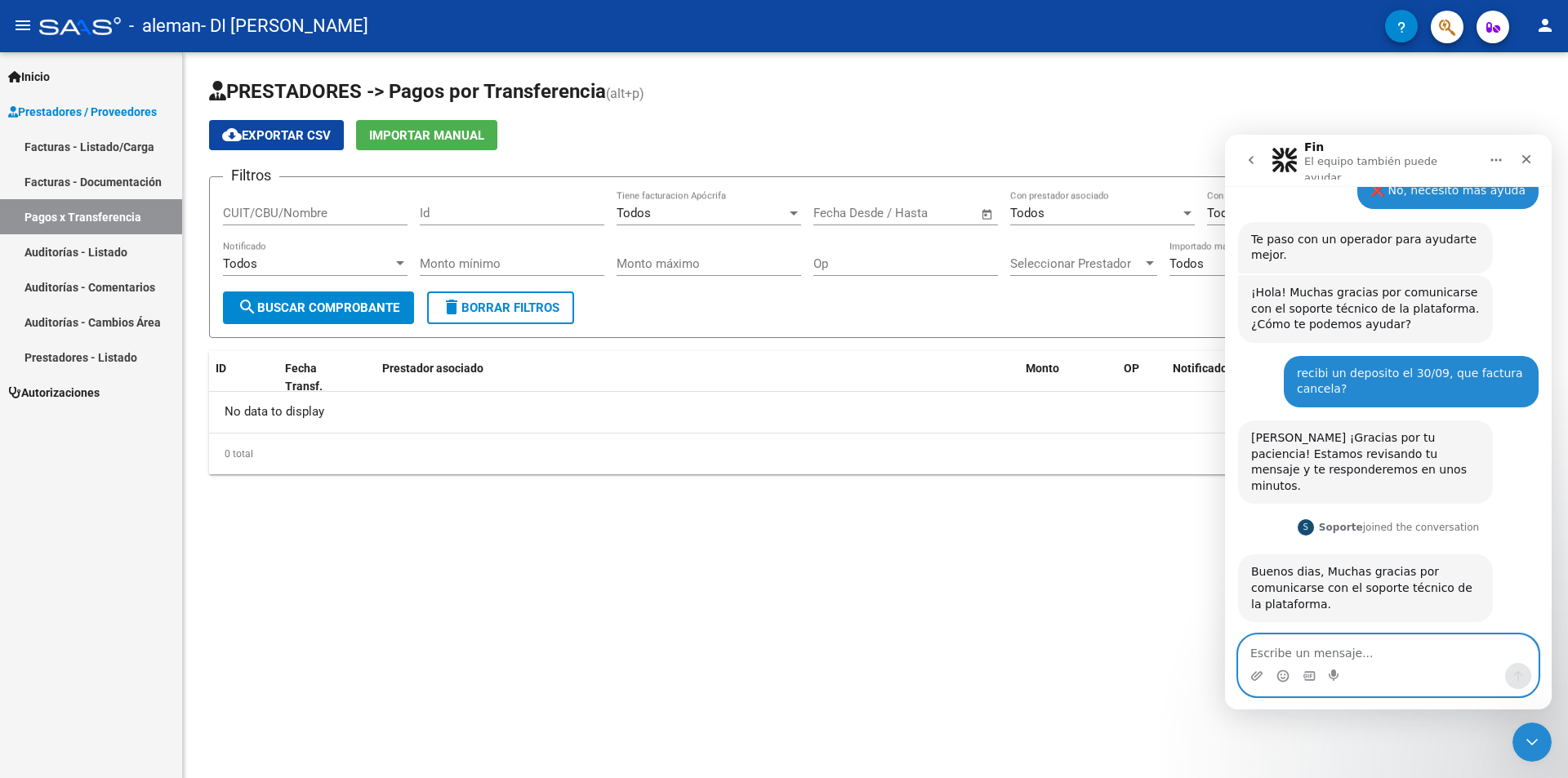
scroll to position [1224, 0]
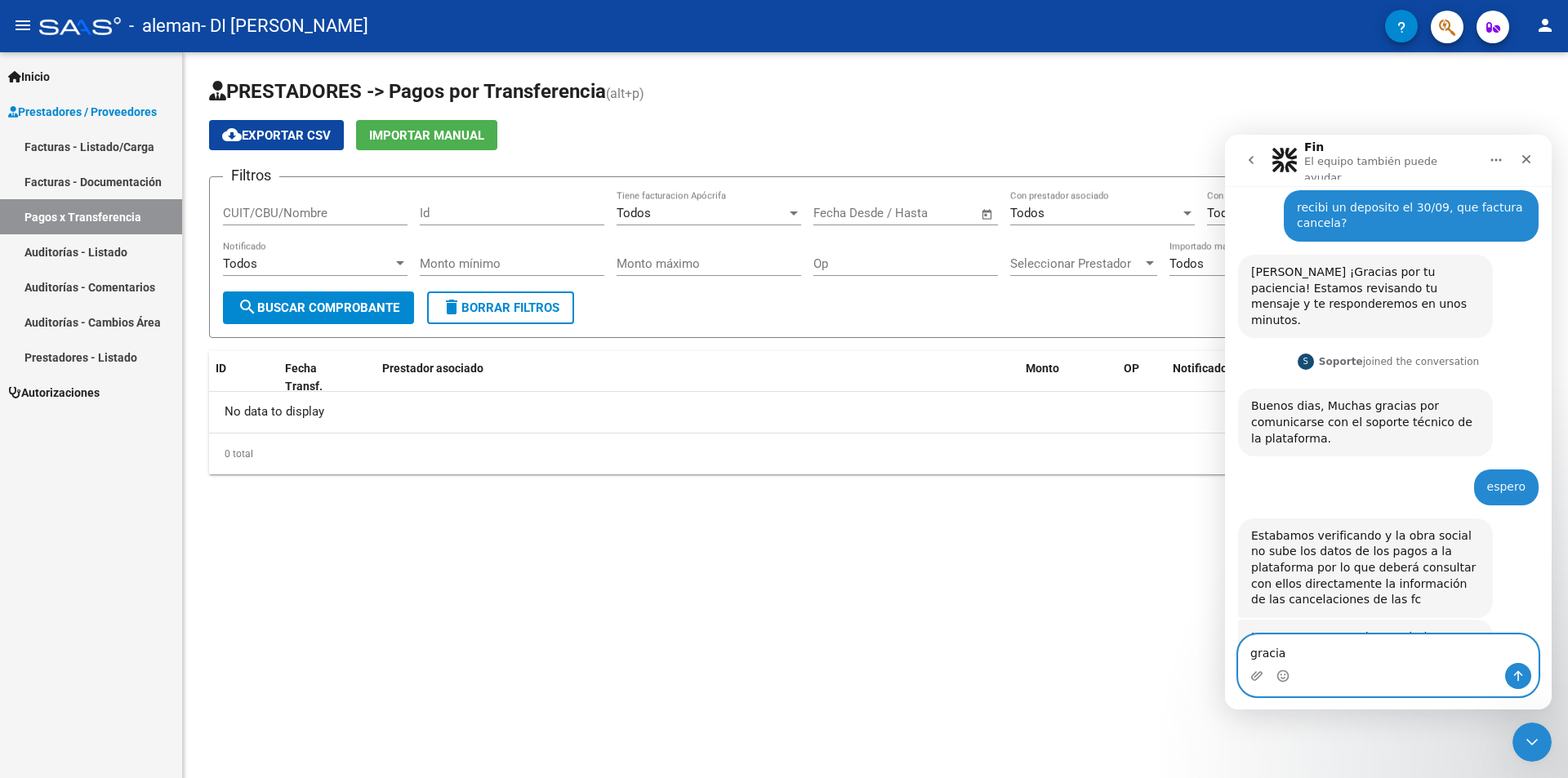
type textarea "gracias"
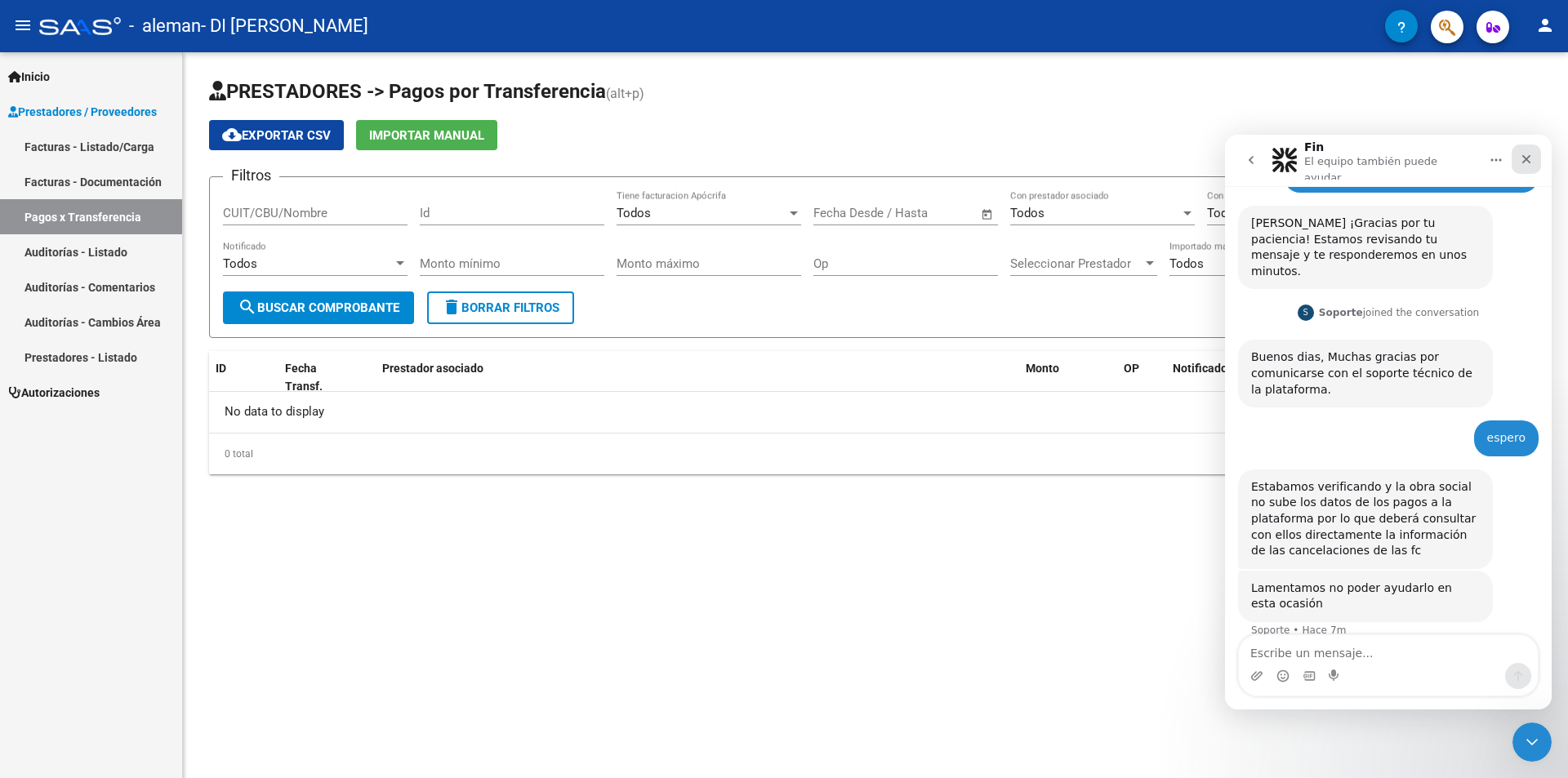
click at [1526, 160] on icon "Cerrar" at bounding box center [1526, 159] width 13 height 13
